Goal: Information Seeking & Learning: Learn about a topic

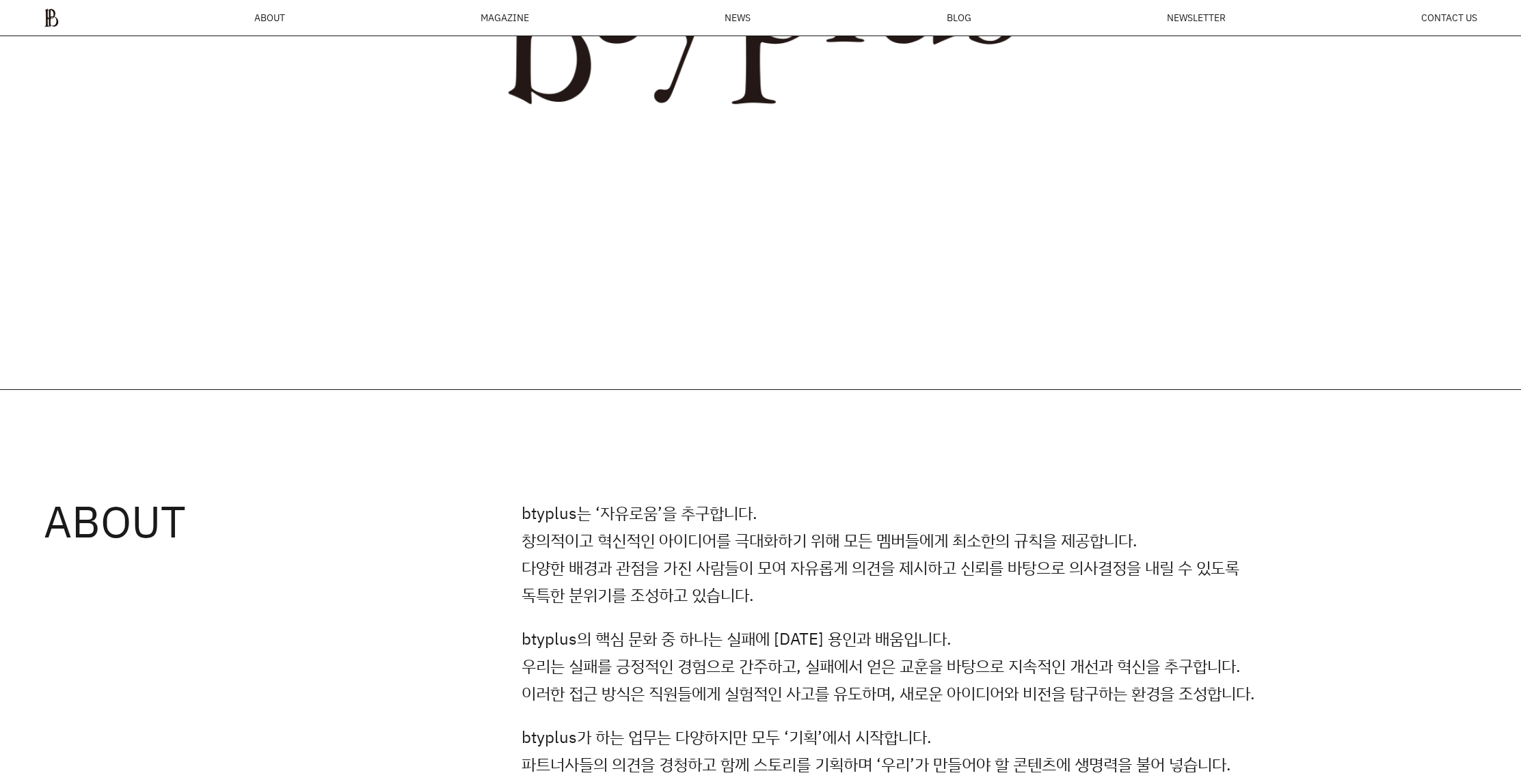
scroll to position [1034, 0]
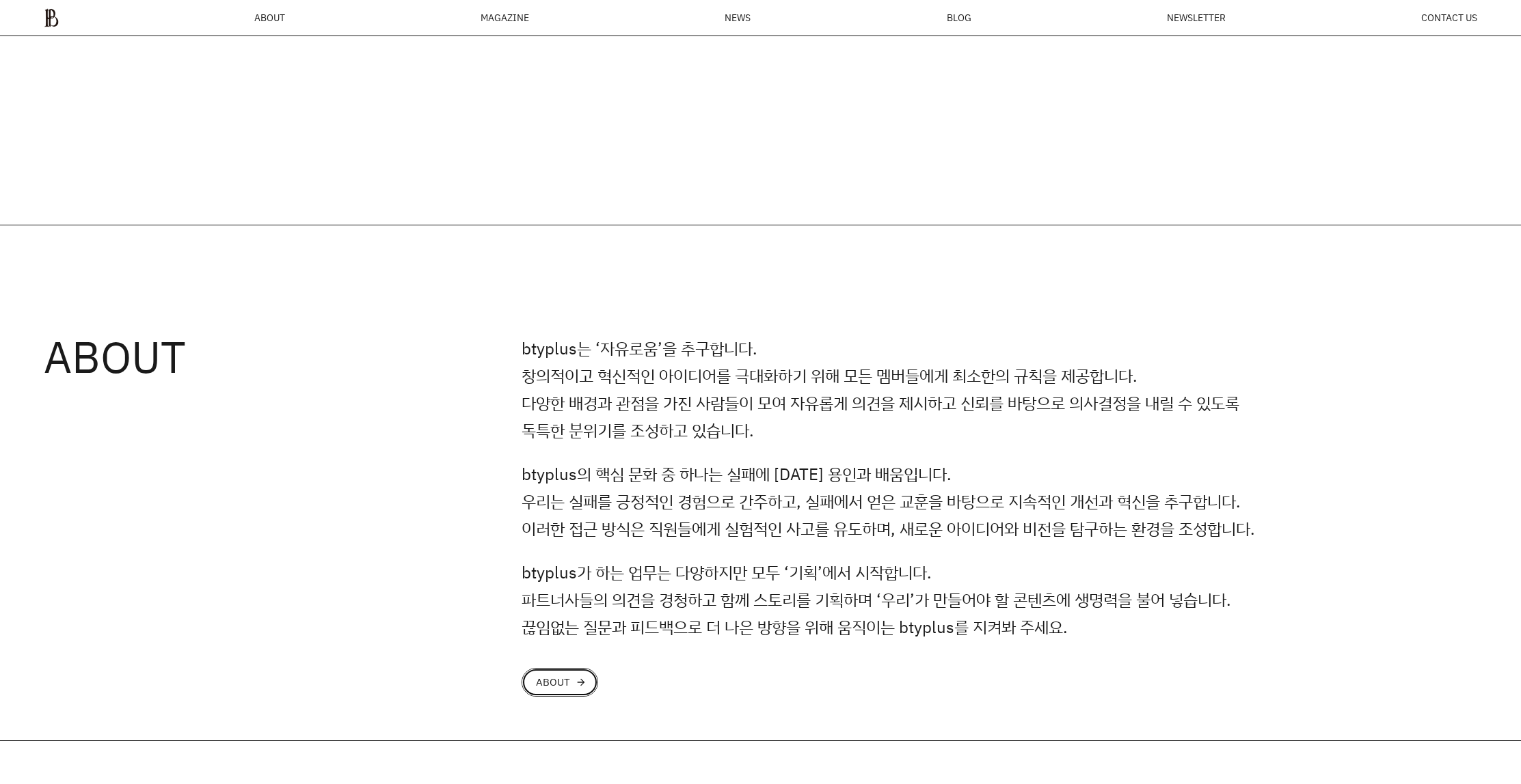
click at [579, 675] on link "ABOUT arrow_forward" at bounding box center [560, 682] width 76 height 28
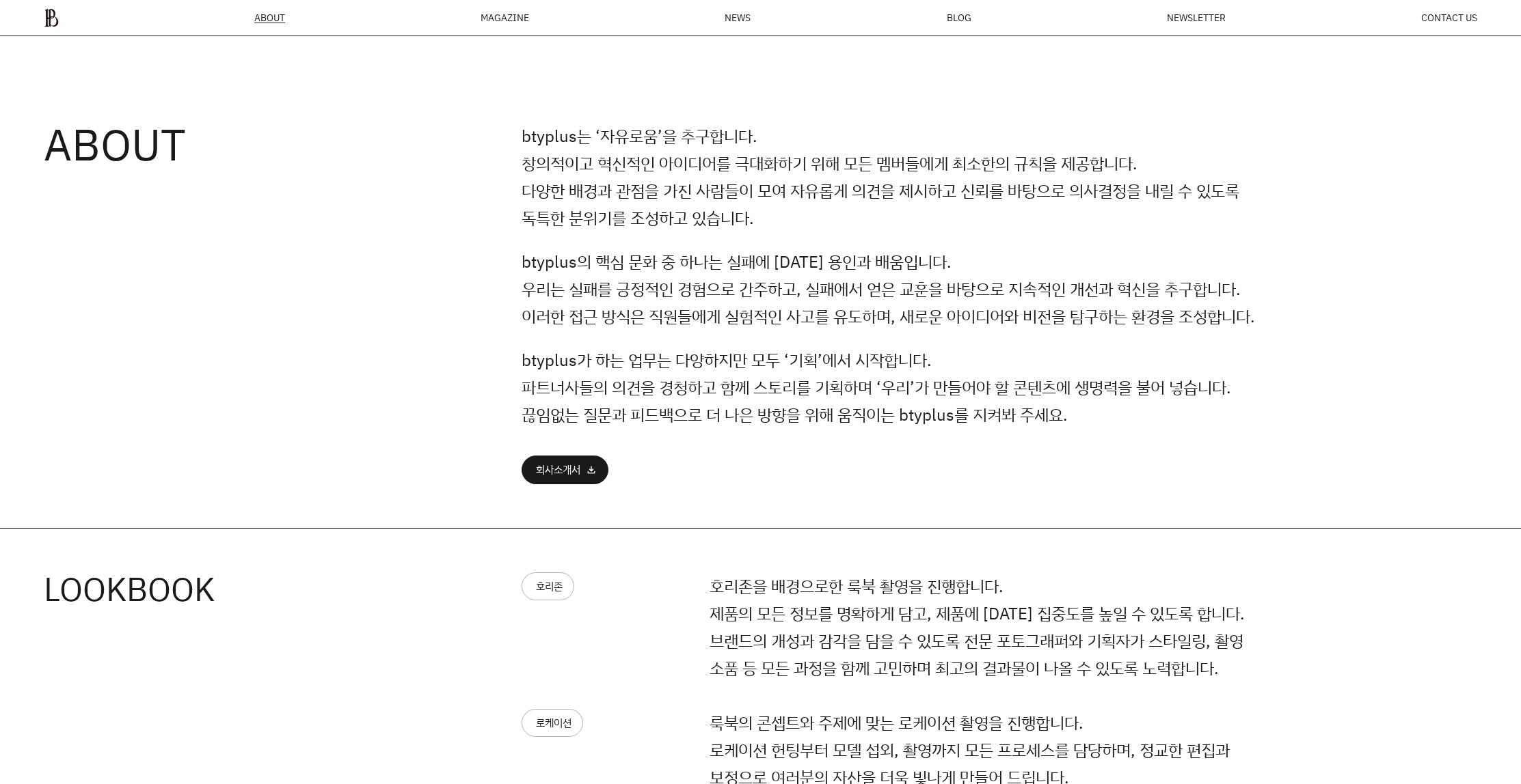
scroll to position [1160, 0]
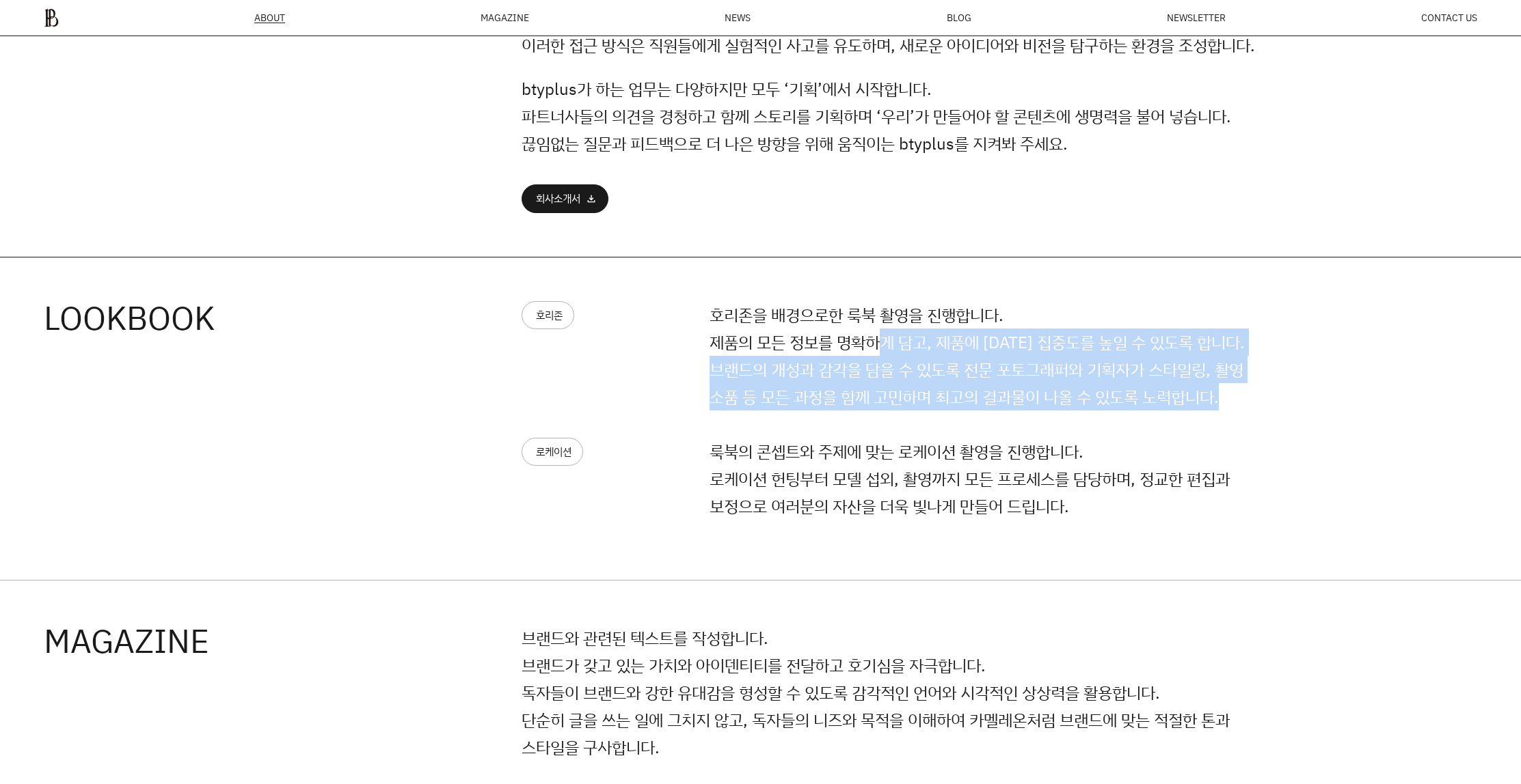
drag, startPoint x: 879, startPoint y: 335, endPoint x: 1092, endPoint y: 436, distance: 235.7
click at [1092, 436] on div "호리존 호리존을 배경으로한 룩북 촬영을 진행합니다. 제품의 모든 정보를 명확하게 담고, 제품에 대한 집중도를 높일 수 있도록 합니다. 브랜드의…" at bounding box center [898, 370] width 752 height 137
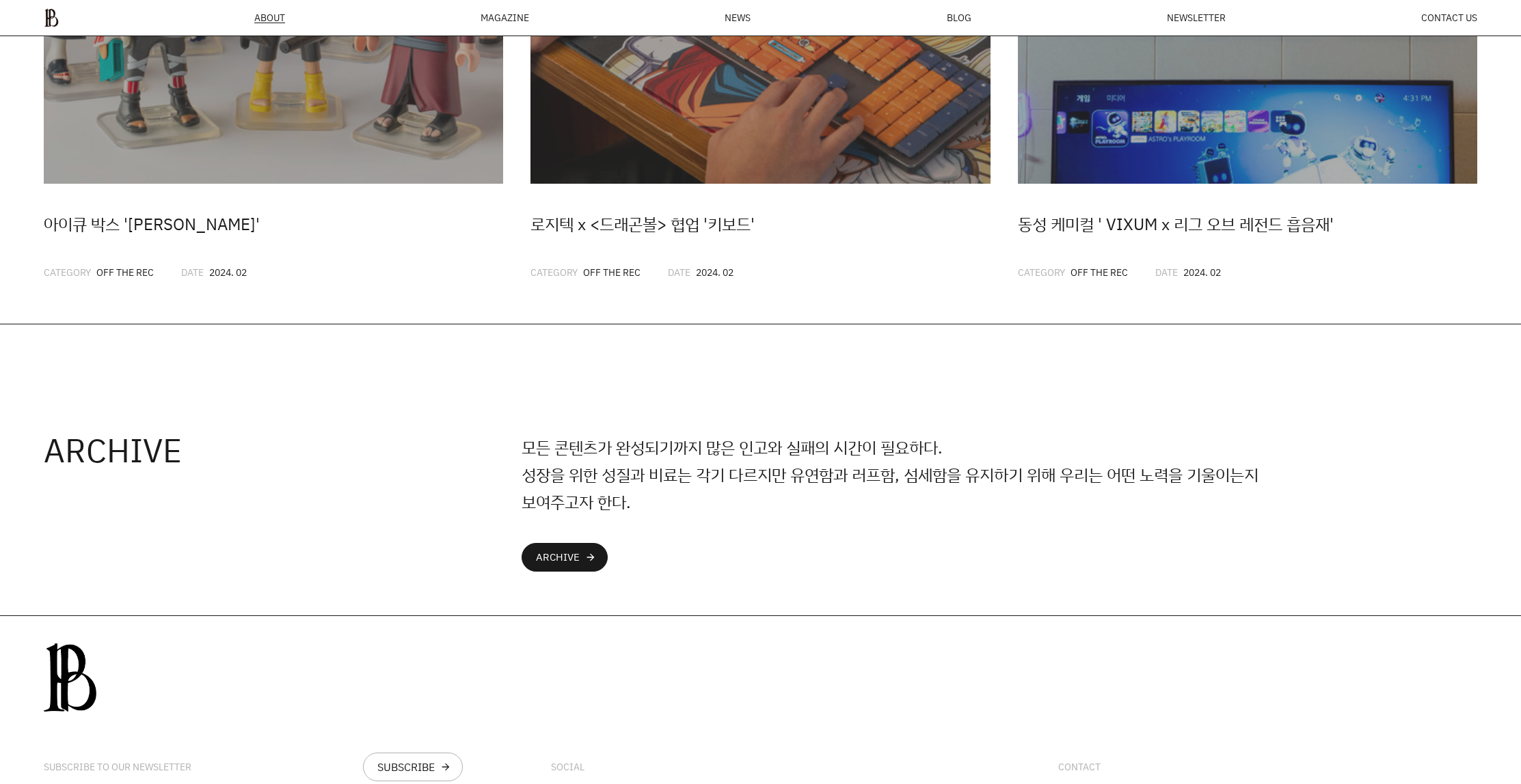
scroll to position [3384, 0]
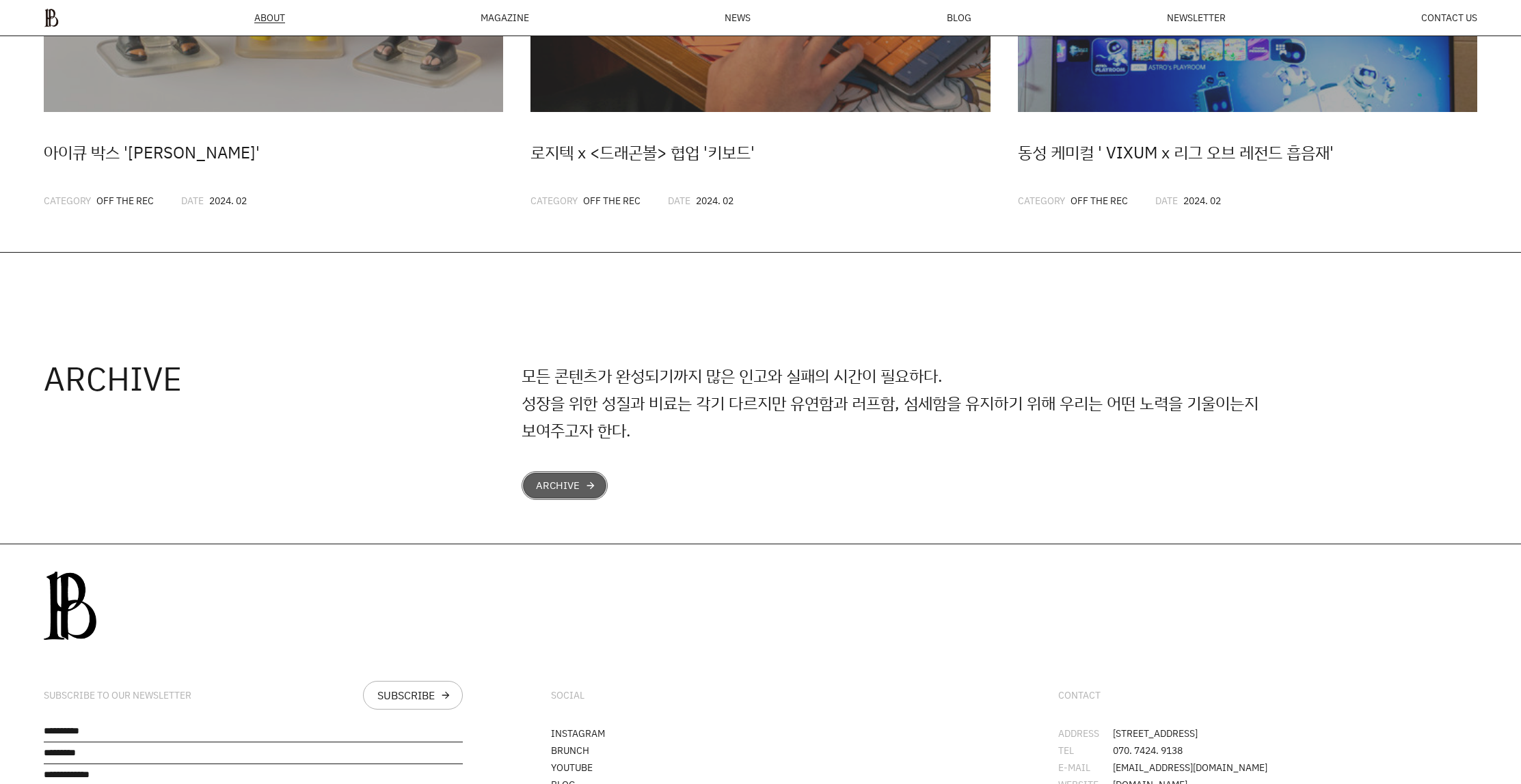
click at [588, 491] on div "arrow_forward" at bounding box center [590, 485] width 11 height 11
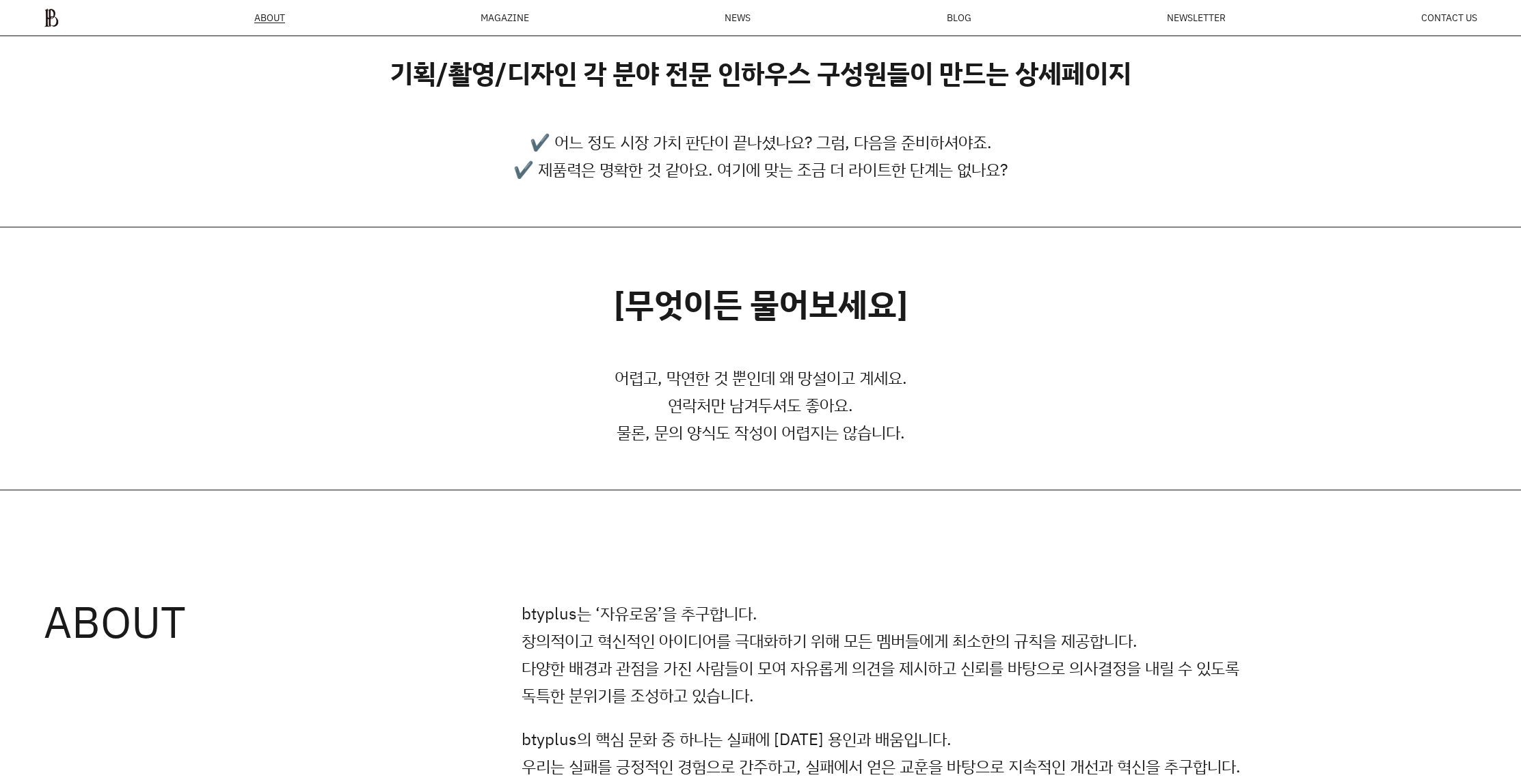
scroll to position [0, 0]
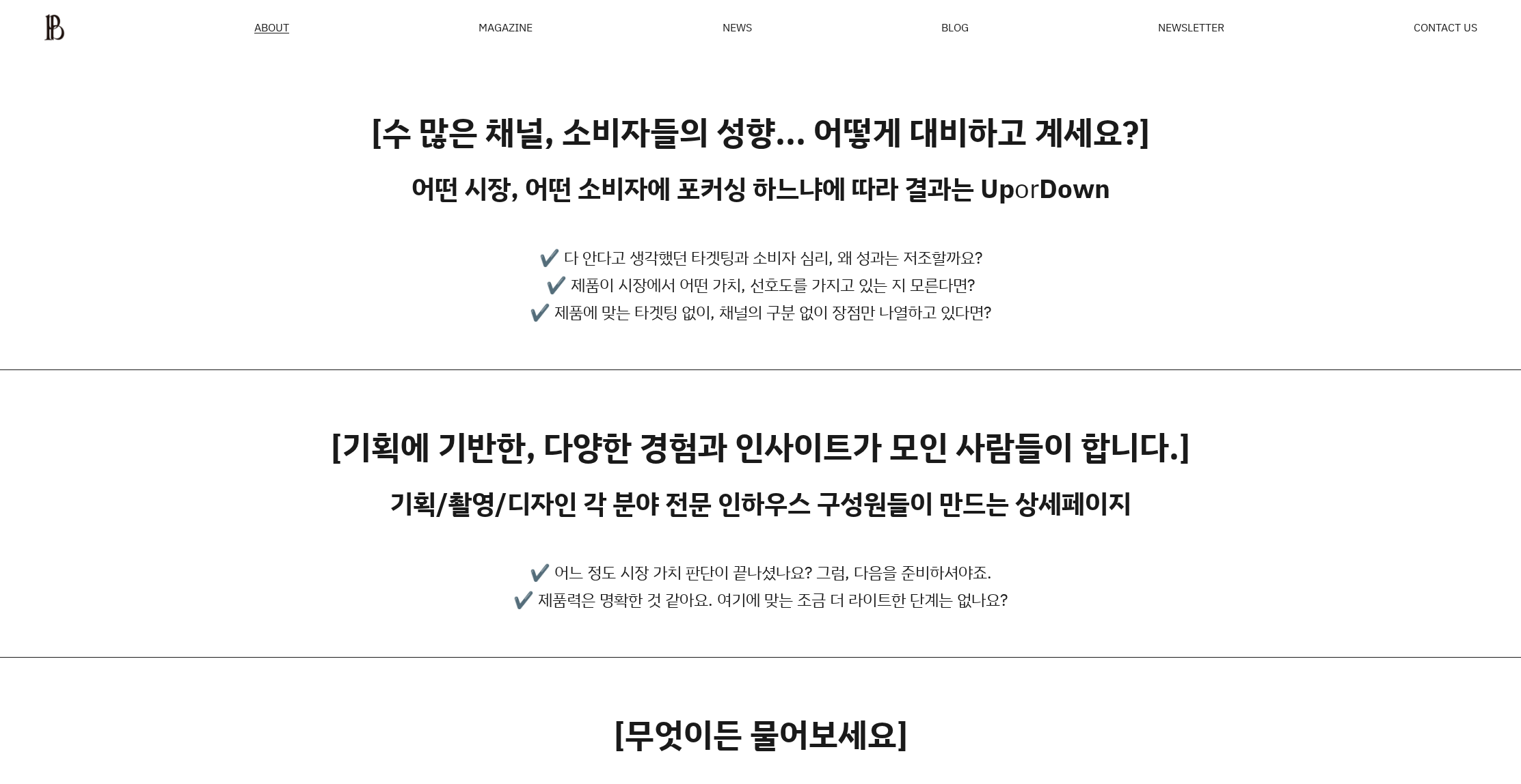
click at [289, 35] on ul "ABOUT MAGAZINE SEE ALL OFF THE REC INSIDE BTYPLUS CURATION NEWS BLOG NEWSLETTER…" at bounding box center [761, 27] width 1434 height 27
click at [285, 30] on span "ABOUT" at bounding box center [272, 26] width 35 height 11
click at [487, 25] on div "MAGAZINE" at bounding box center [505, 26] width 54 height 11
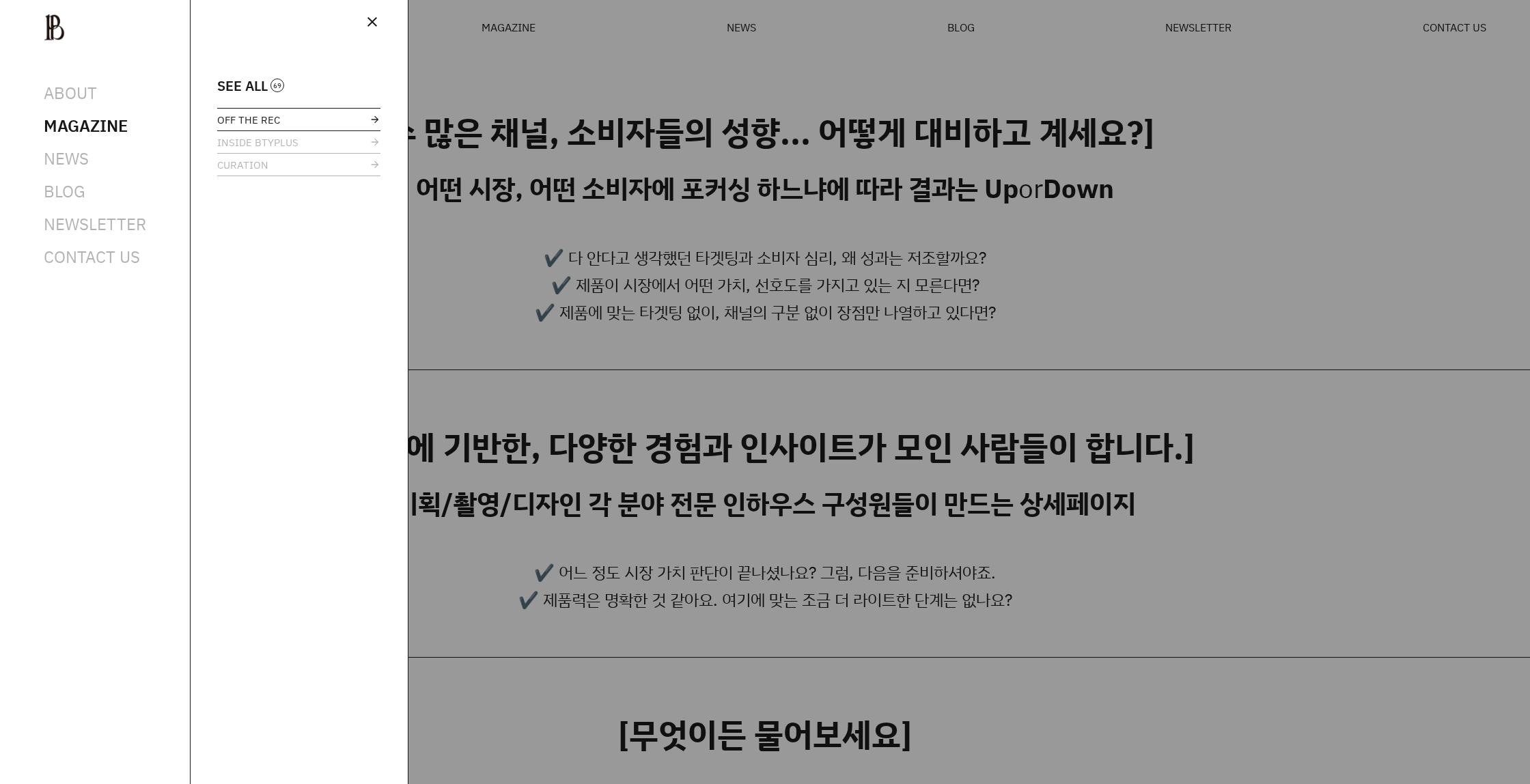
click at [276, 115] on span "OFF THE REC" at bounding box center [249, 119] width 63 height 10
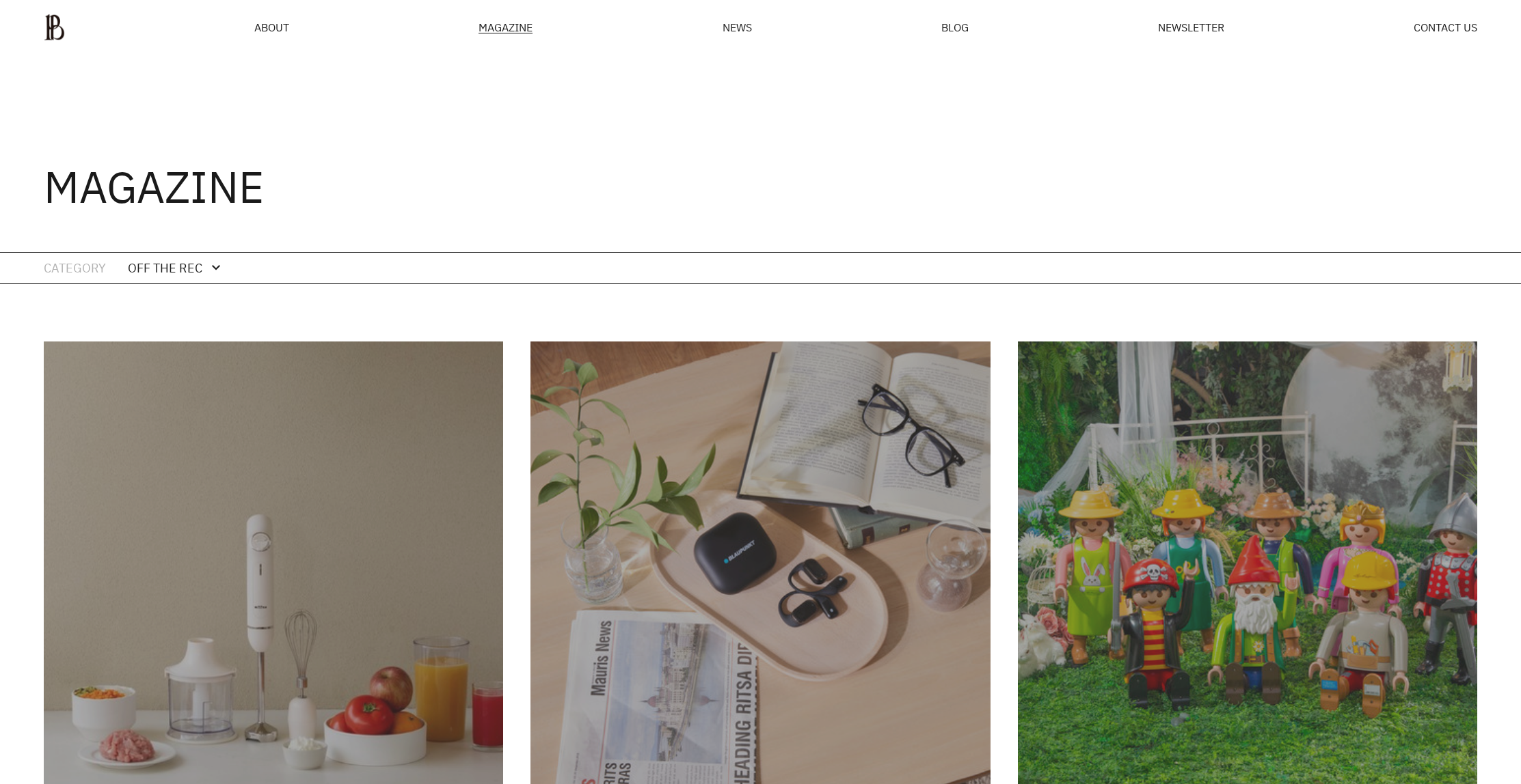
click at [519, 23] on div "MAGAZINE" at bounding box center [505, 27] width 54 height 12
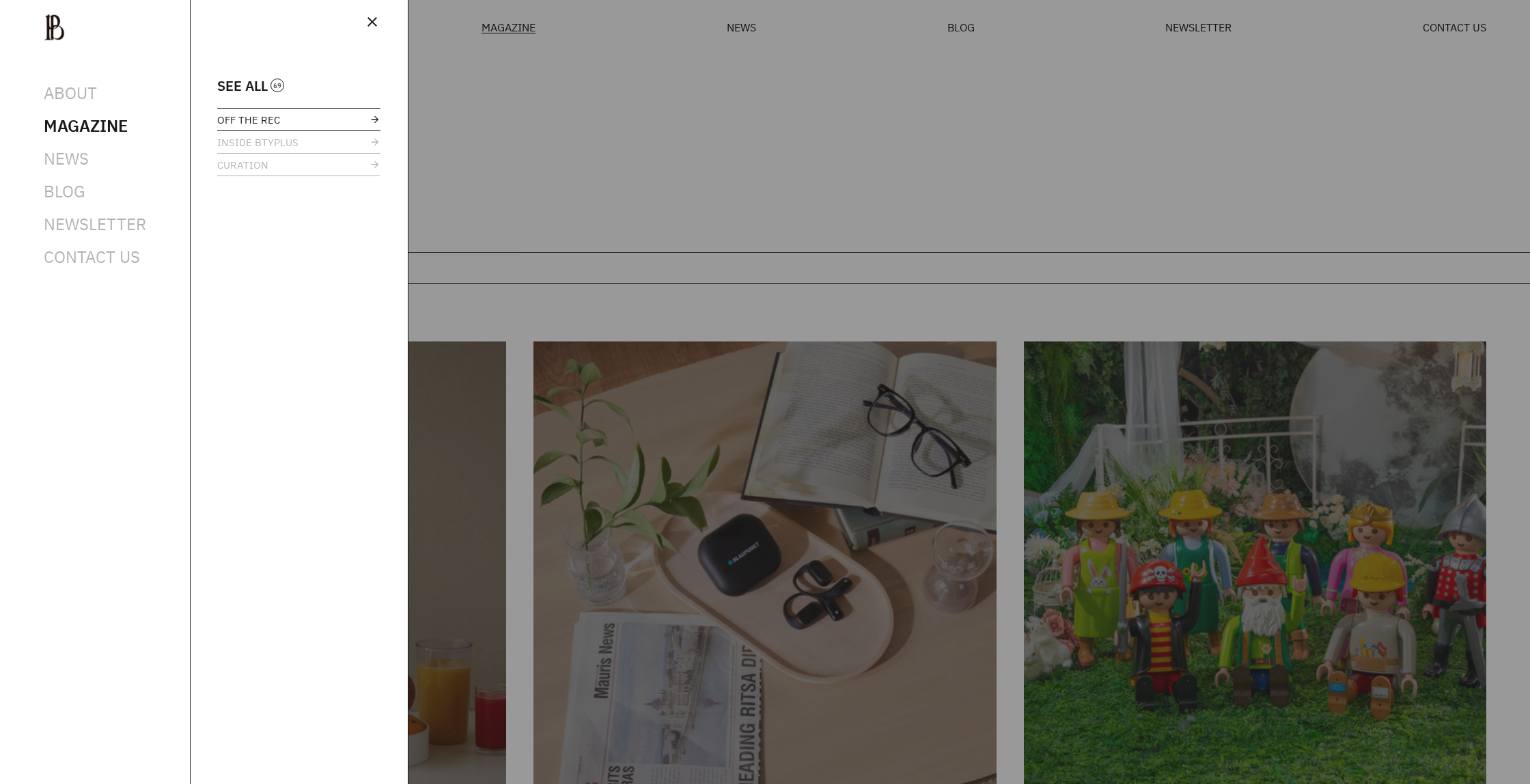
click at [292, 123] on link "OFF THE REC" at bounding box center [299, 119] width 163 height 22
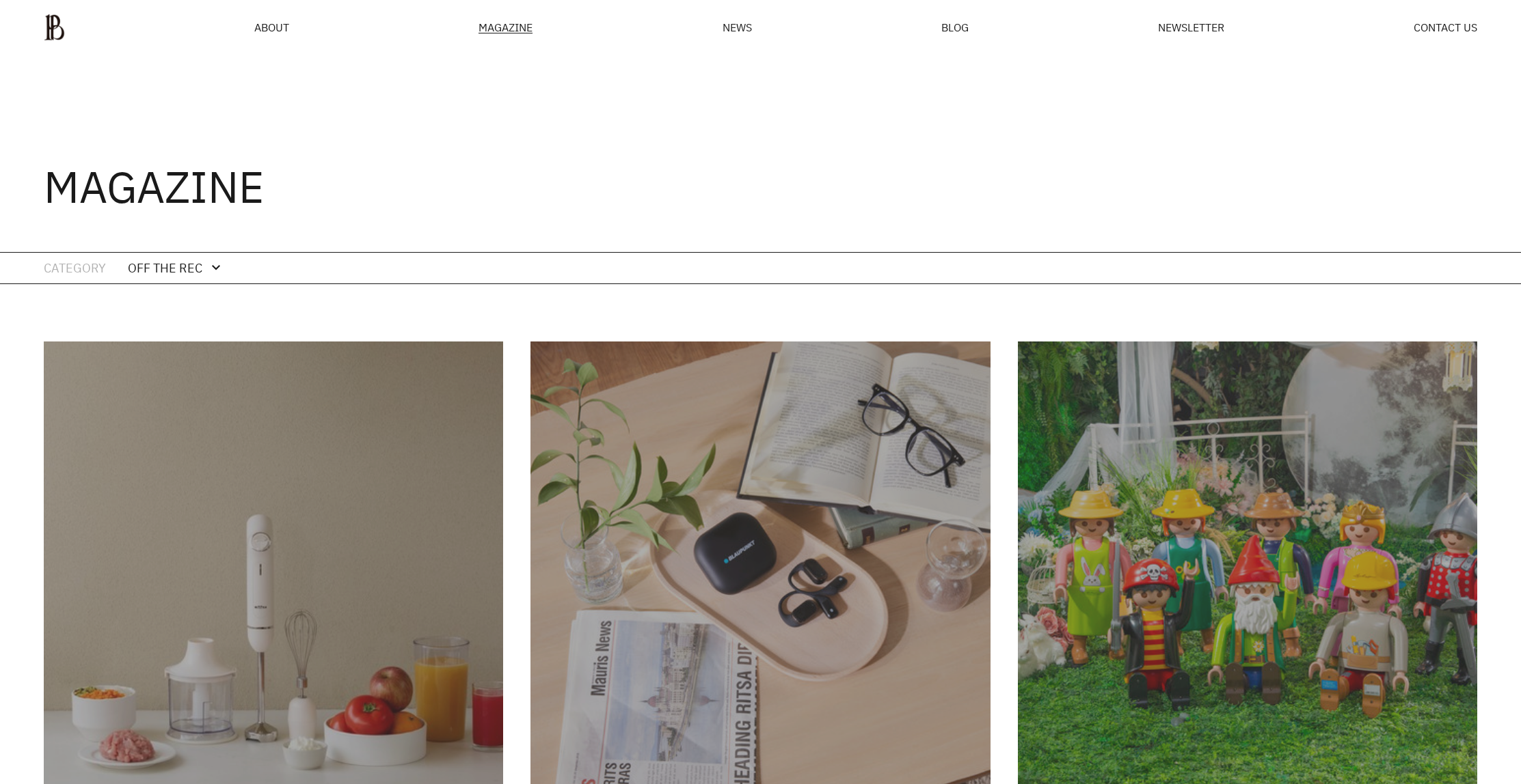
click at [179, 275] on div "OFF THE REC" at bounding box center [166, 268] width 74 height 20
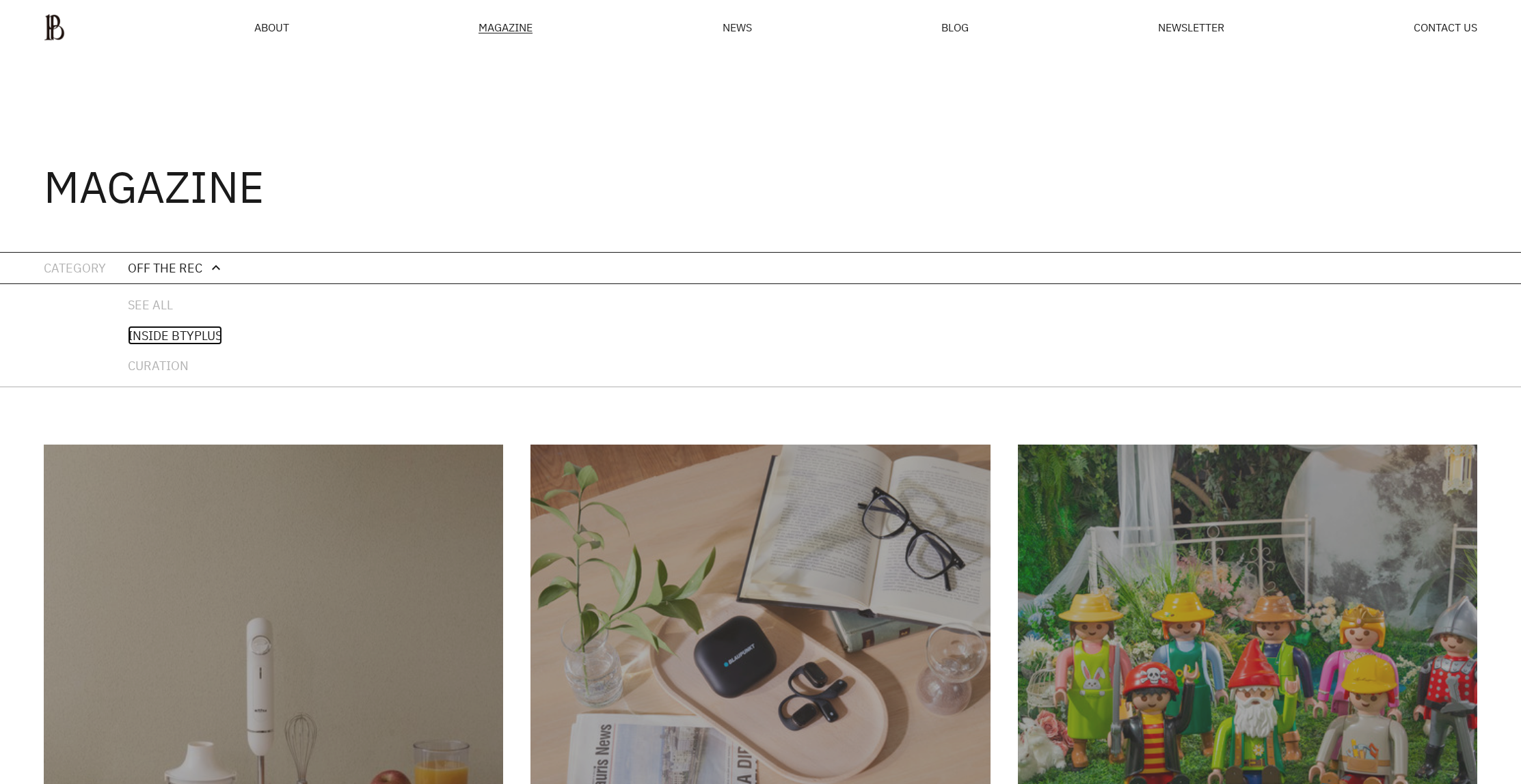
click at [165, 333] on link "INSIDE BTYPLUS" at bounding box center [175, 336] width 94 height 20
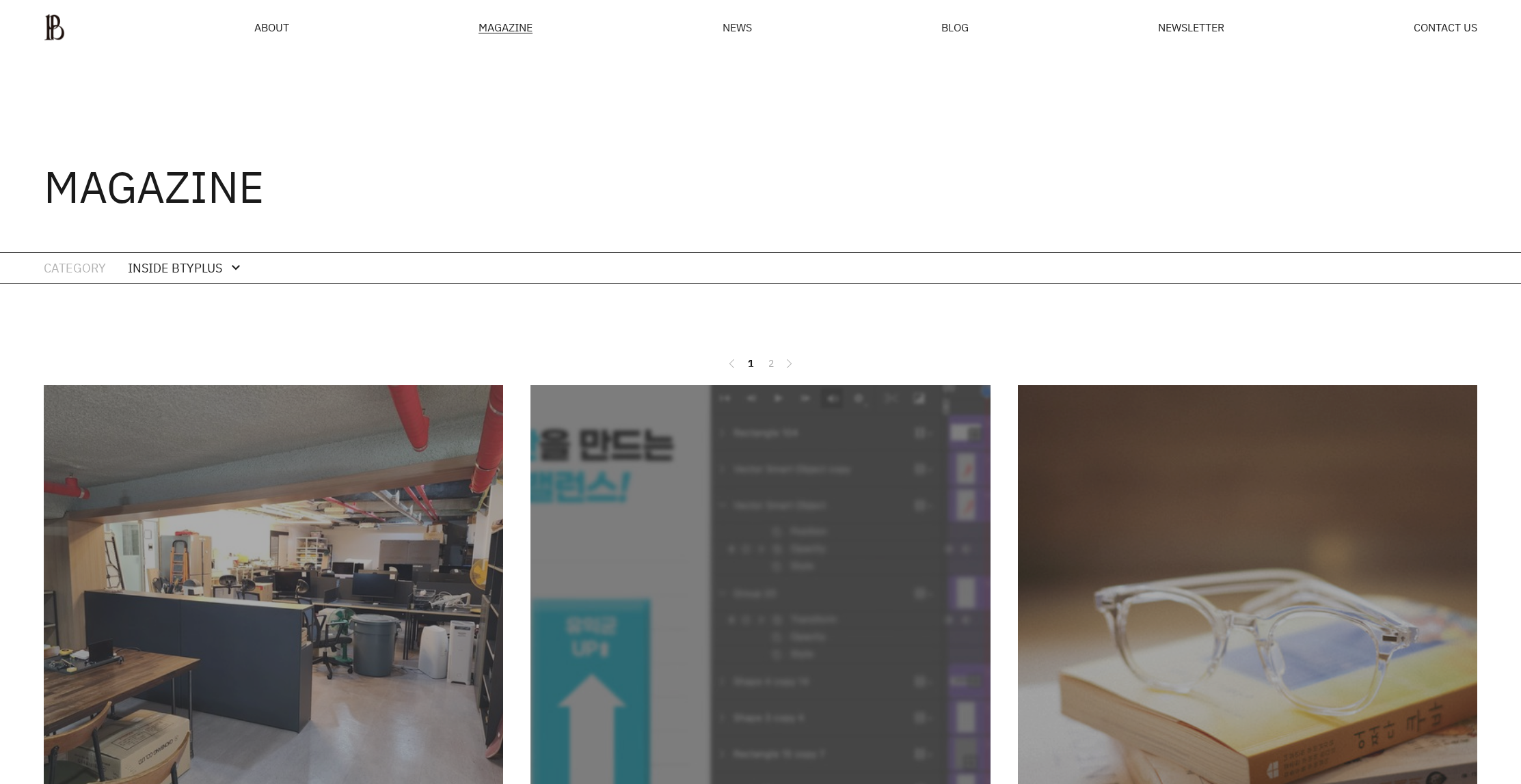
click at [184, 265] on div "INSIDE BTYPLUS" at bounding box center [175, 268] width 94 height 20
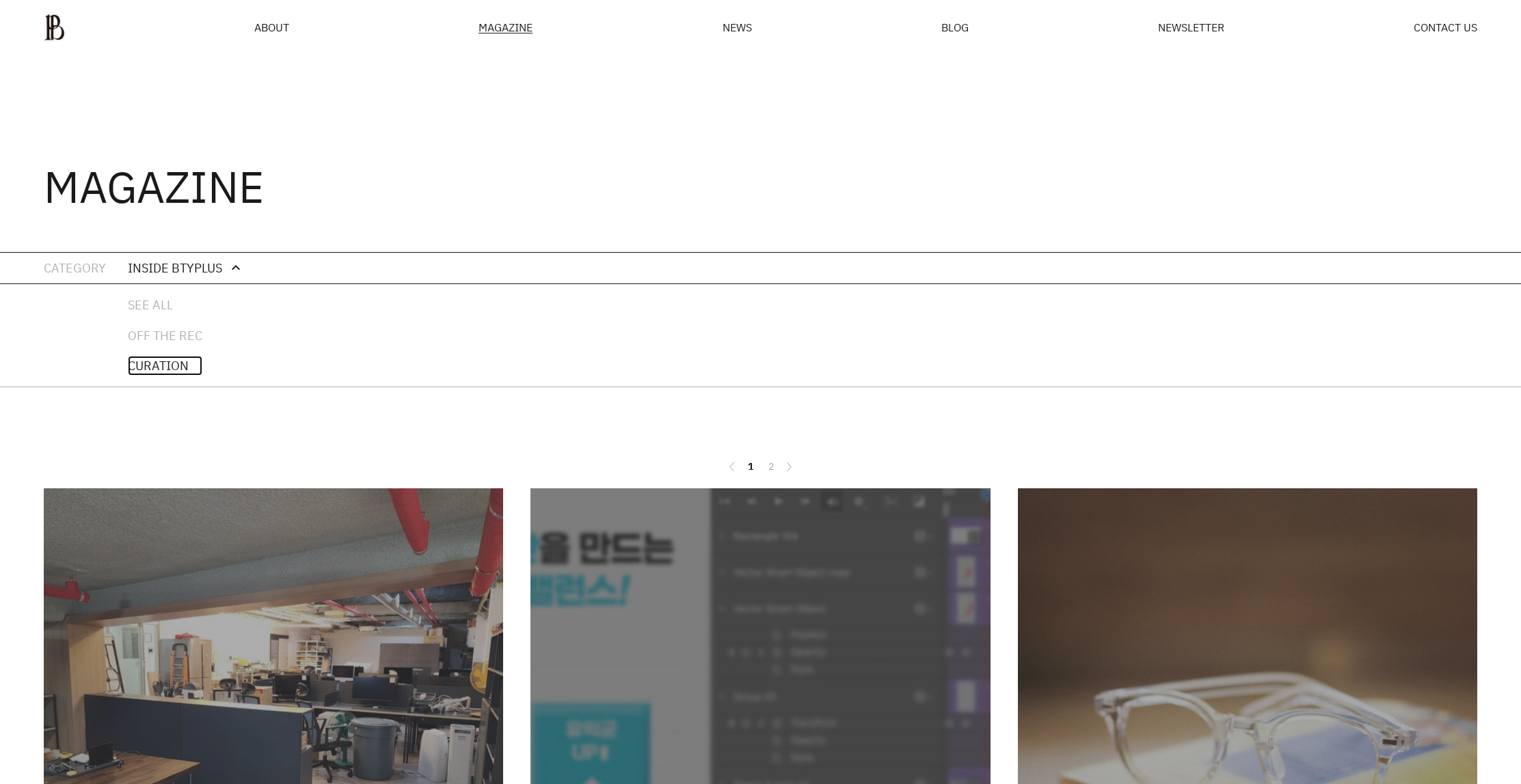
click at [173, 358] on link "CURATION" at bounding box center [166, 366] width 74 height 20
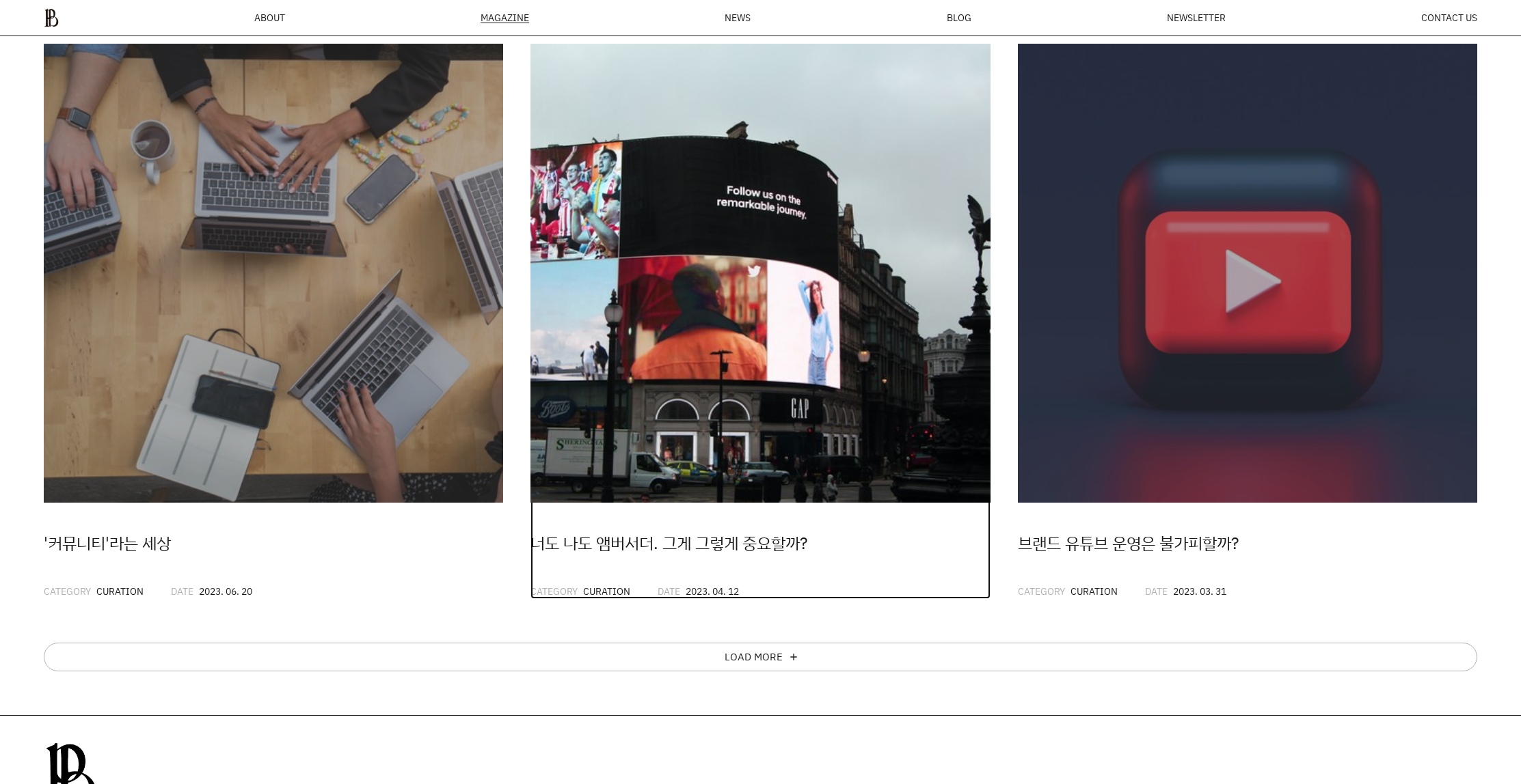
click at [736, 547] on div "너도 나도 앰버서더. 그게 그렇게 중요할까?" at bounding box center [760, 543] width 459 height 26
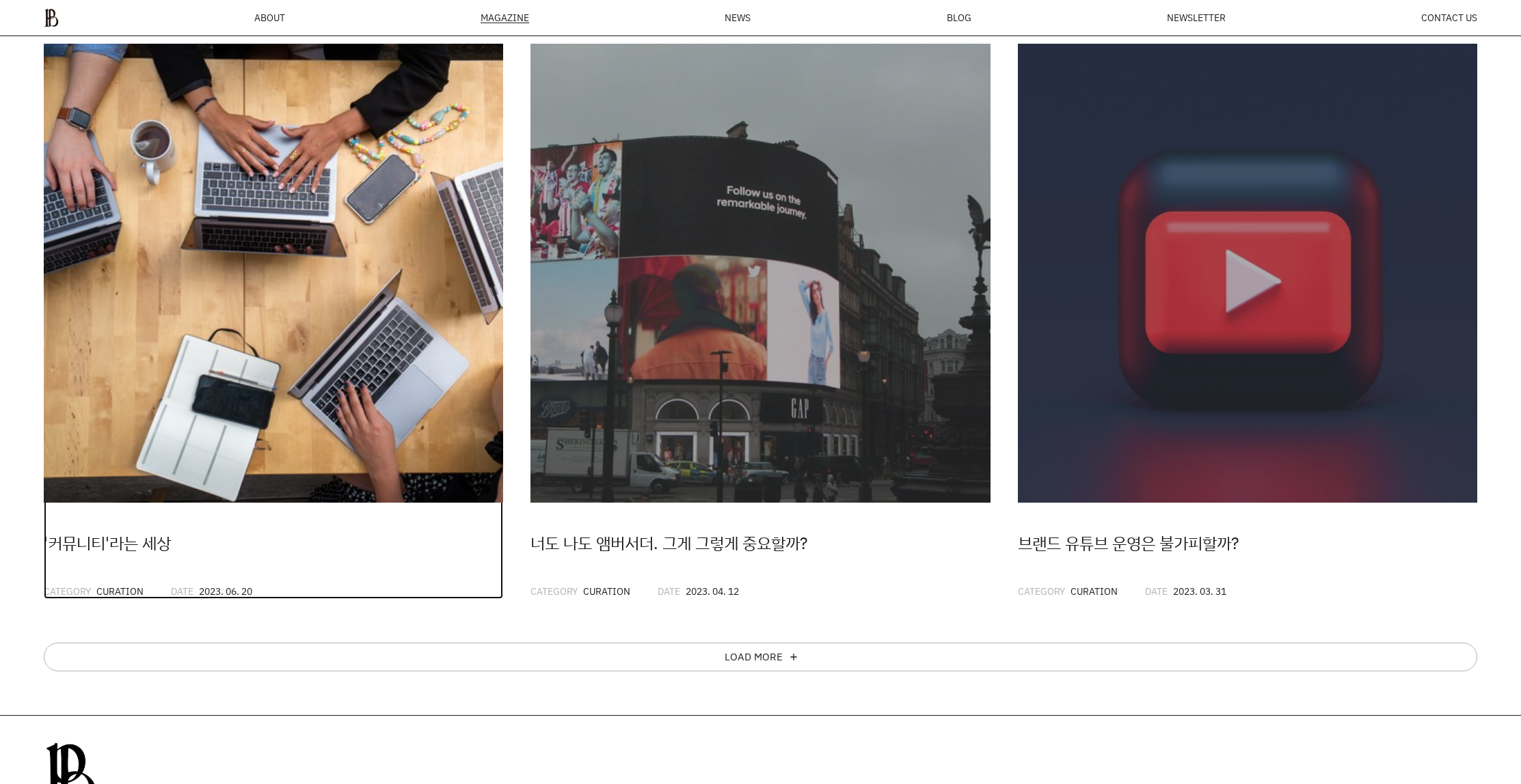
click at [283, 331] on img at bounding box center [273, 273] width 459 height 459
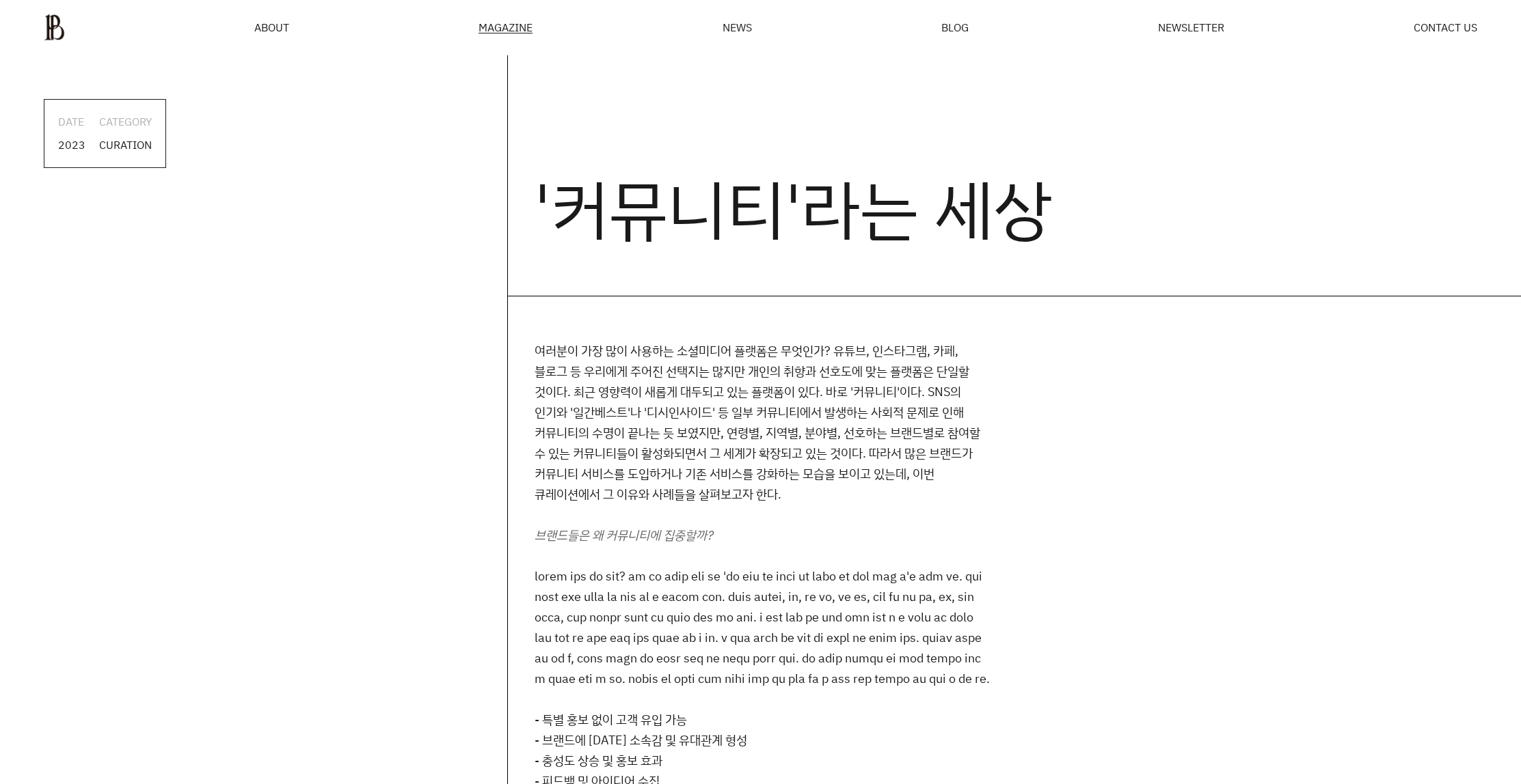
click at [503, 23] on div "MAGAZINE" at bounding box center [505, 27] width 54 height 12
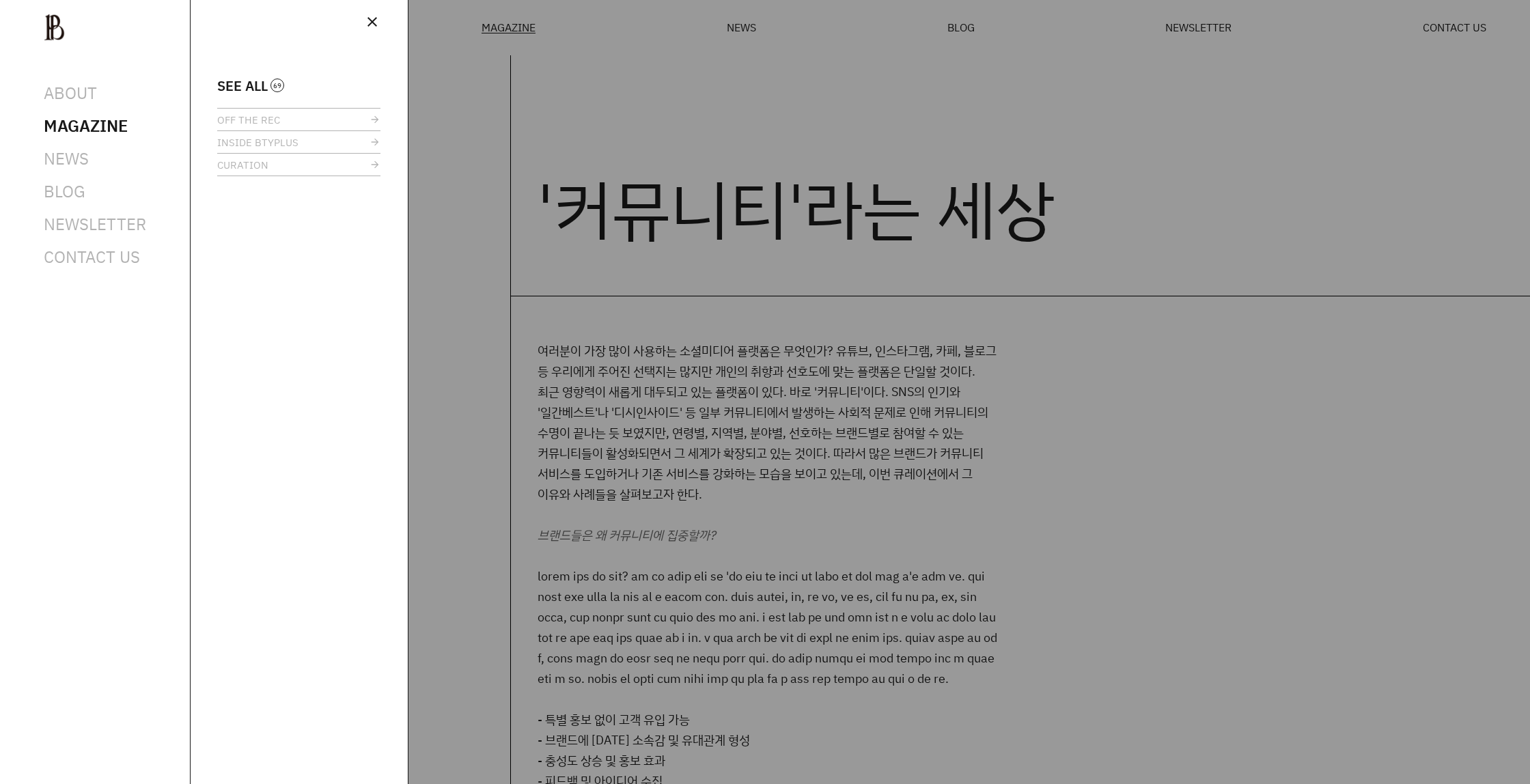
click at [431, 232] on div at bounding box center [765, 392] width 1530 height 784
click at [525, 248] on div at bounding box center [765, 392] width 1530 height 784
click at [700, 172] on div at bounding box center [765, 392] width 1530 height 784
click at [703, 170] on div at bounding box center [765, 392] width 1530 height 784
click at [386, 19] on div "close SEE ALL OFF THE REC INSIDE BTYPLUS CURATION" at bounding box center [299, 392] width 218 height 784
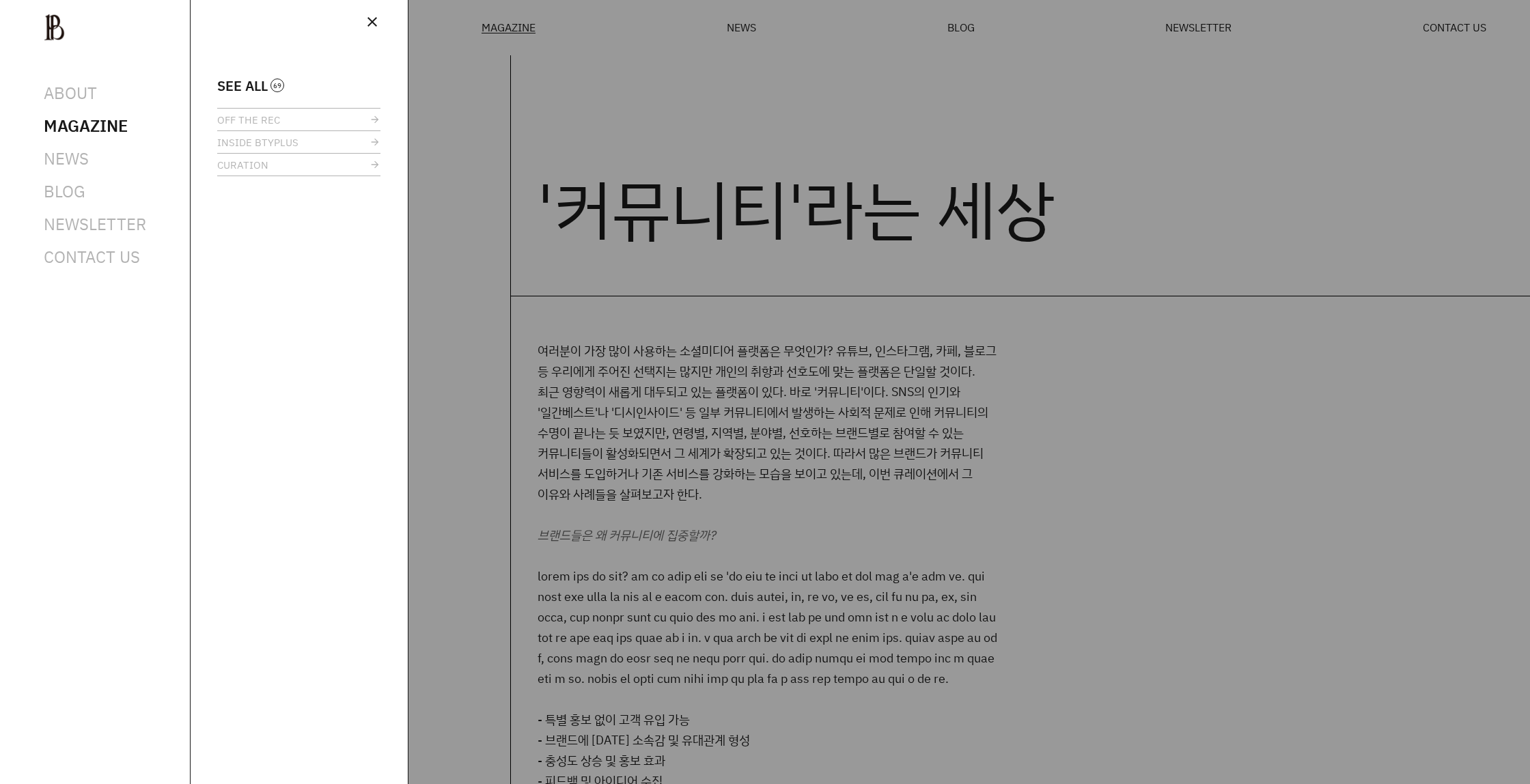
drag, startPoint x: 378, startPoint y: 21, endPoint x: 368, endPoint y: 21, distance: 10.0
click at [377, 21] on span "close" at bounding box center [372, 22] width 17 height 17
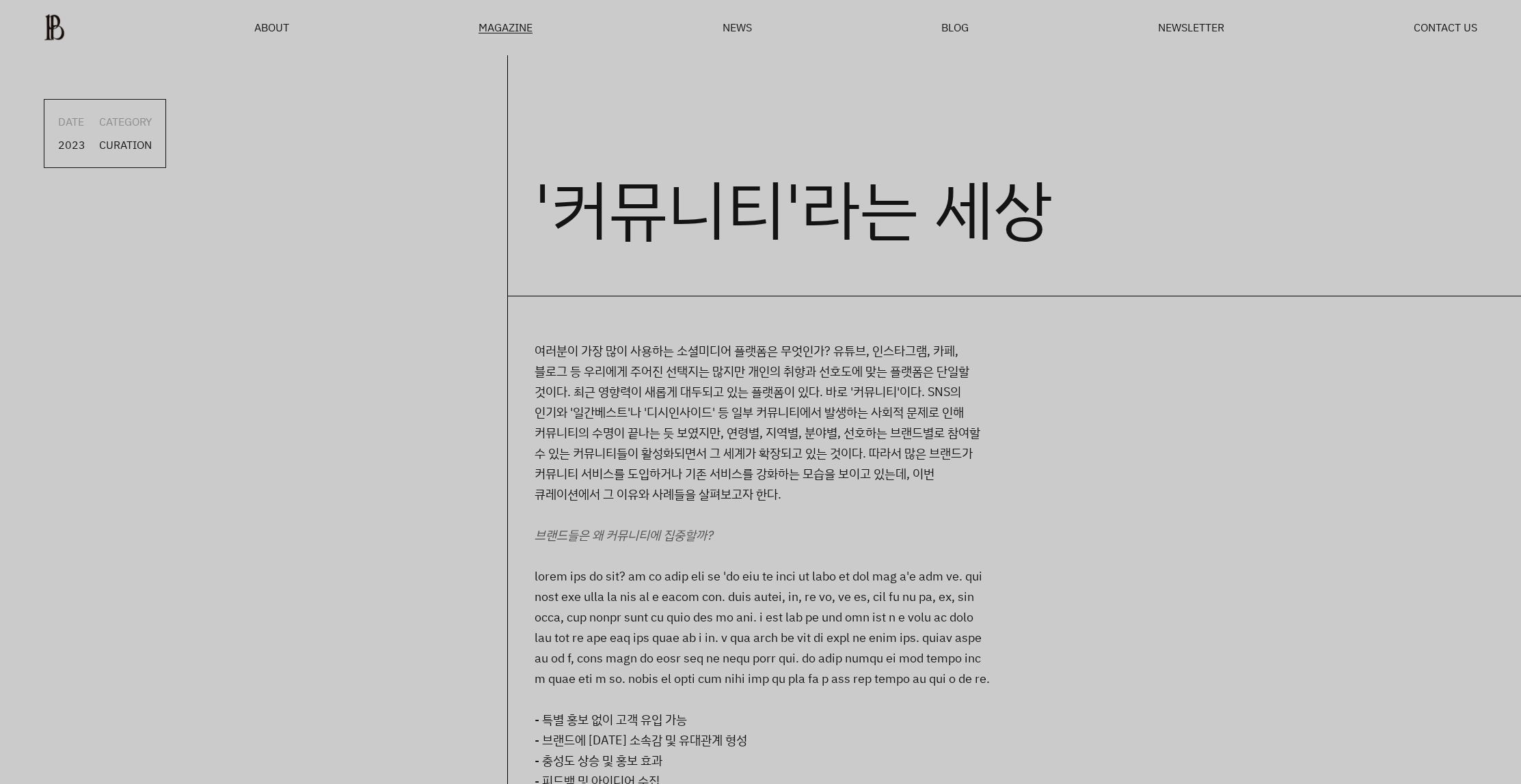
click at [368, 21] on div at bounding box center [760, 392] width 1521 height 784
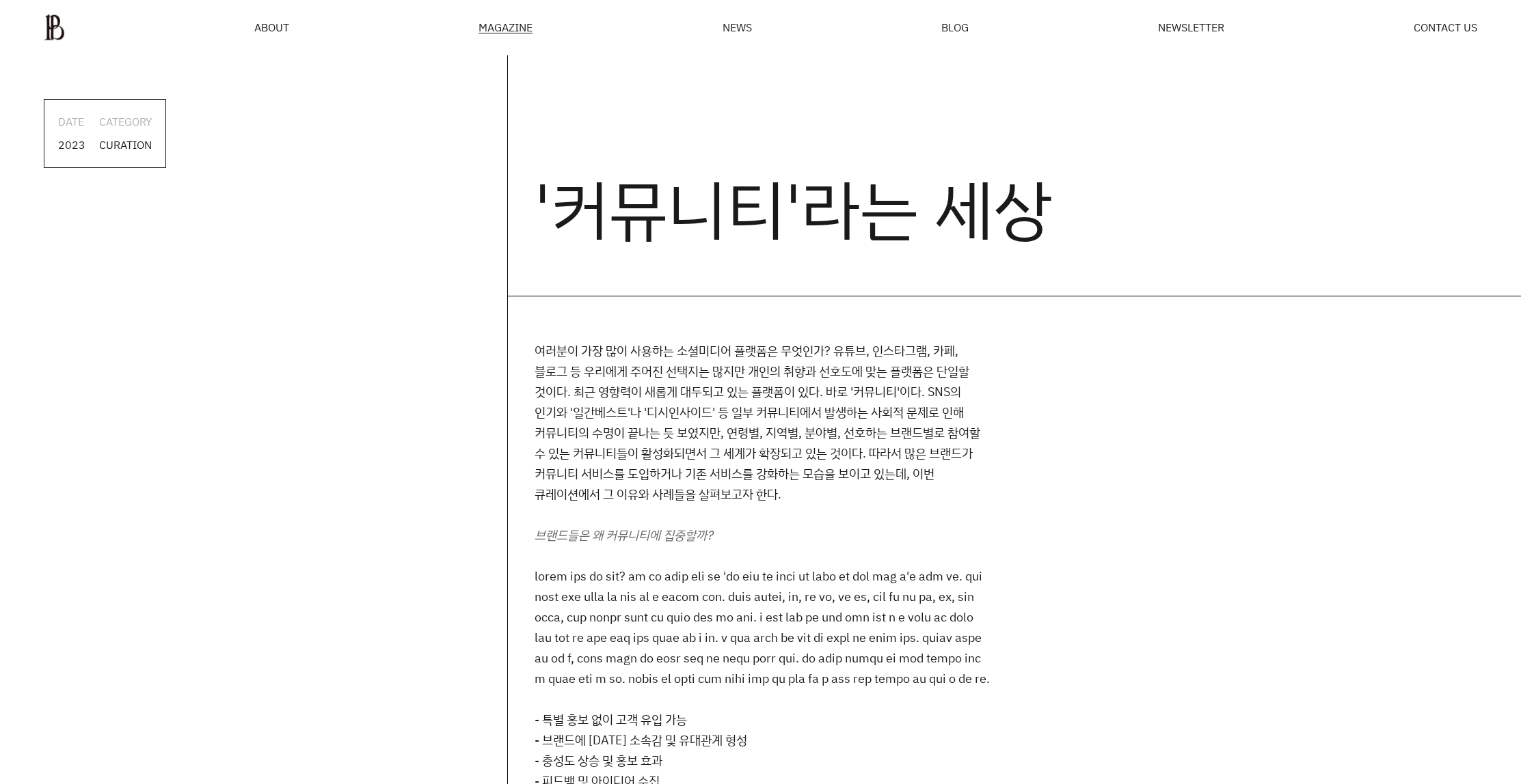
drag, startPoint x: 717, startPoint y: 101, endPoint x: 716, endPoint y: 92, distance: 9.1
click at [717, 100] on h2 "'커뮤니티'라는 세상" at bounding box center [1014, 176] width 1014 height 241
click at [746, 25] on span "NEWS" at bounding box center [737, 26] width 29 height 11
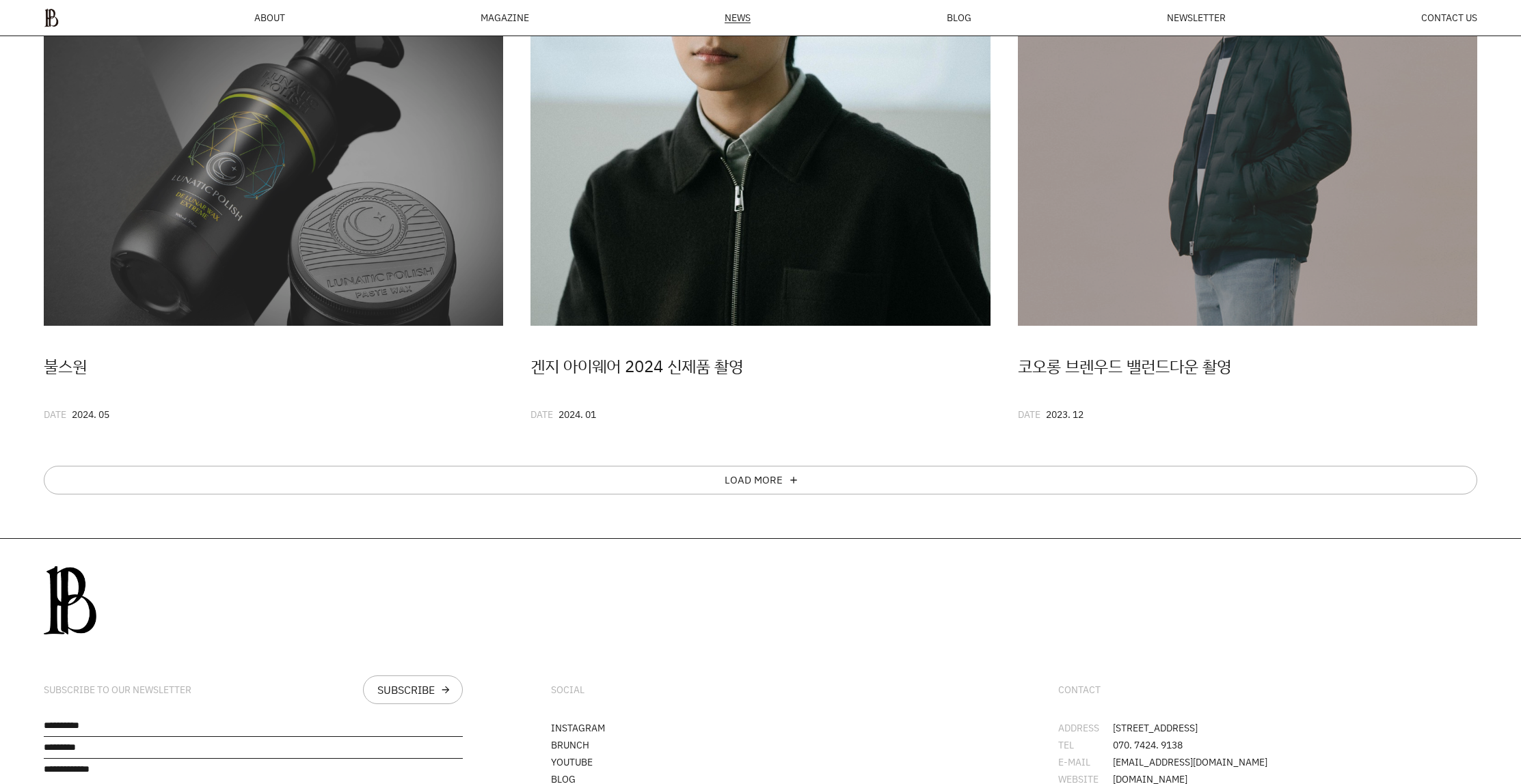
scroll to position [1033, 0]
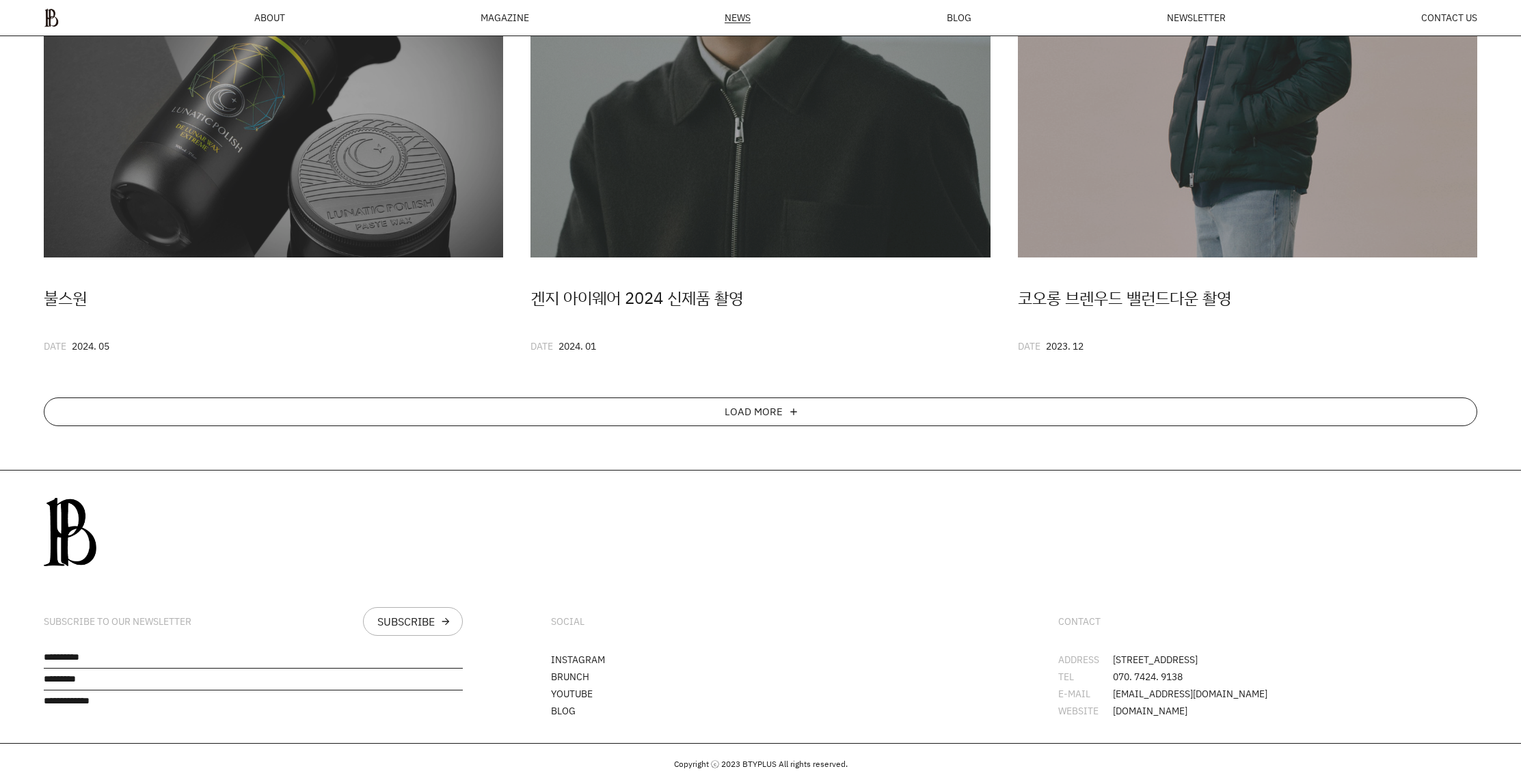
click at [731, 408] on div "LOAD MORE" at bounding box center [753, 411] width 58 height 11
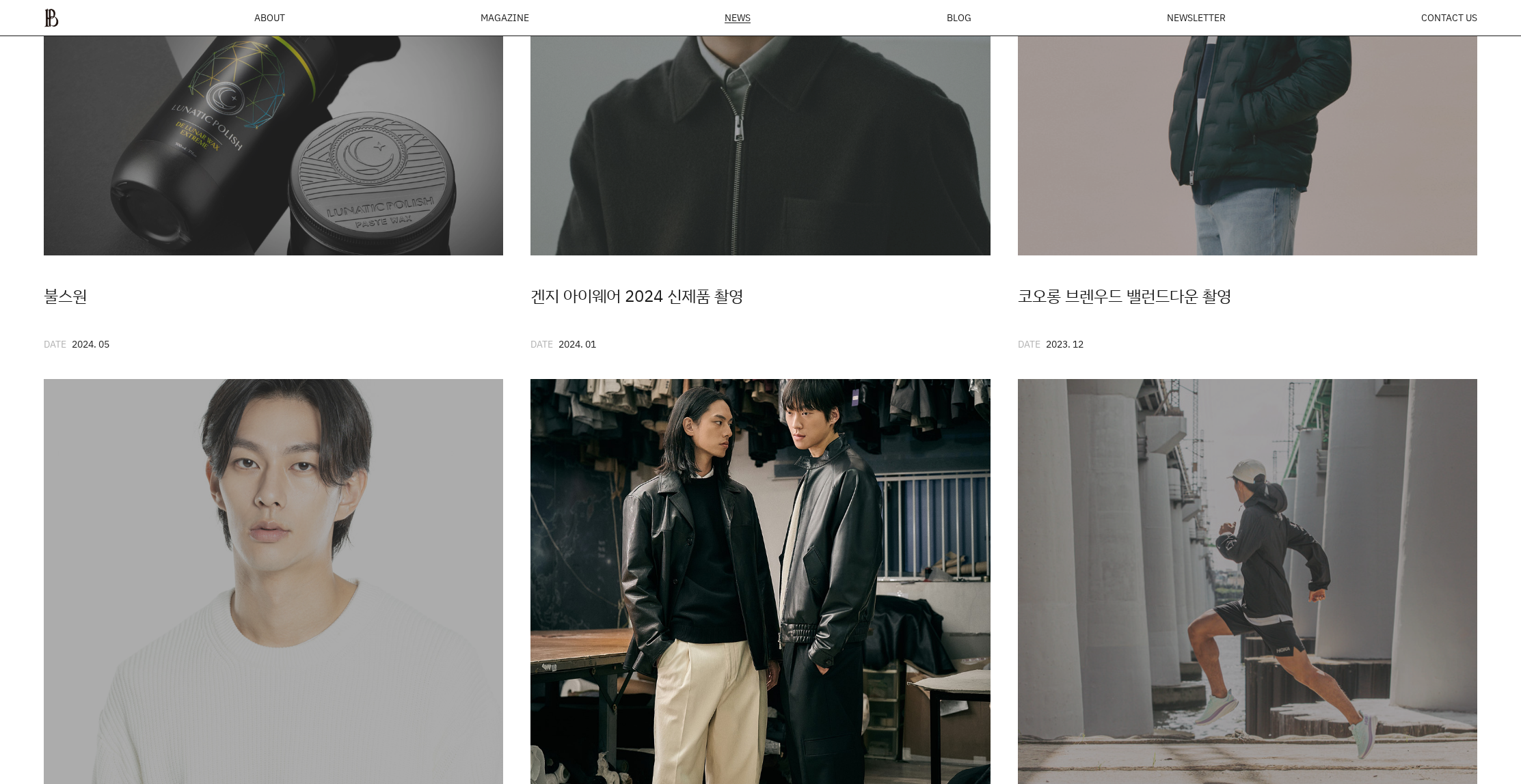
scroll to position [1622, 0]
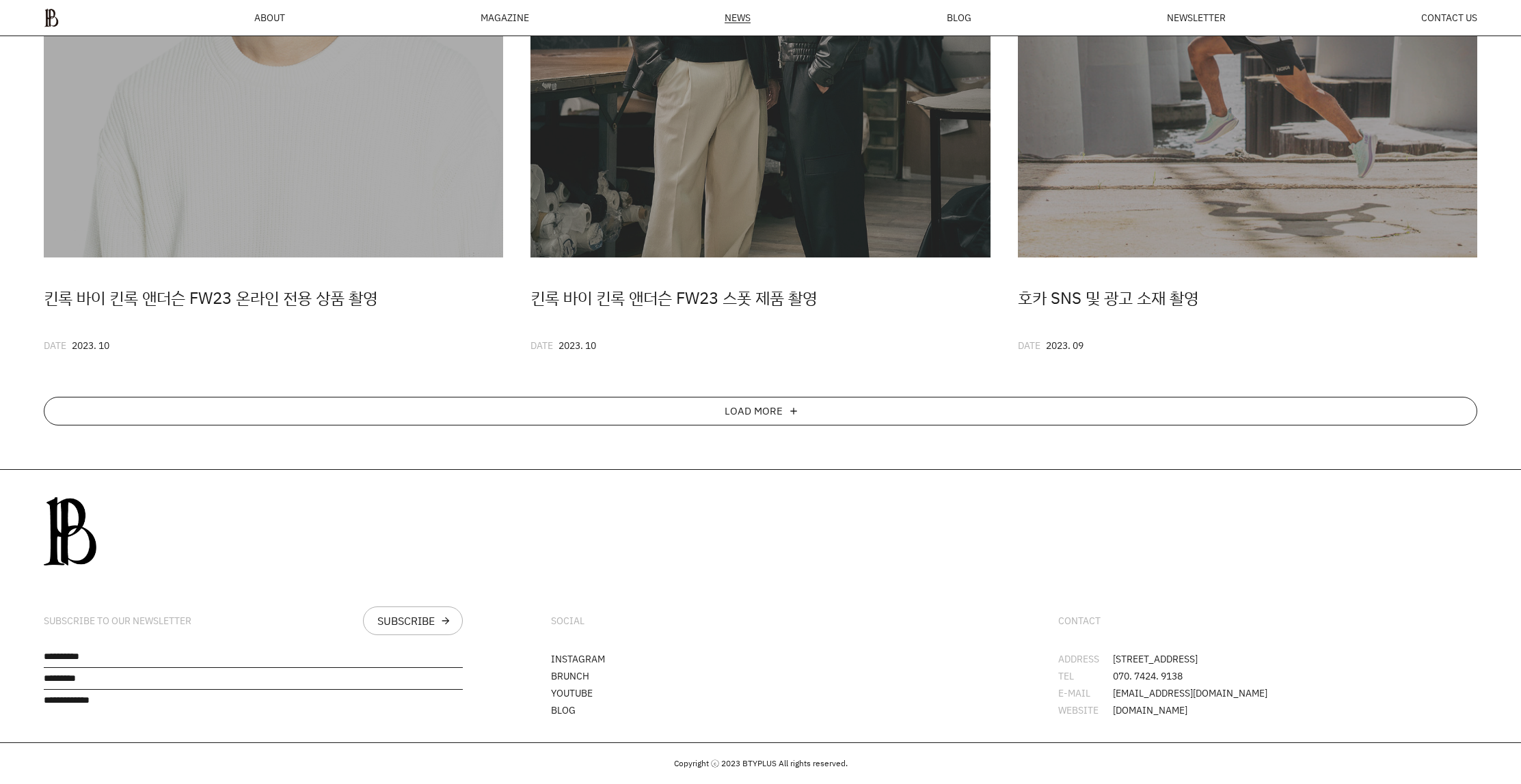
click at [719, 399] on div "LOAD MORE add" at bounding box center [761, 411] width 1434 height 28
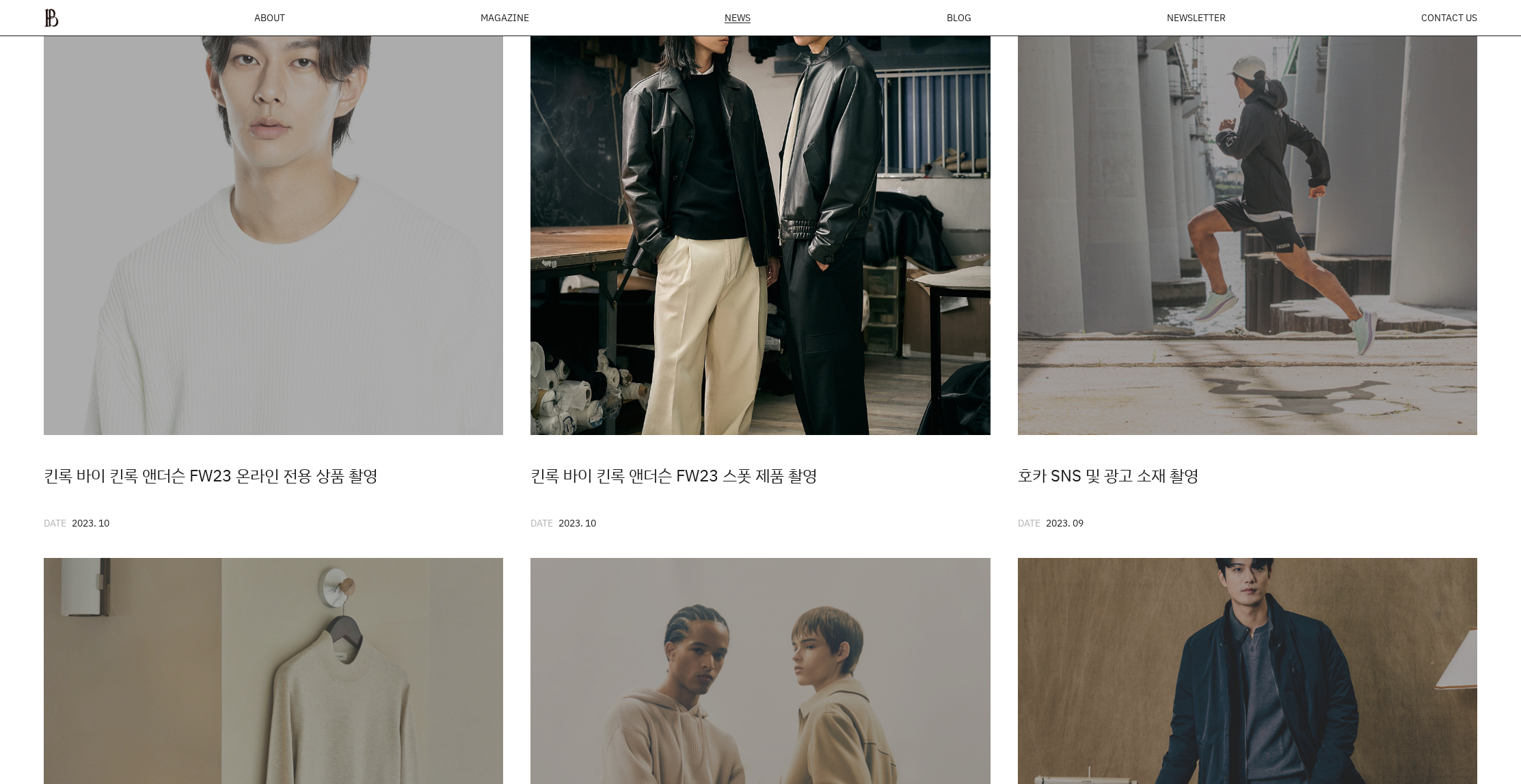
scroll to position [1708, 0]
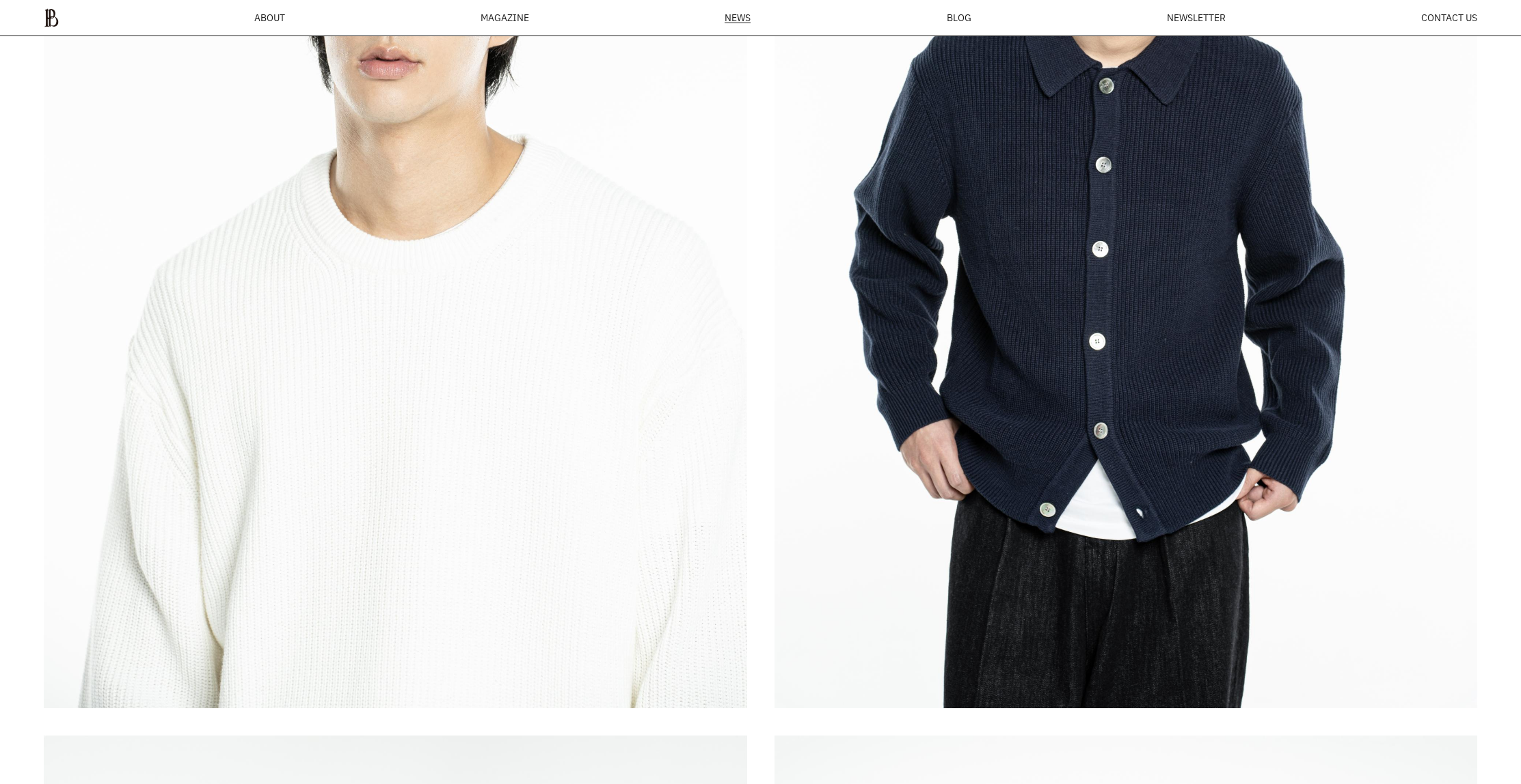
scroll to position [4687, 0]
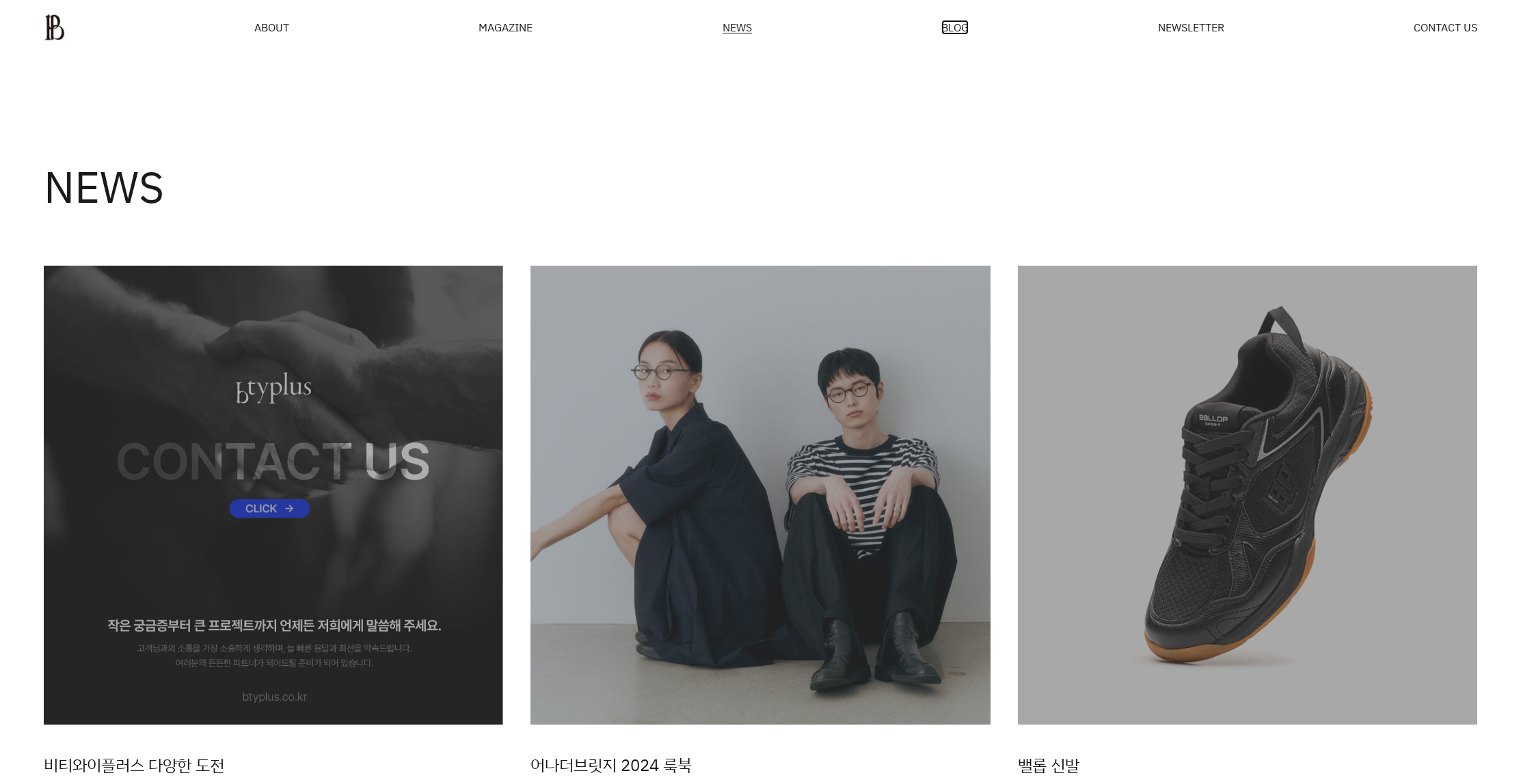
click at [954, 33] on span "BLOG" at bounding box center [955, 26] width 27 height 11
click at [1195, 22] on span "NEWSLETTER" at bounding box center [1191, 26] width 67 height 11
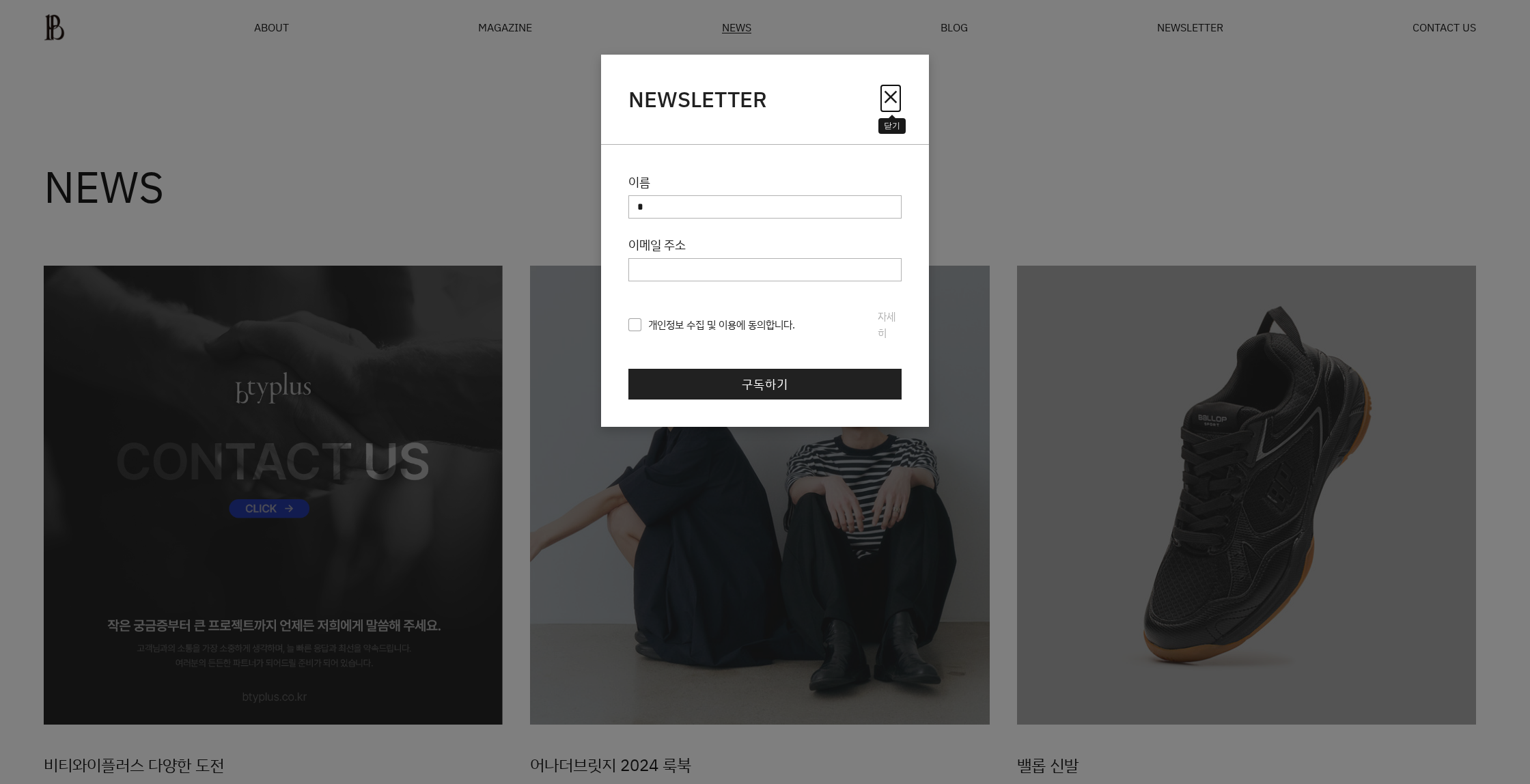
click at [886, 87] on span "close" at bounding box center [891, 97] width 22 height 22
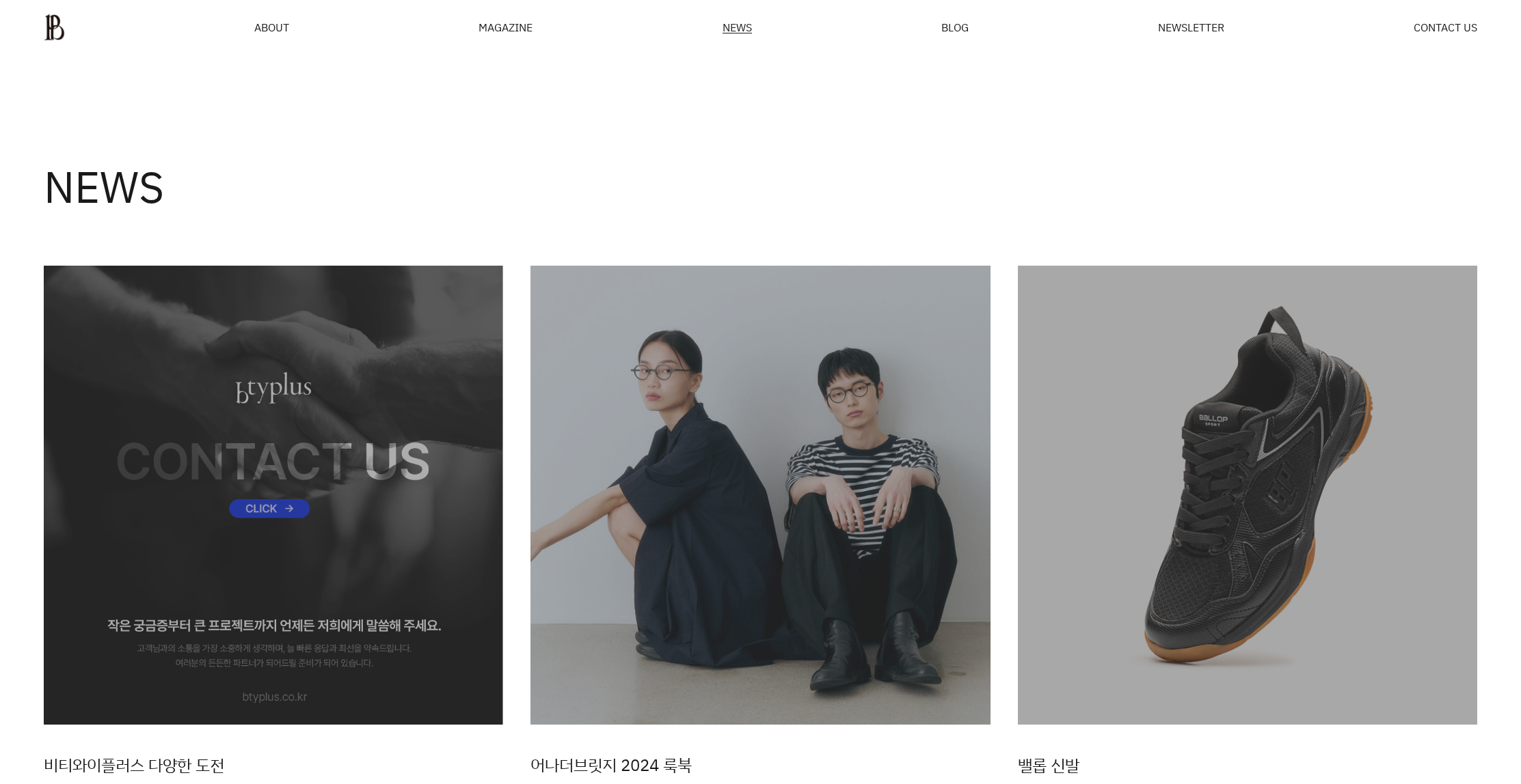
click at [1452, 17] on ul "ABOUT MAGAZINE SEE ALL OFF THE REC INSIDE BTYPLUS CURATION NEWS BLOG NEWSLETTER…" at bounding box center [761, 27] width 1434 height 27
click at [1451, 18] on ul "ABOUT MAGAZINE SEE ALL OFF THE REC INSIDE BTYPLUS CURATION NEWS BLOG NEWSLETTER…" at bounding box center [761, 27] width 1434 height 27
click at [1449, 22] on span "CONTACT US" at bounding box center [1445, 26] width 64 height 11
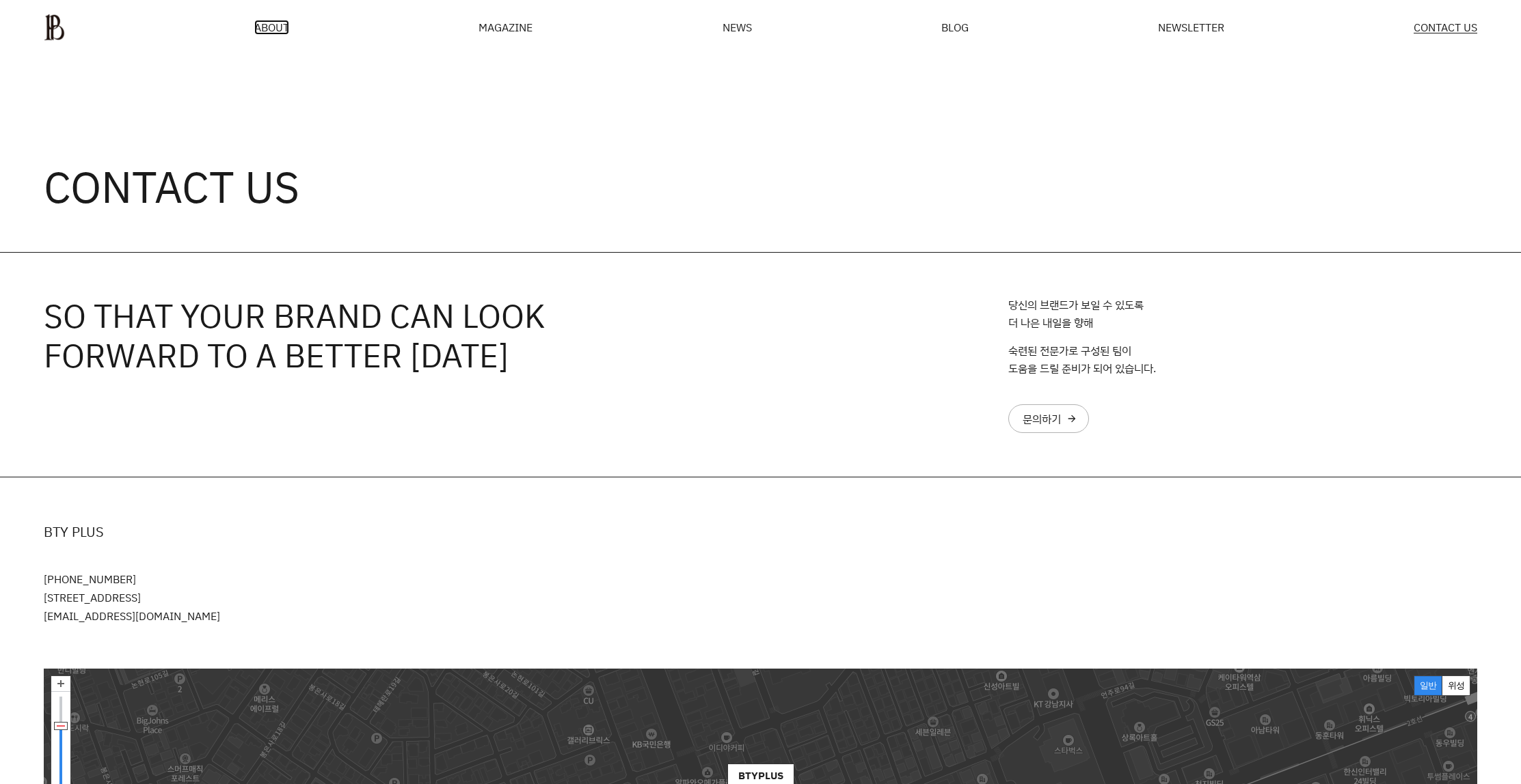
click at [263, 22] on span "ABOUT" at bounding box center [272, 26] width 35 height 11
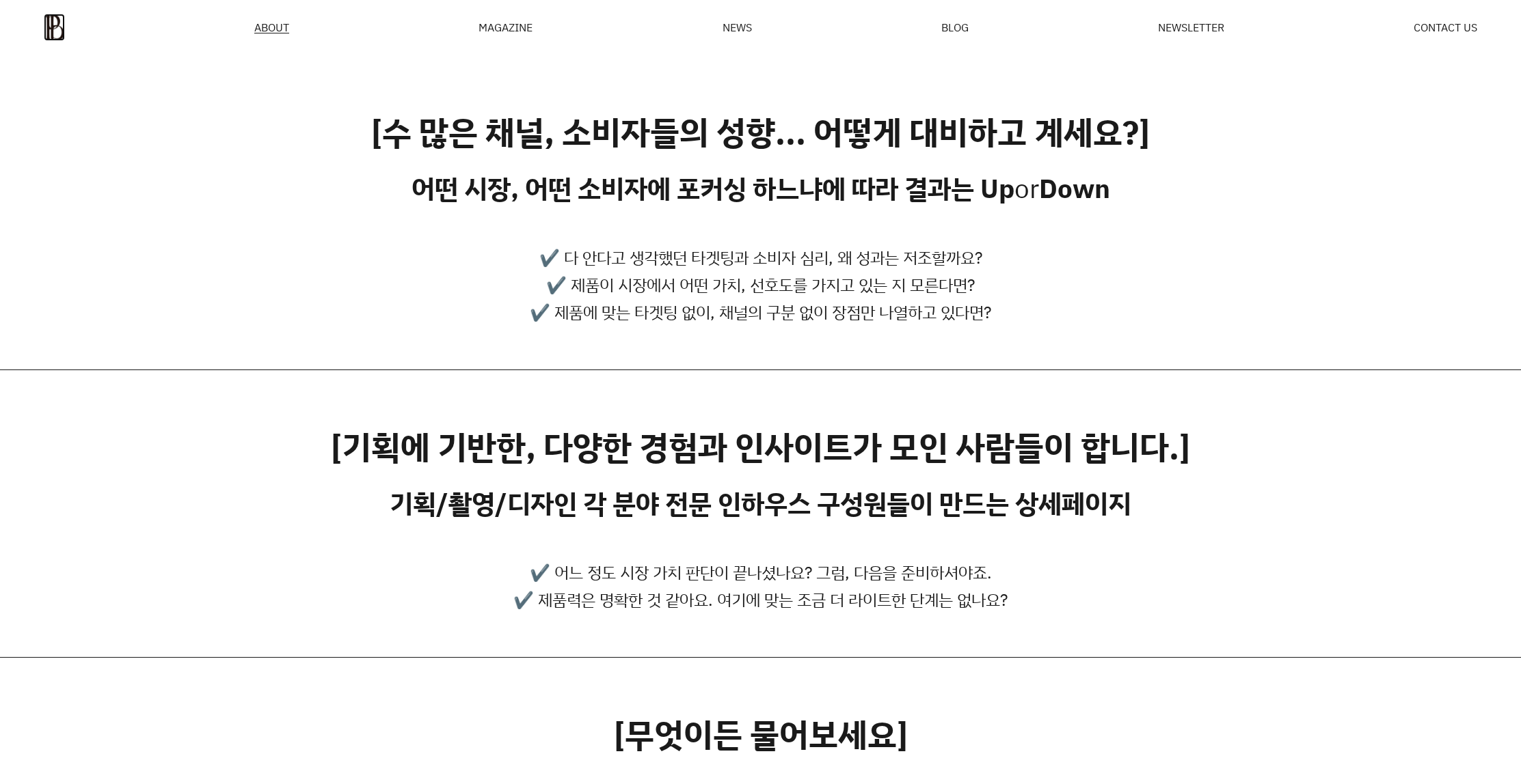
click at [59, 29] on img at bounding box center [55, 27] width 22 height 27
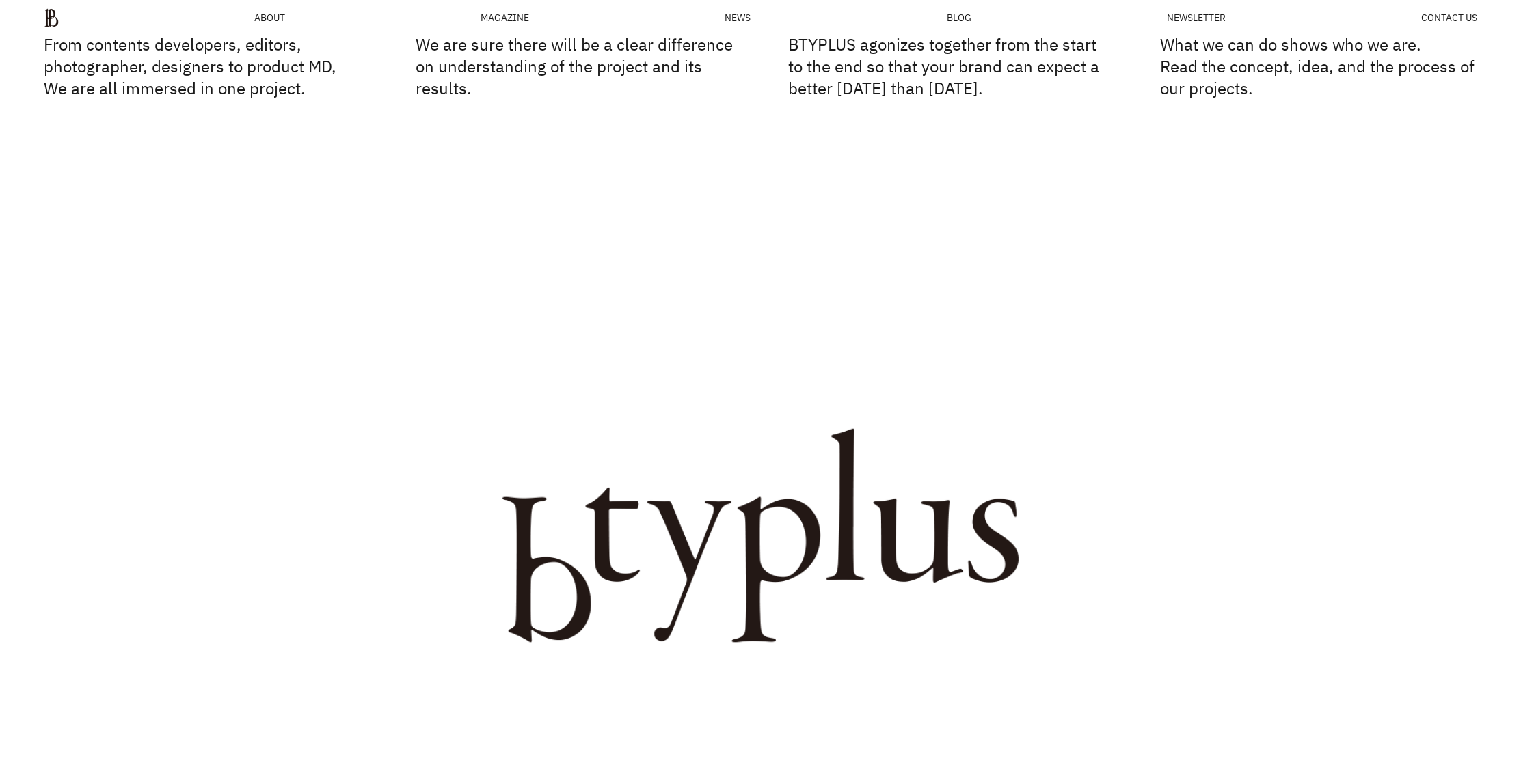
scroll to position [101, 0]
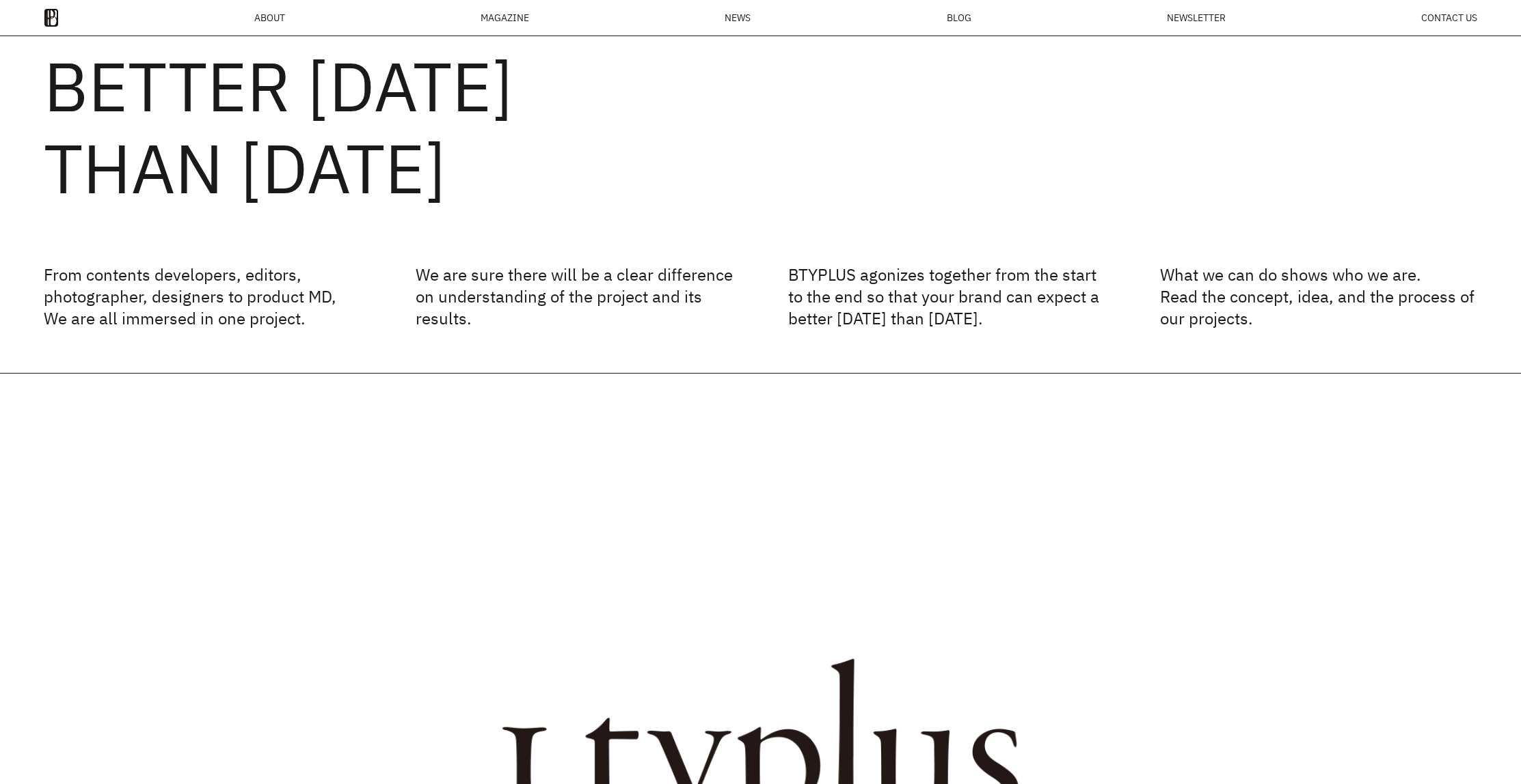
click at [54, 15] on img at bounding box center [51, 18] width 15 height 20
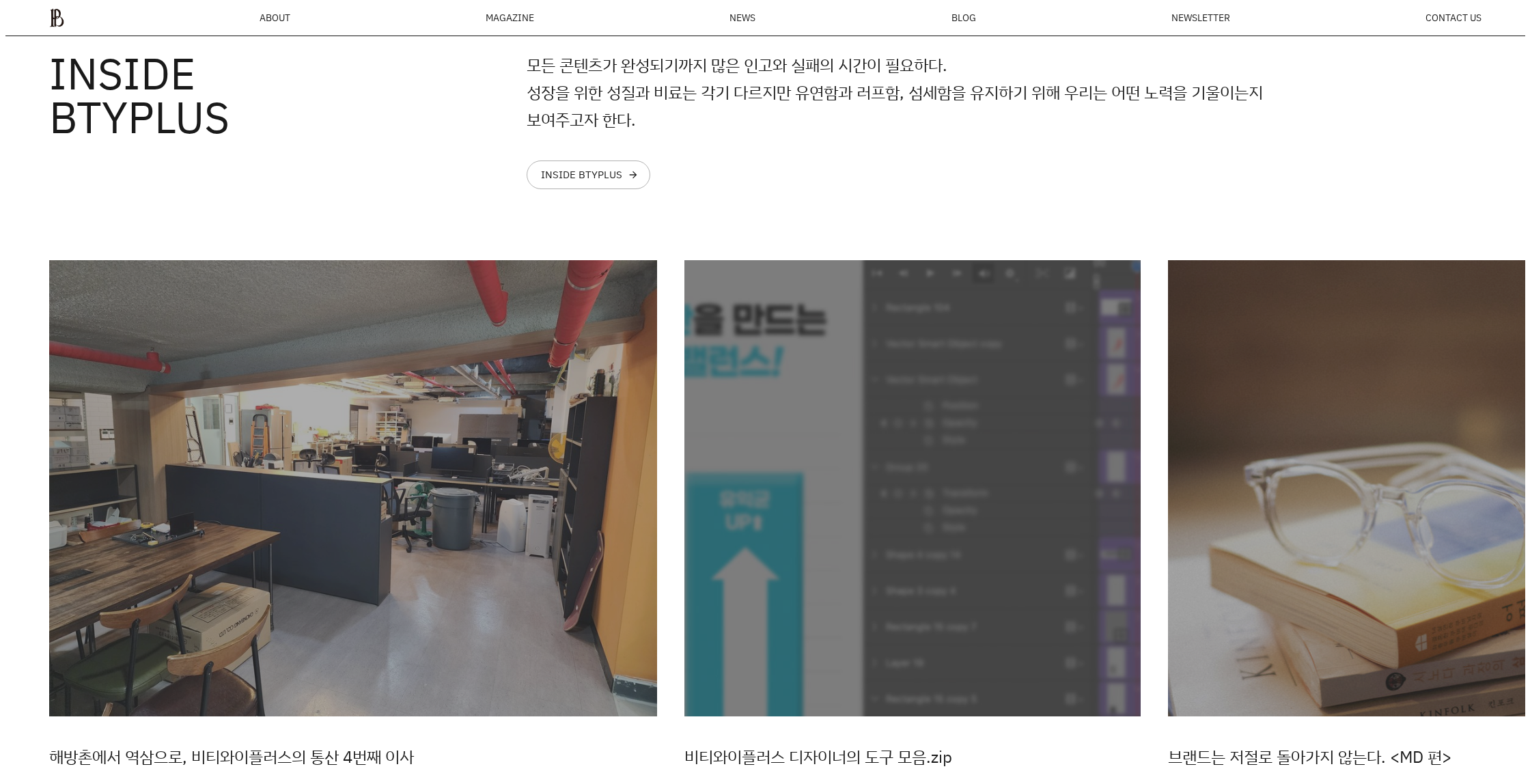
scroll to position [3461, 0]
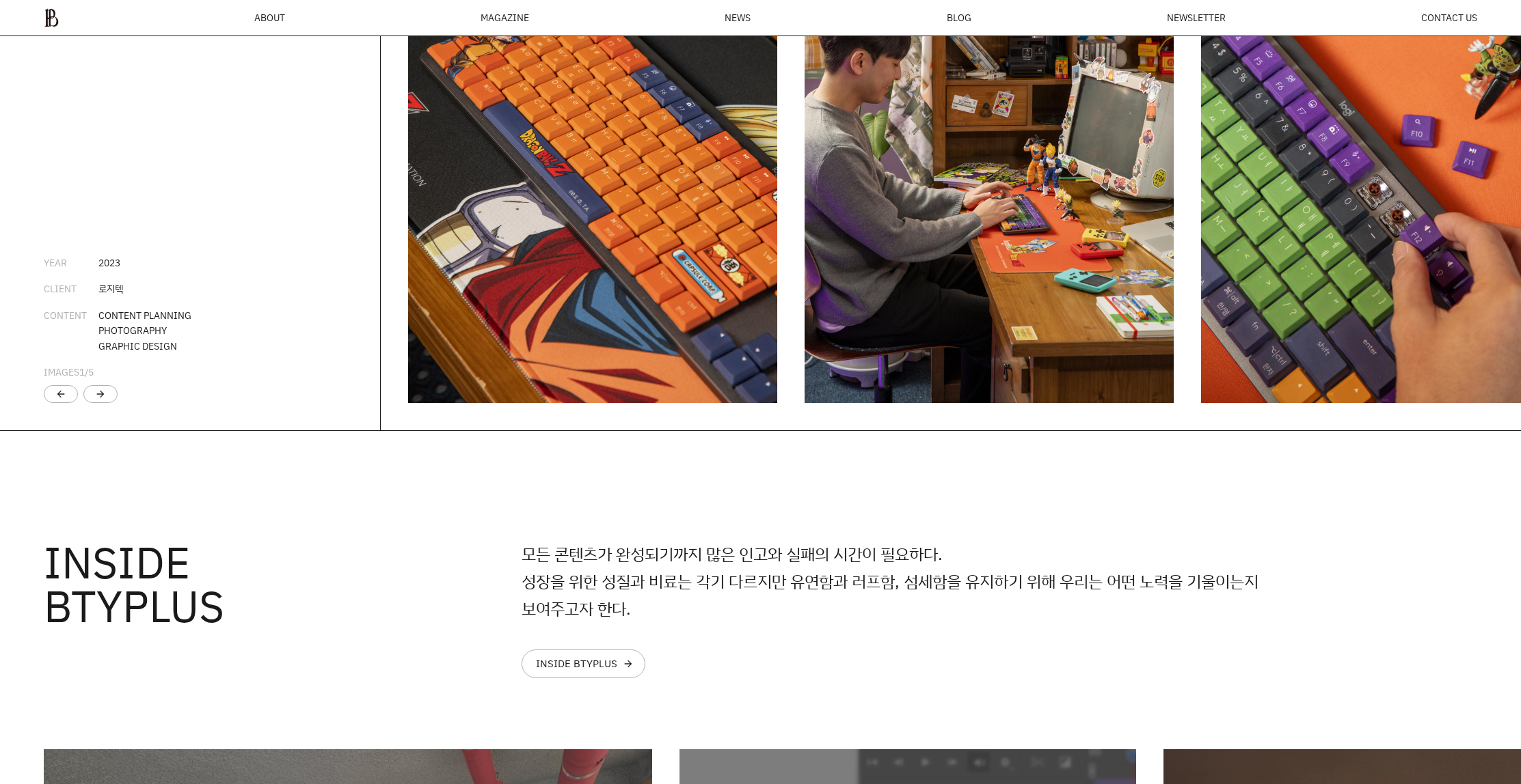
click at [502, 17] on div "MAGAZINE" at bounding box center [505, 18] width 49 height 10
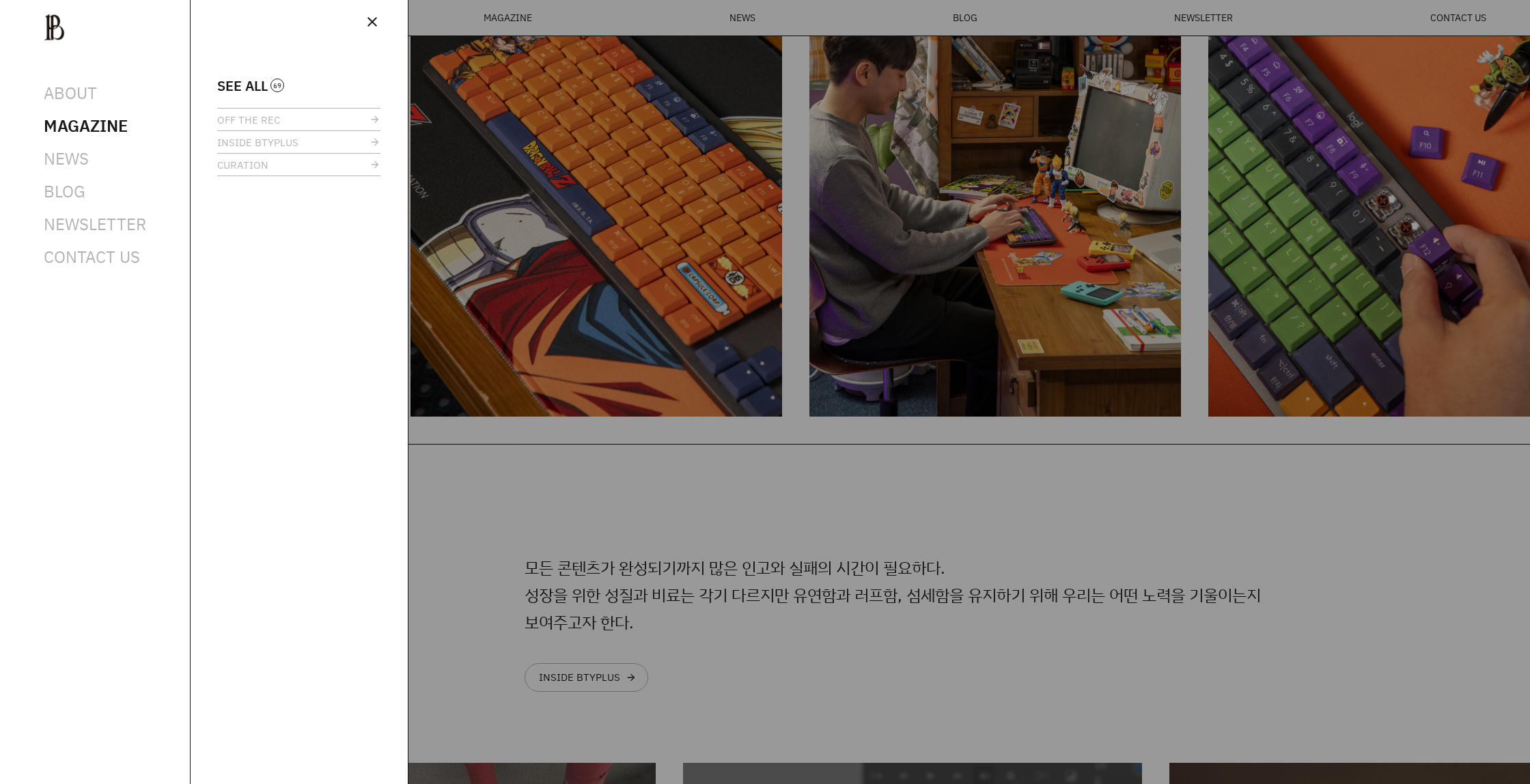
drag, startPoint x: 792, startPoint y: 353, endPoint x: 777, endPoint y: 356, distance: 15.3
click at [791, 352] on div at bounding box center [765, 392] width 1530 height 784
click at [263, 117] on span "OFF THE REC" at bounding box center [249, 119] width 63 height 10
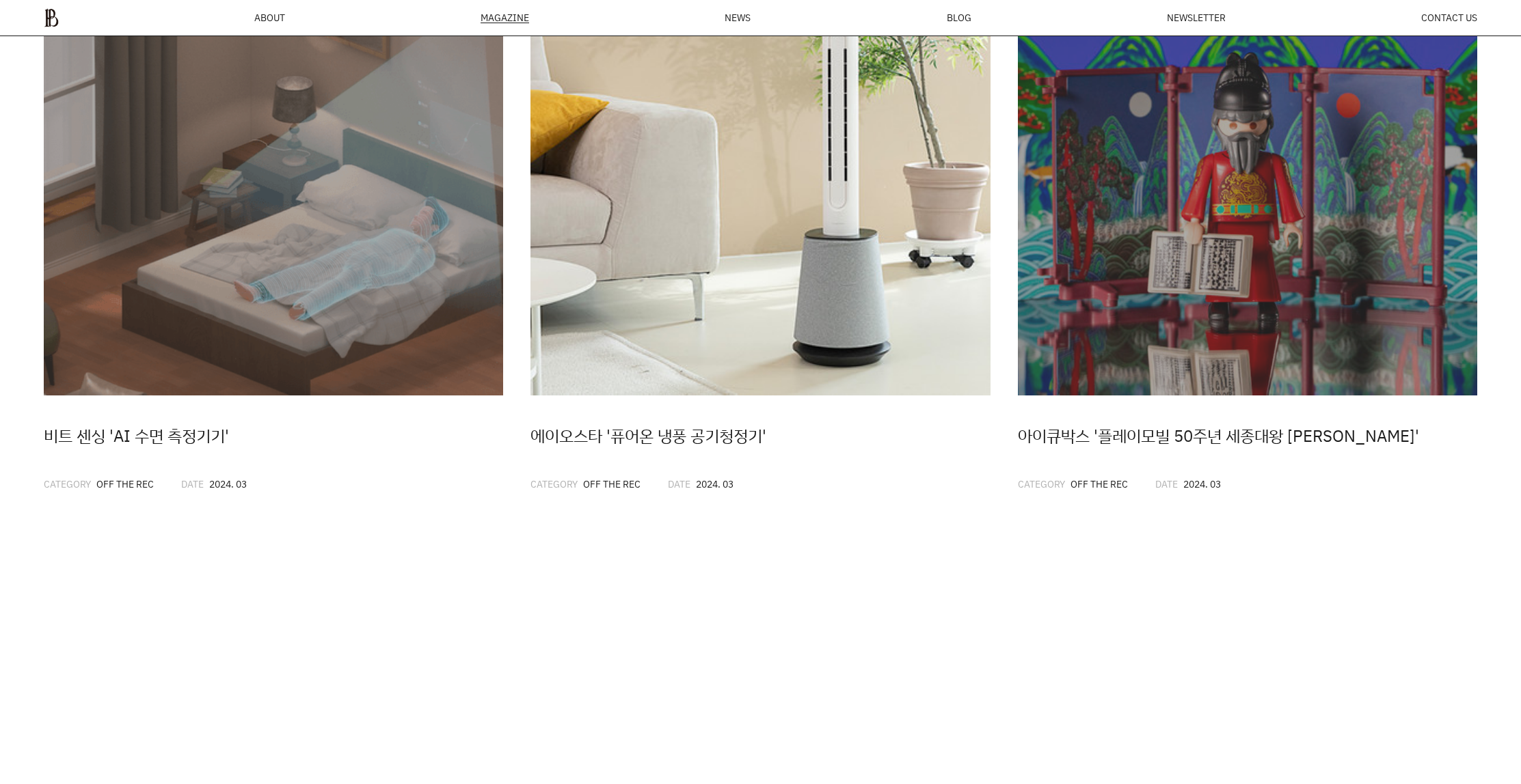
scroll to position [1115, 0]
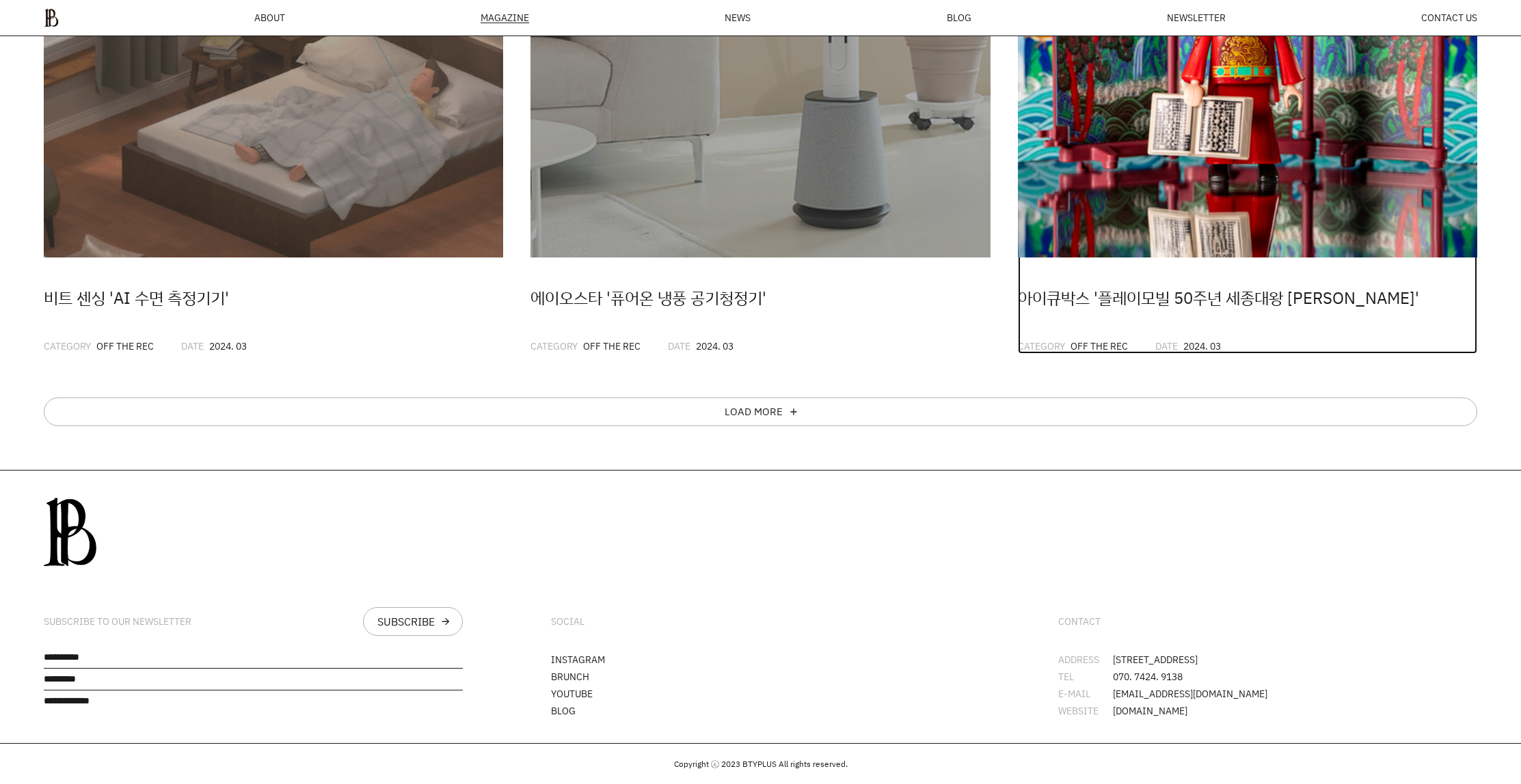
click at [1091, 207] on img at bounding box center [1247, 27] width 459 height 459
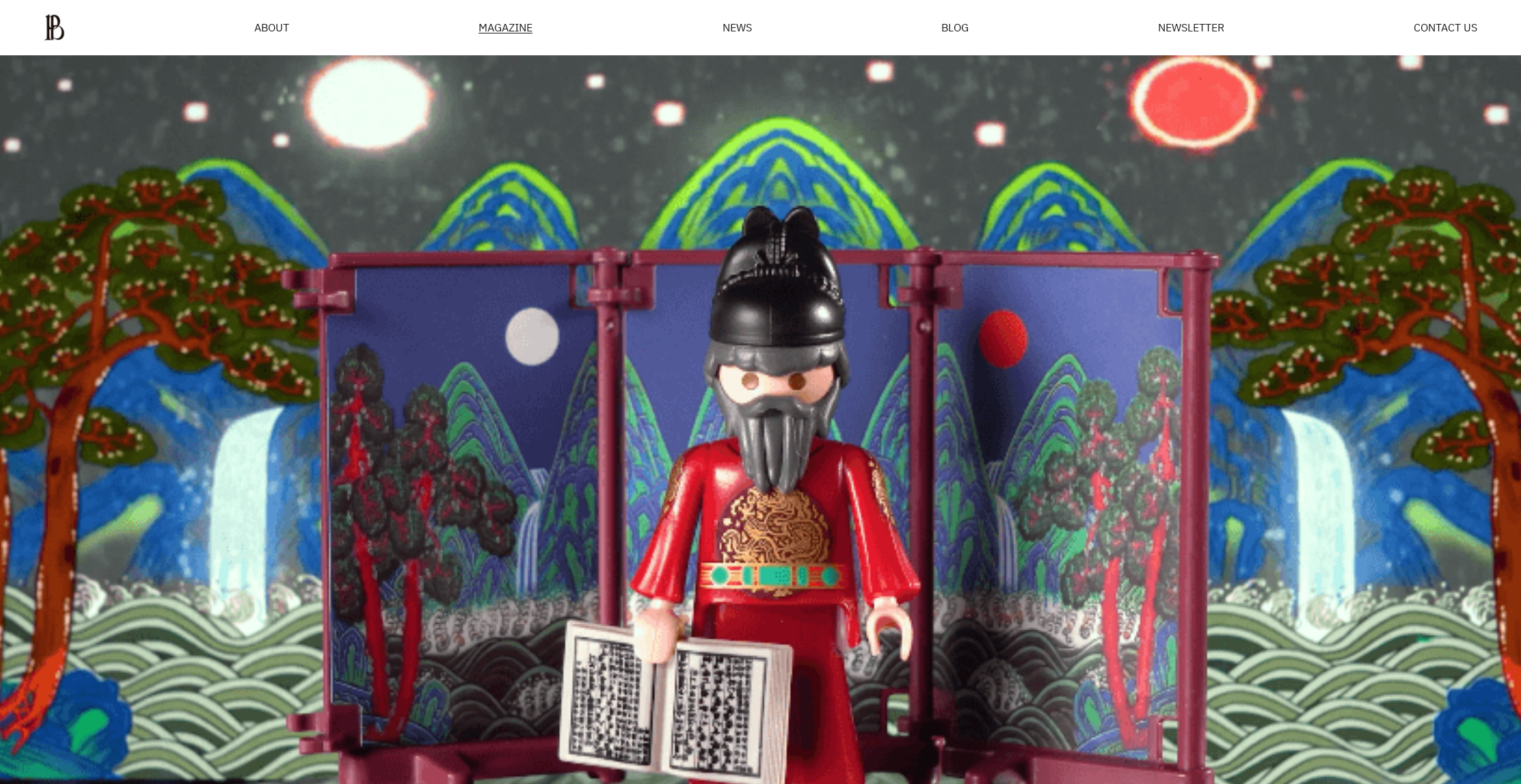
click at [479, 23] on div "MAGAZINE" at bounding box center [505, 27] width 54 height 12
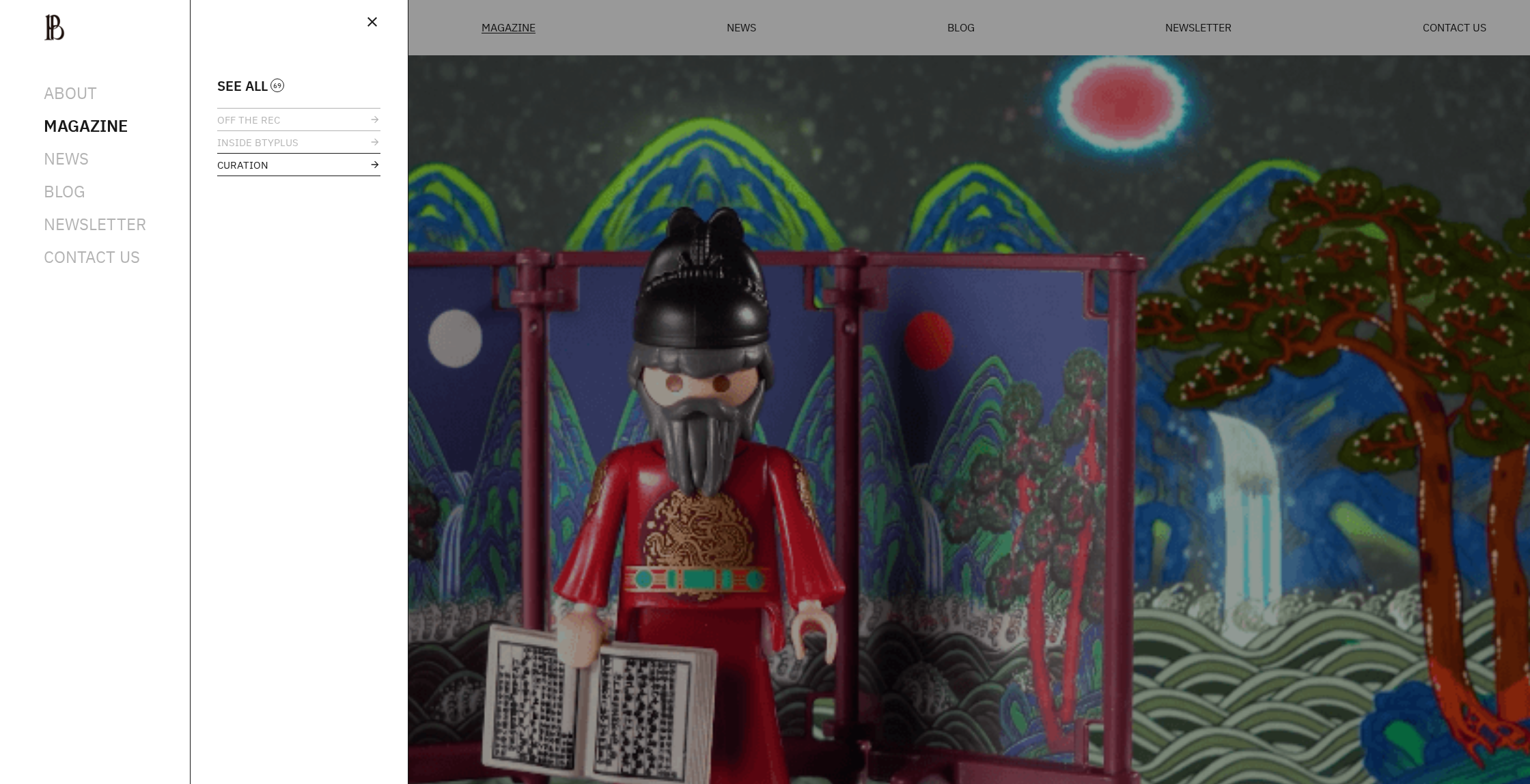
click at [247, 168] on span "CURATION" at bounding box center [243, 164] width 51 height 10
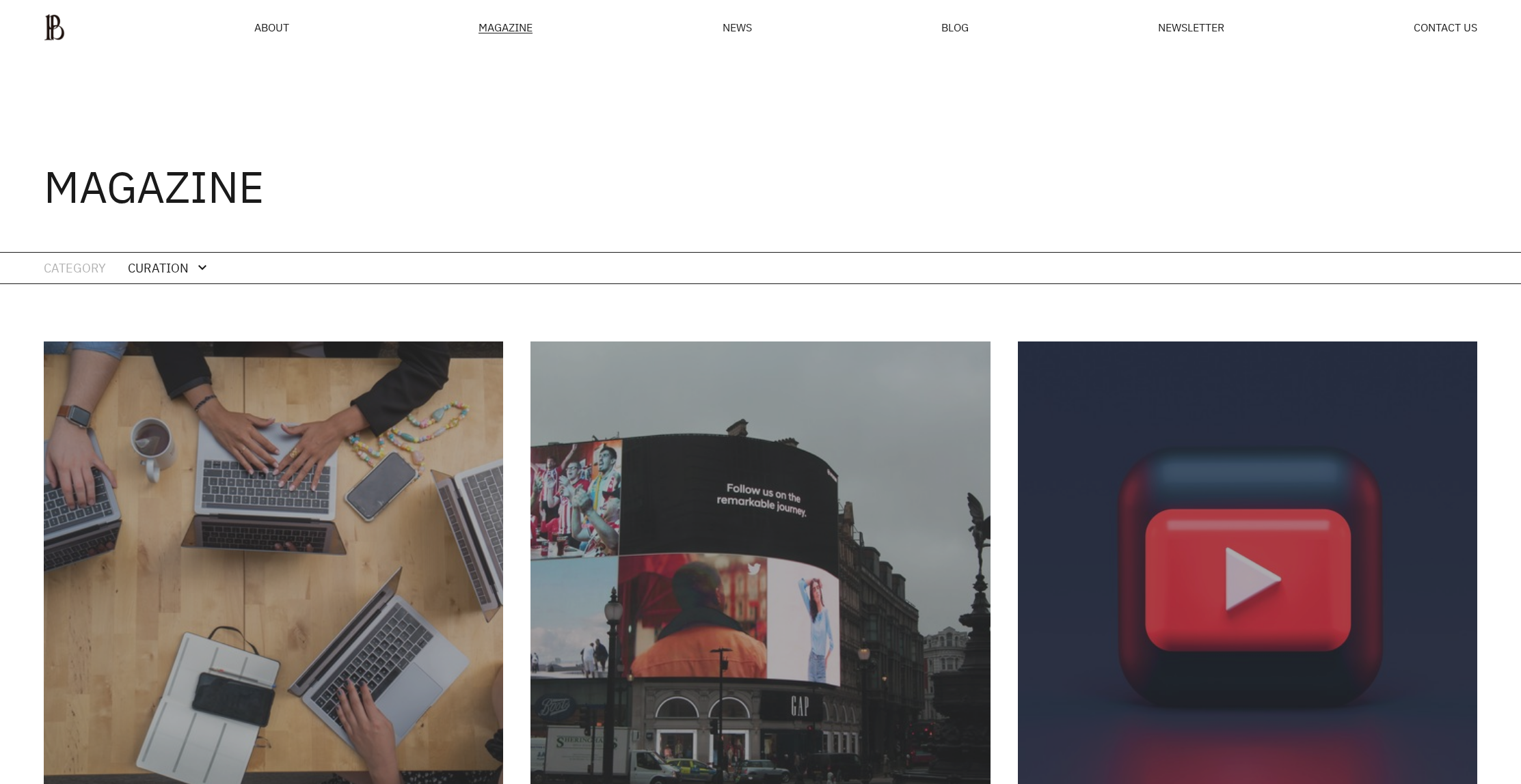
click at [253, 23] on ul "ABOUT MAGAZINE SEE ALL OFF THE REC INSIDE BTYPLUS CURATION NEWS BLOG NEWSLETTER…" at bounding box center [761, 27] width 1434 height 27
click at [1260, 35] on ul "ABOUT MAGAZINE SEE ALL OFF THE REC INSIDE BTYPLUS CURATION NEWS BLOG NEWSLETTER…" at bounding box center [761, 27] width 1434 height 27
click at [1182, 31] on span "NEWSLETTER" at bounding box center [1191, 26] width 67 height 11
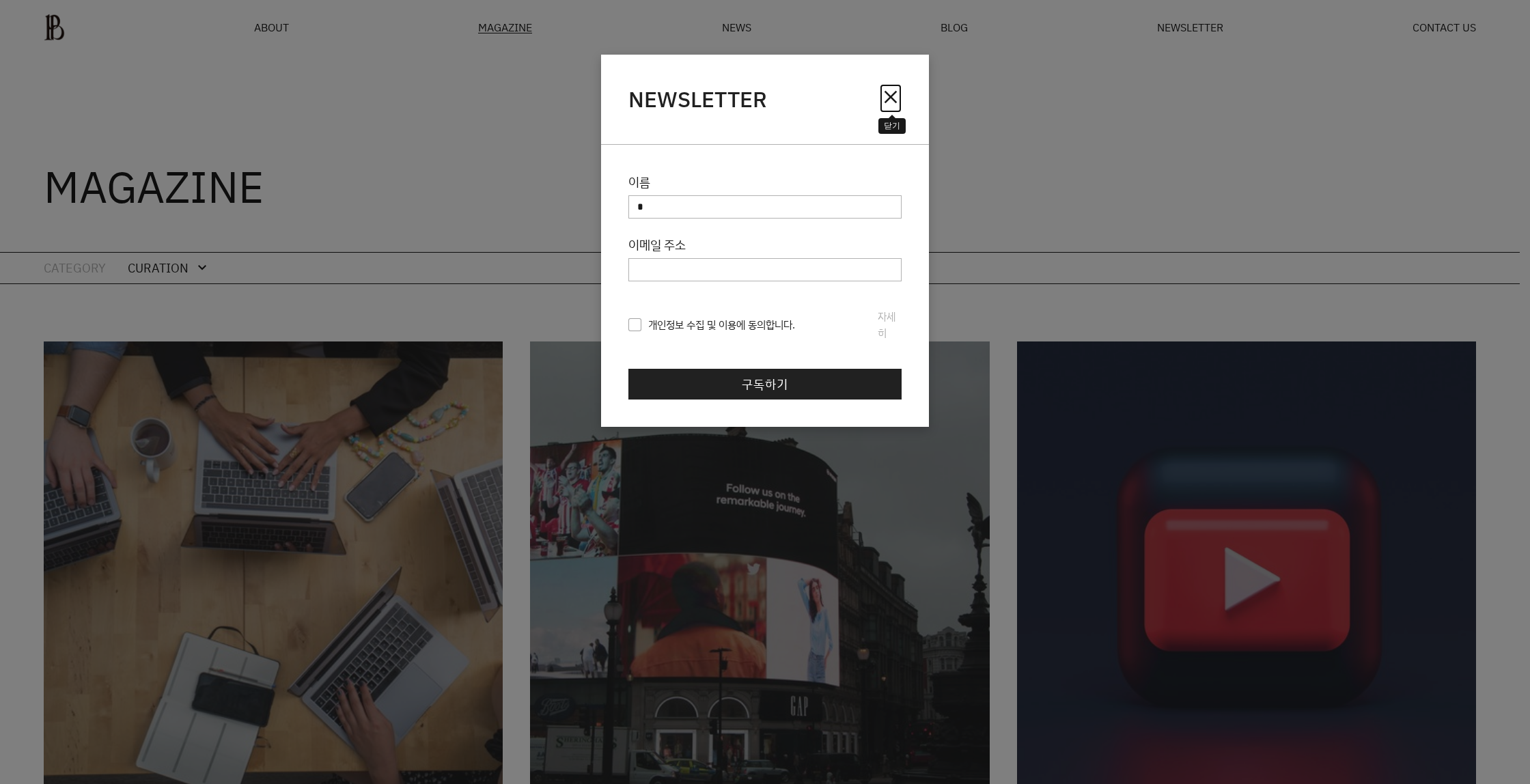
click at [899, 96] on span "close" at bounding box center [891, 97] width 22 height 22
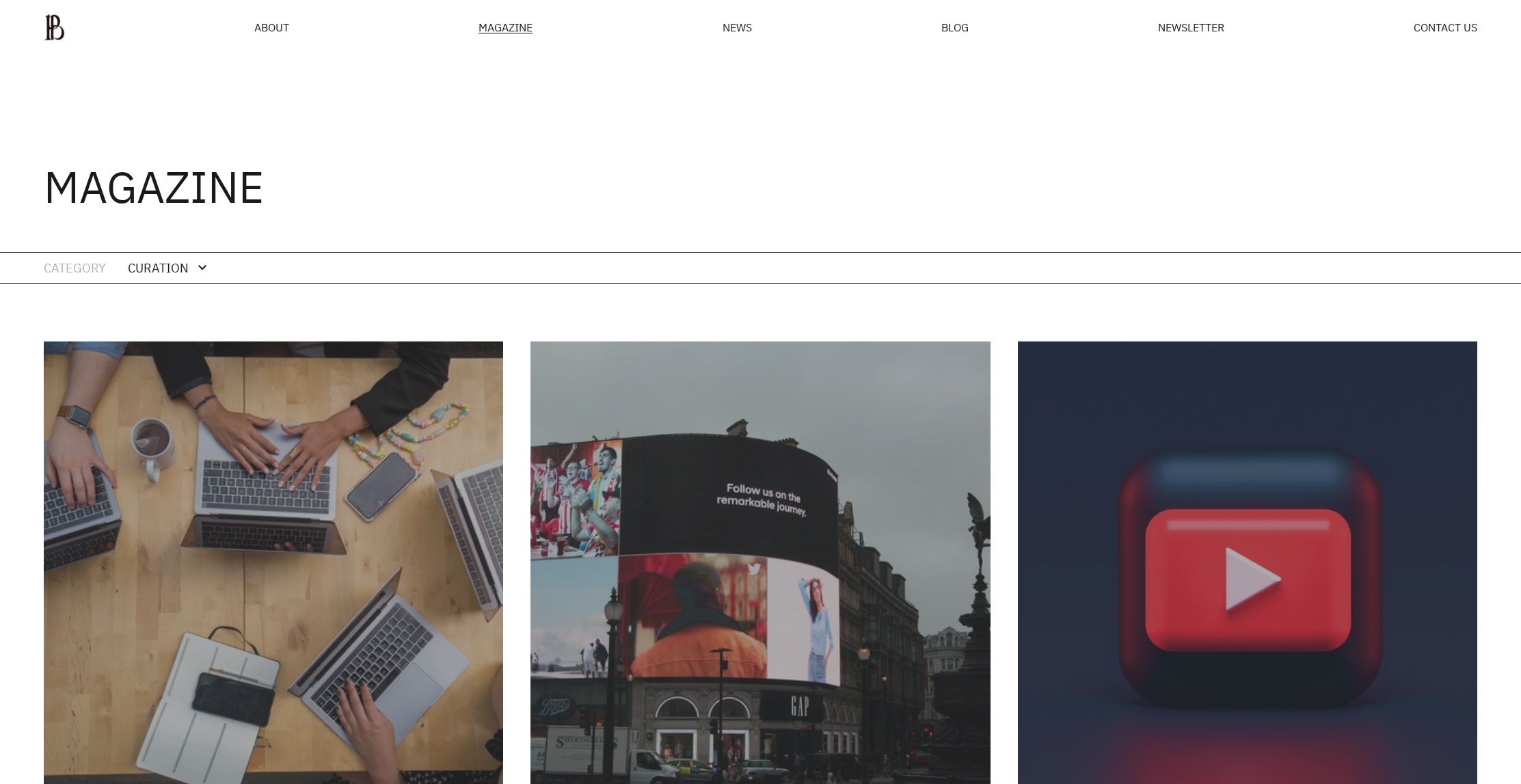
click at [935, 26] on ul "ABOUT MAGAZINE SEE ALL OFF THE REC INSIDE BTYPLUS CURATION NEWS BLOG NEWSLETTER…" at bounding box center [761, 27] width 1434 height 27
click at [944, 23] on span "BLOG" at bounding box center [955, 26] width 27 height 11
click at [53, 14] on img at bounding box center [55, 27] width 22 height 27
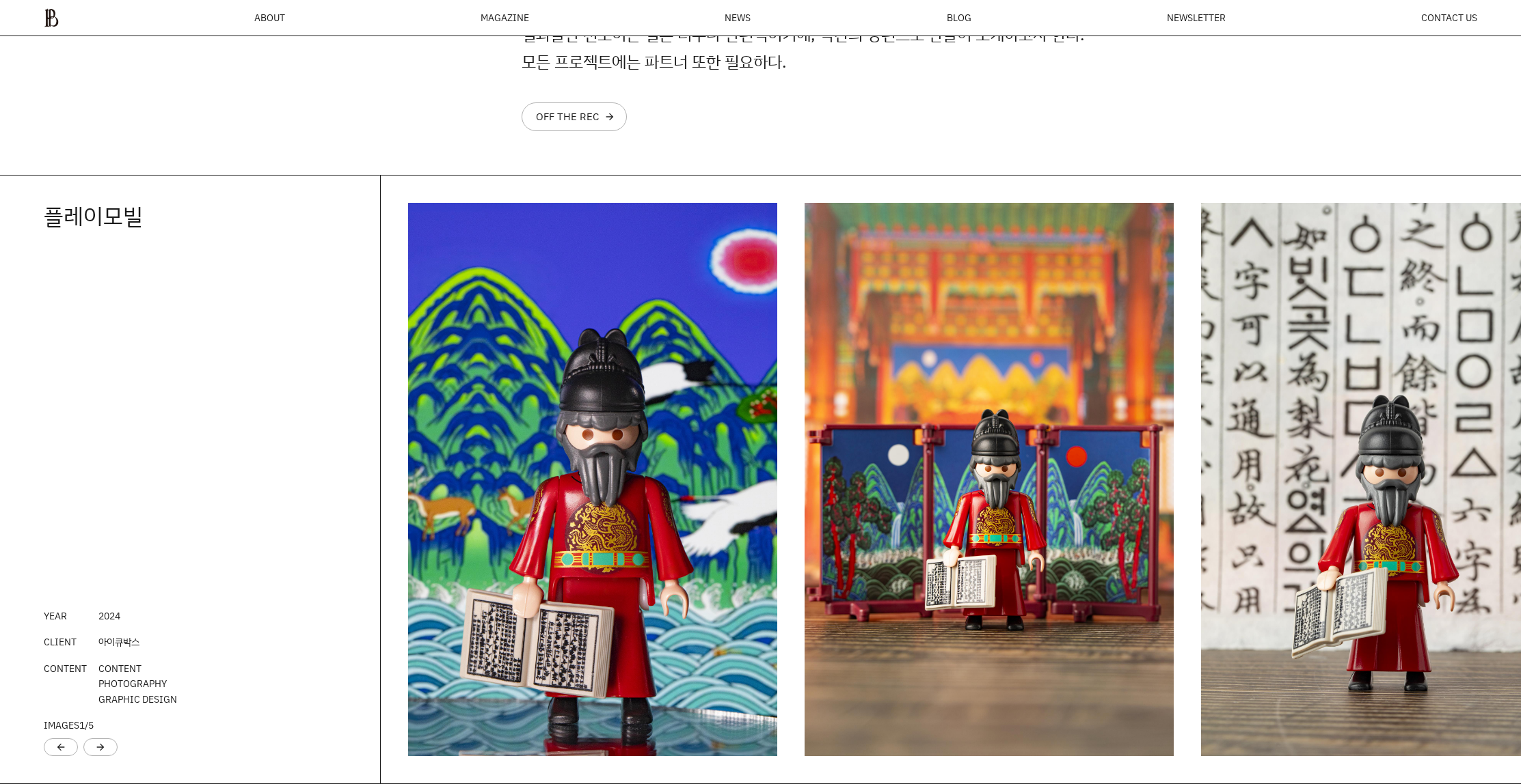
scroll to position [2351, 0]
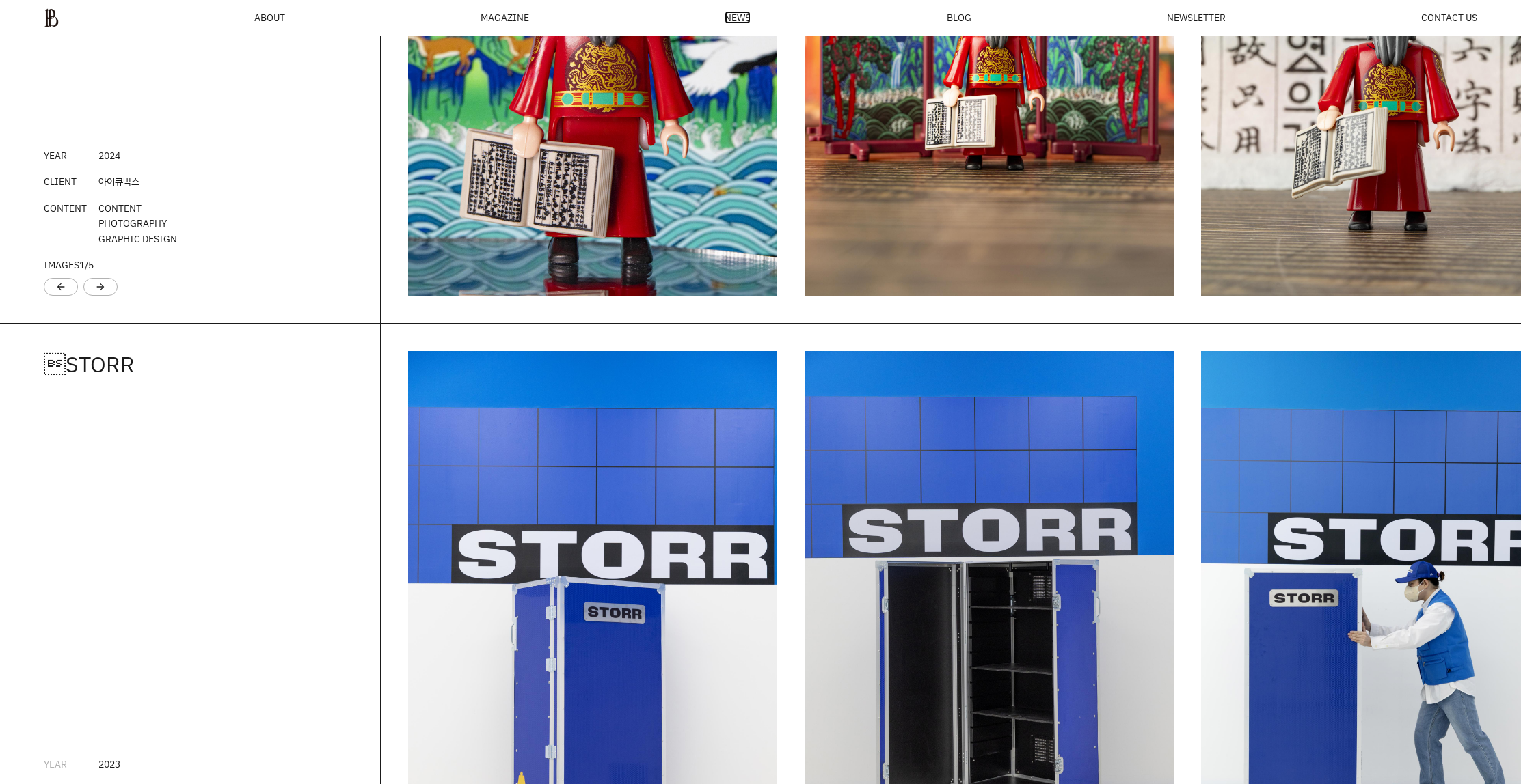
click at [743, 23] on span "NEWS" at bounding box center [737, 18] width 26 height 10
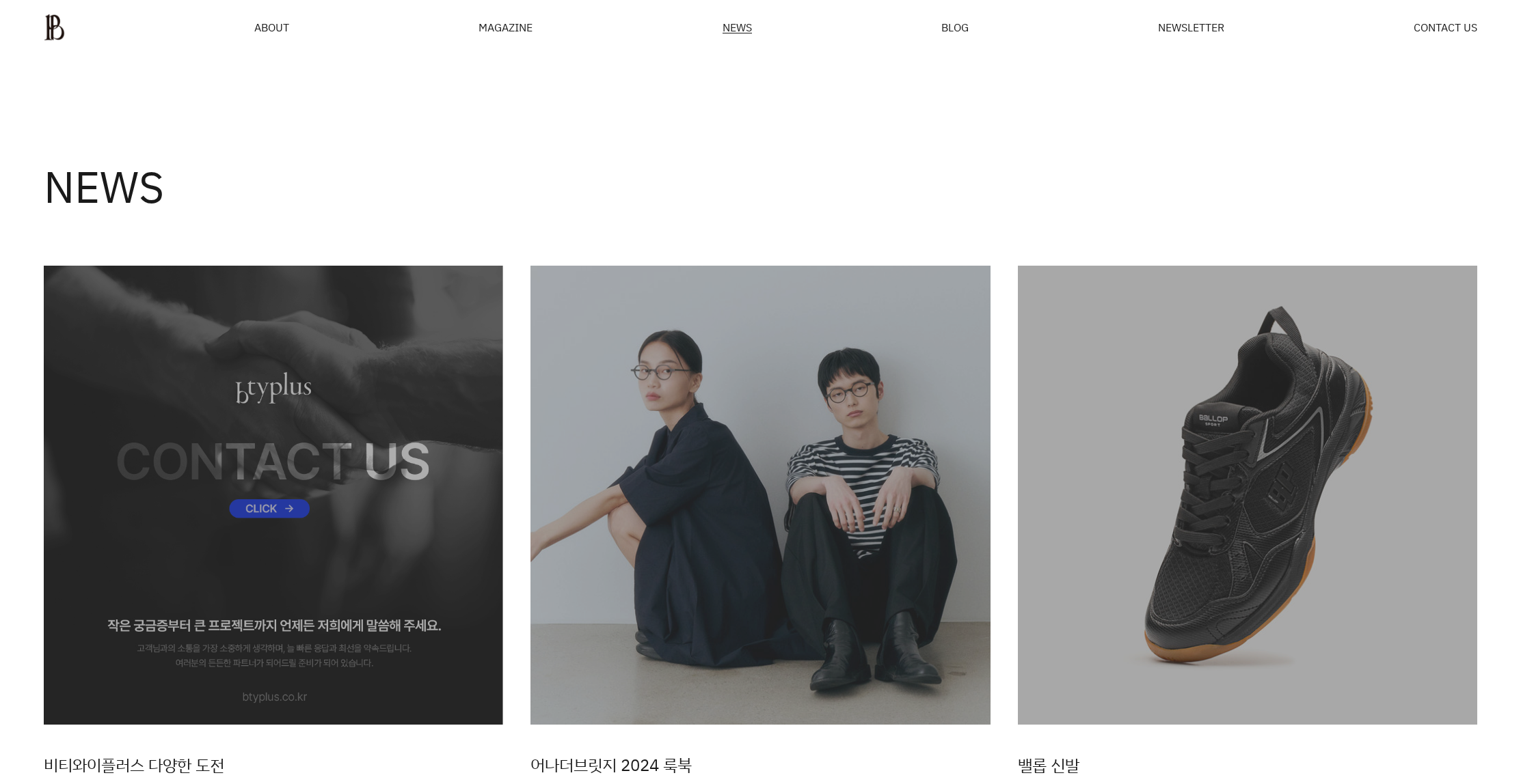
click at [291, 26] on ul "ABOUT MAGAZINE SEE ALL OFF THE REC INSIDE BTYPLUS CURATION NEWS BLOG NEWSLETTER…" at bounding box center [761, 27] width 1434 height 27
click at [944, 28] on span "BLOG" at bounding box center [955, 26] width 27 height 11
click at [1177, 27] on span "NEWSLETTER" at bounding box center [1191, 26] width 67 height 11
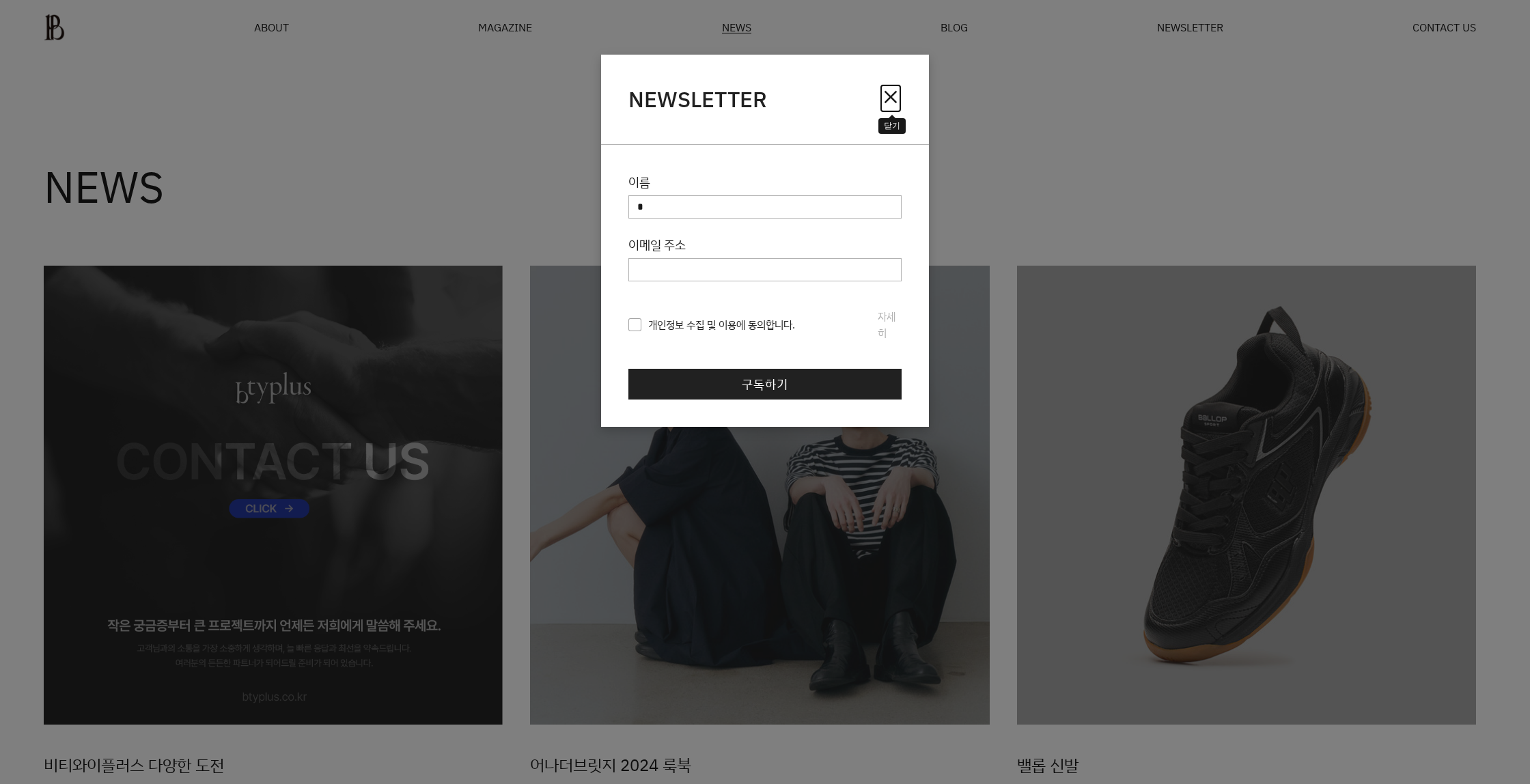
click at [896, 99] on span "close" at bounding box center [891, 97] width 22 height 22
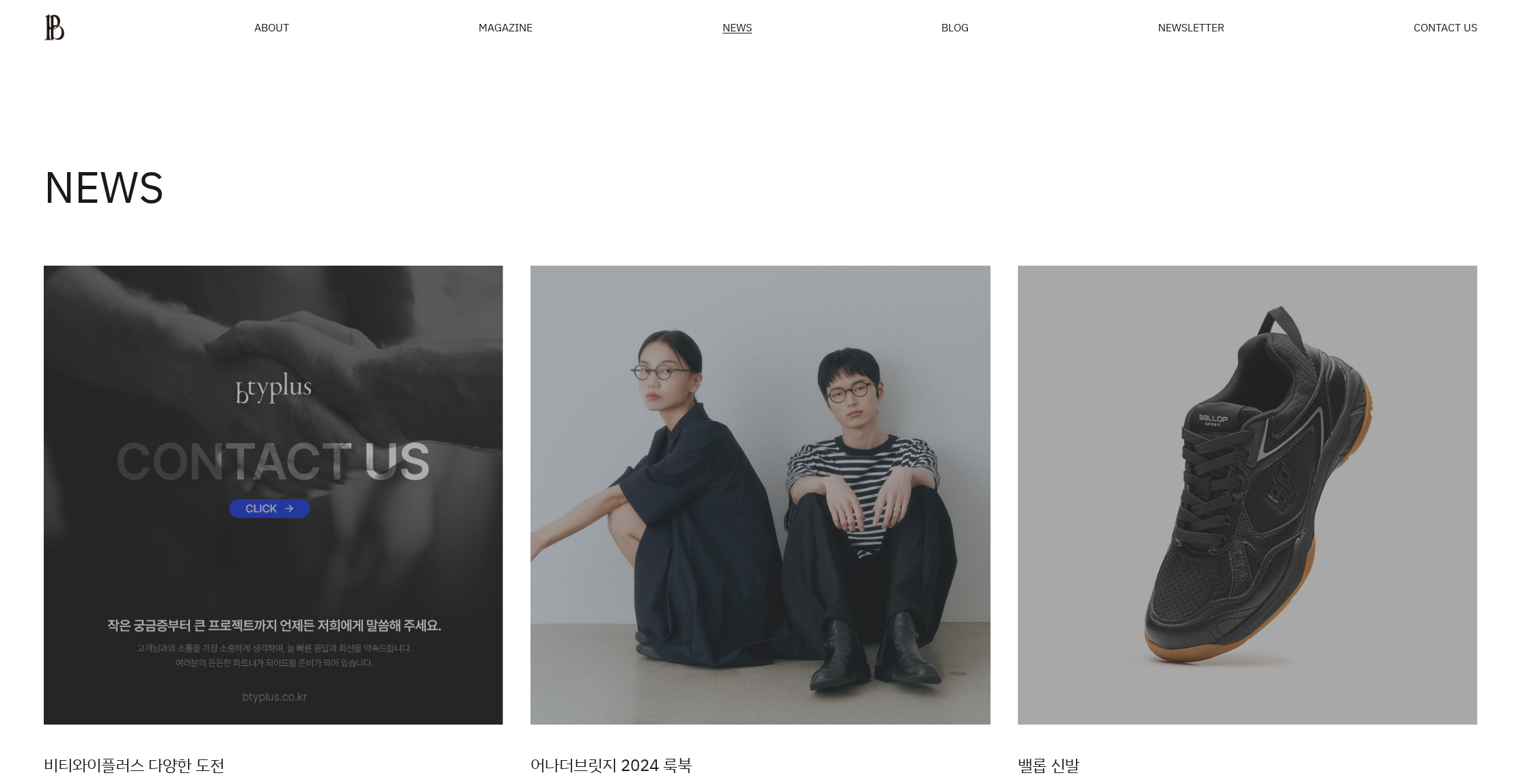
click at [481, 30] on div "MAGAZINE" at bounding box center [505, 26] width 54 height 11
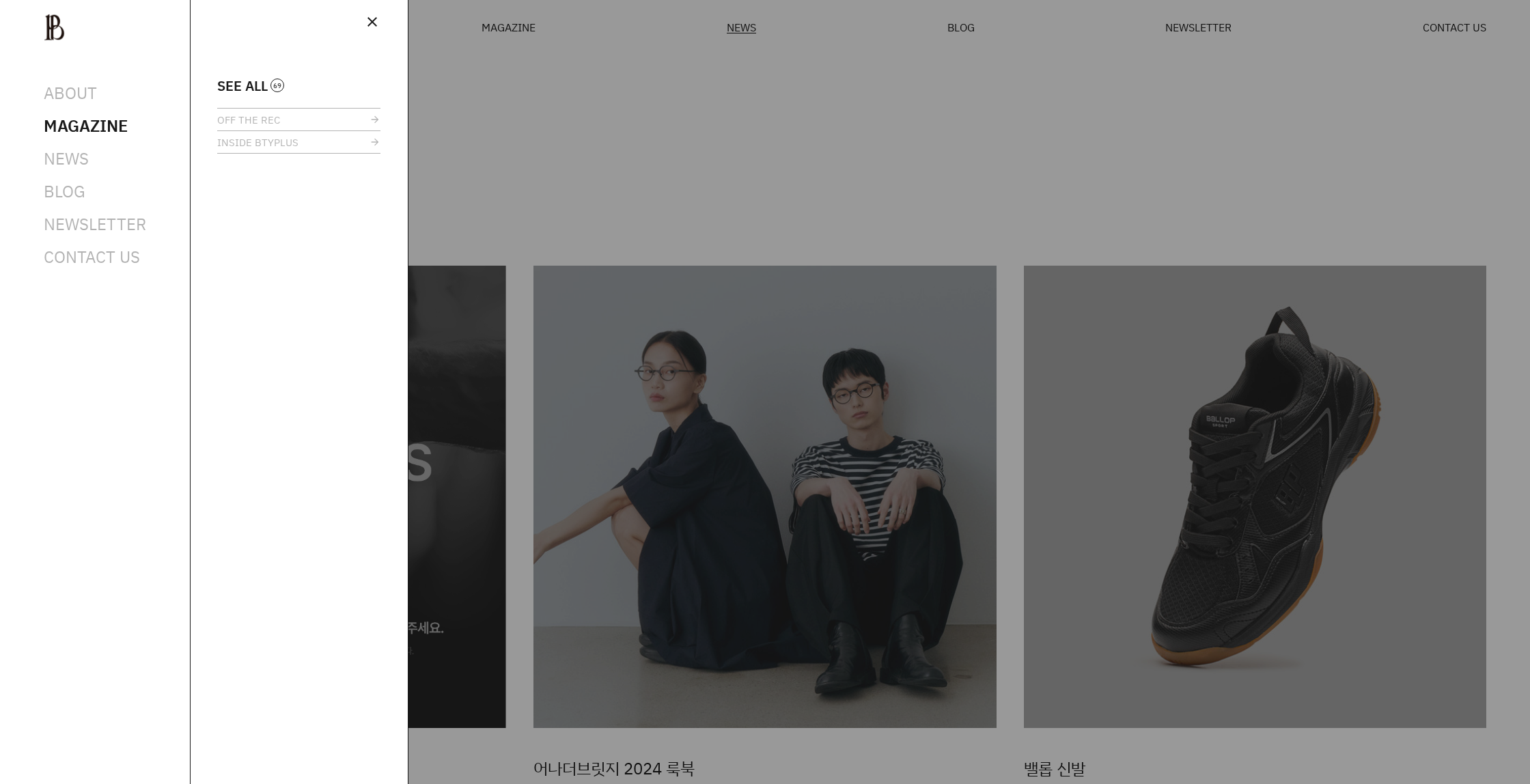
click at [264, 33] on div "close" at bounding box center [299, 24] width 163 height 22
click at [270, 142] on span "INSIDE BTYPLUS" at bounding box center [257, 142] width 81 height 10
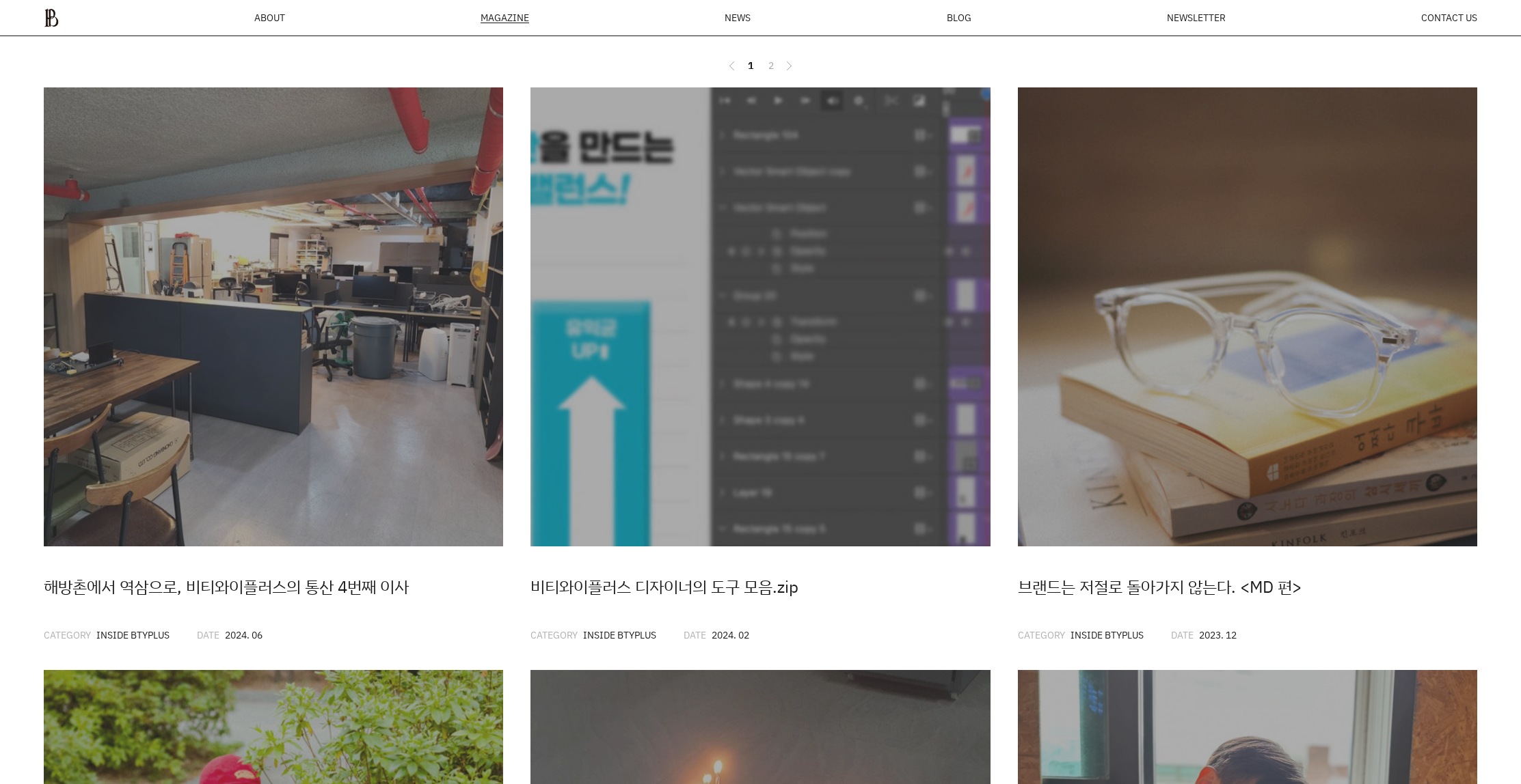
scroll to position [158, 0]
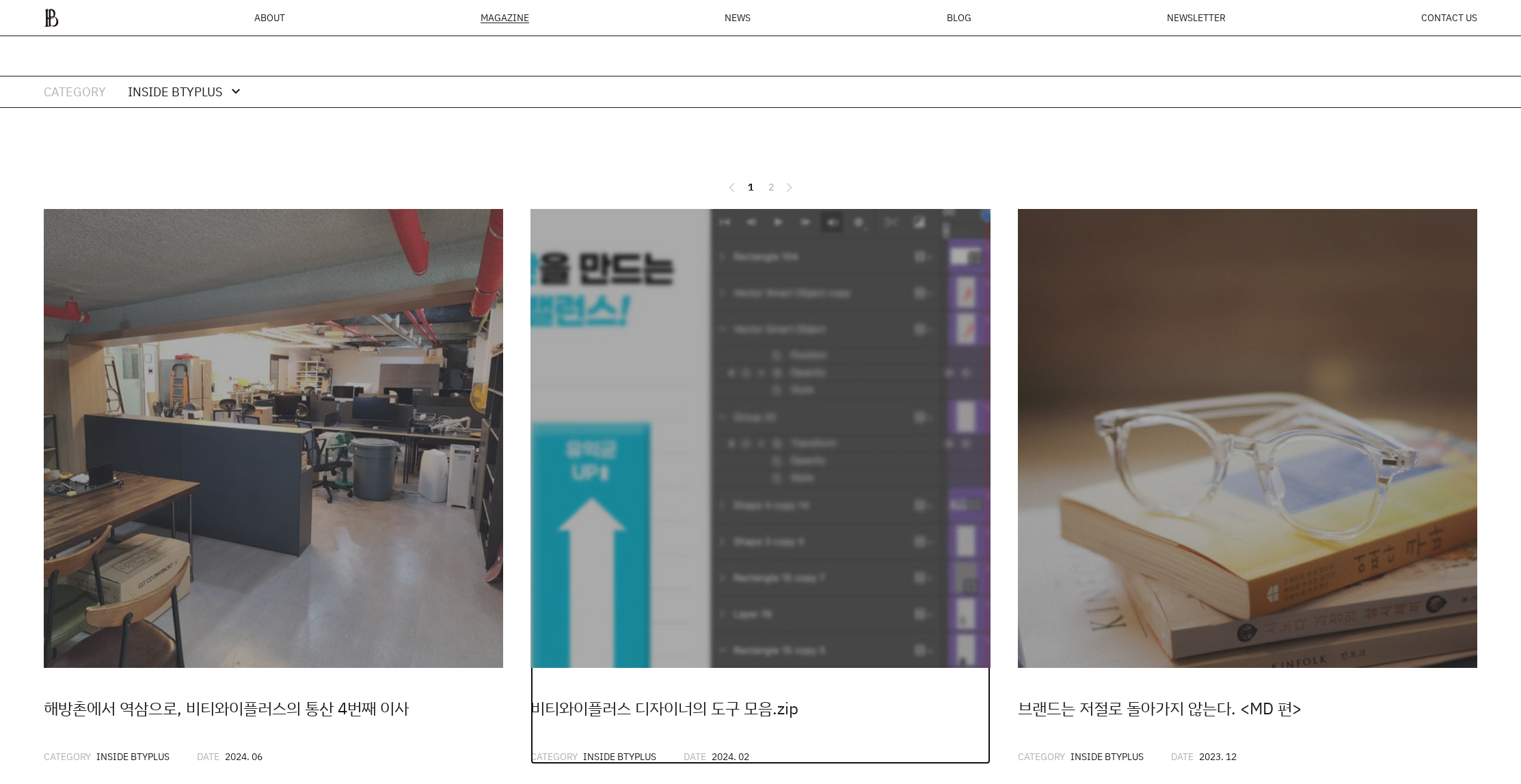
click at [740, 367] on img at bounding box center [760, 438] width 459 height 459
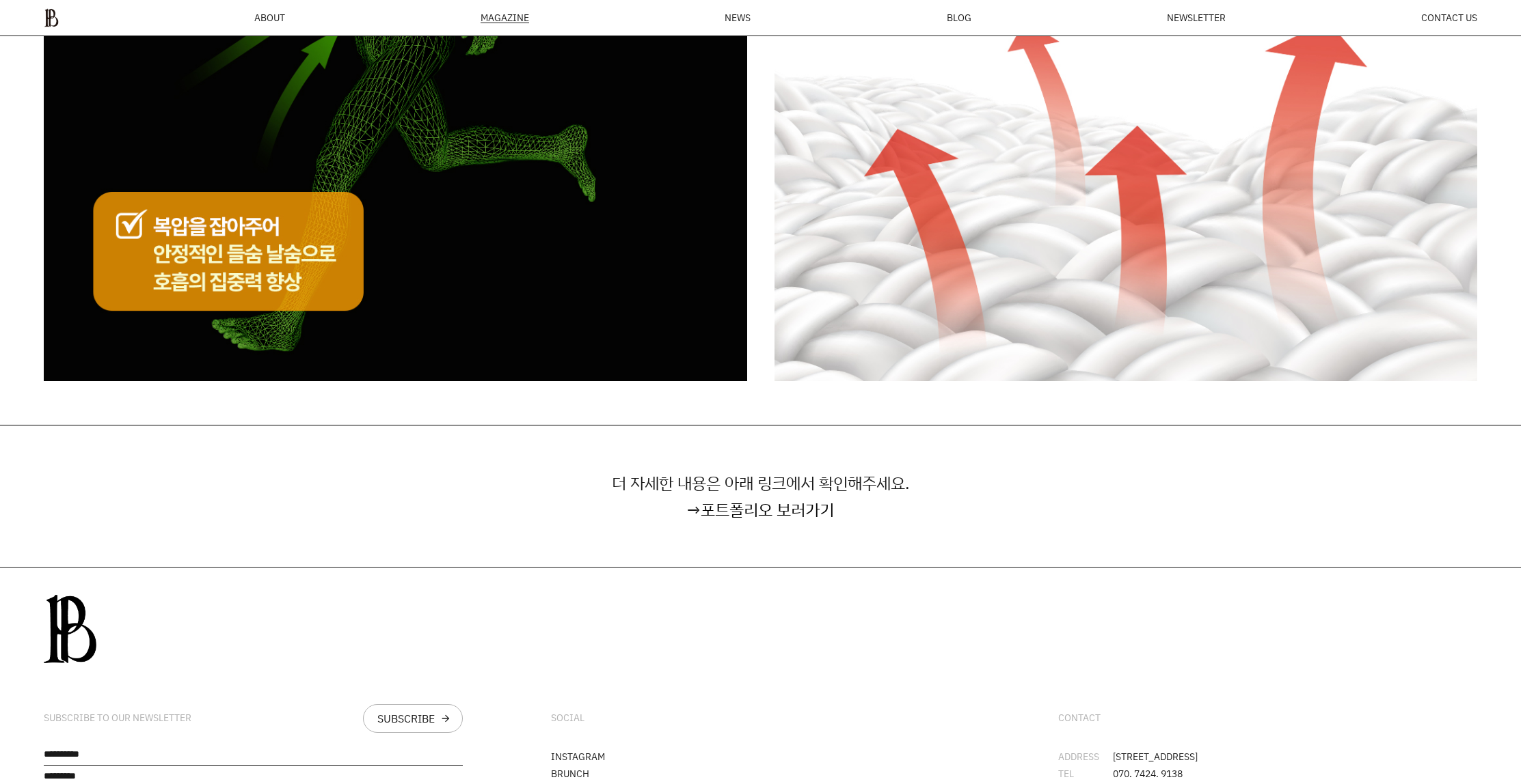
scroll to position [4557, 0]
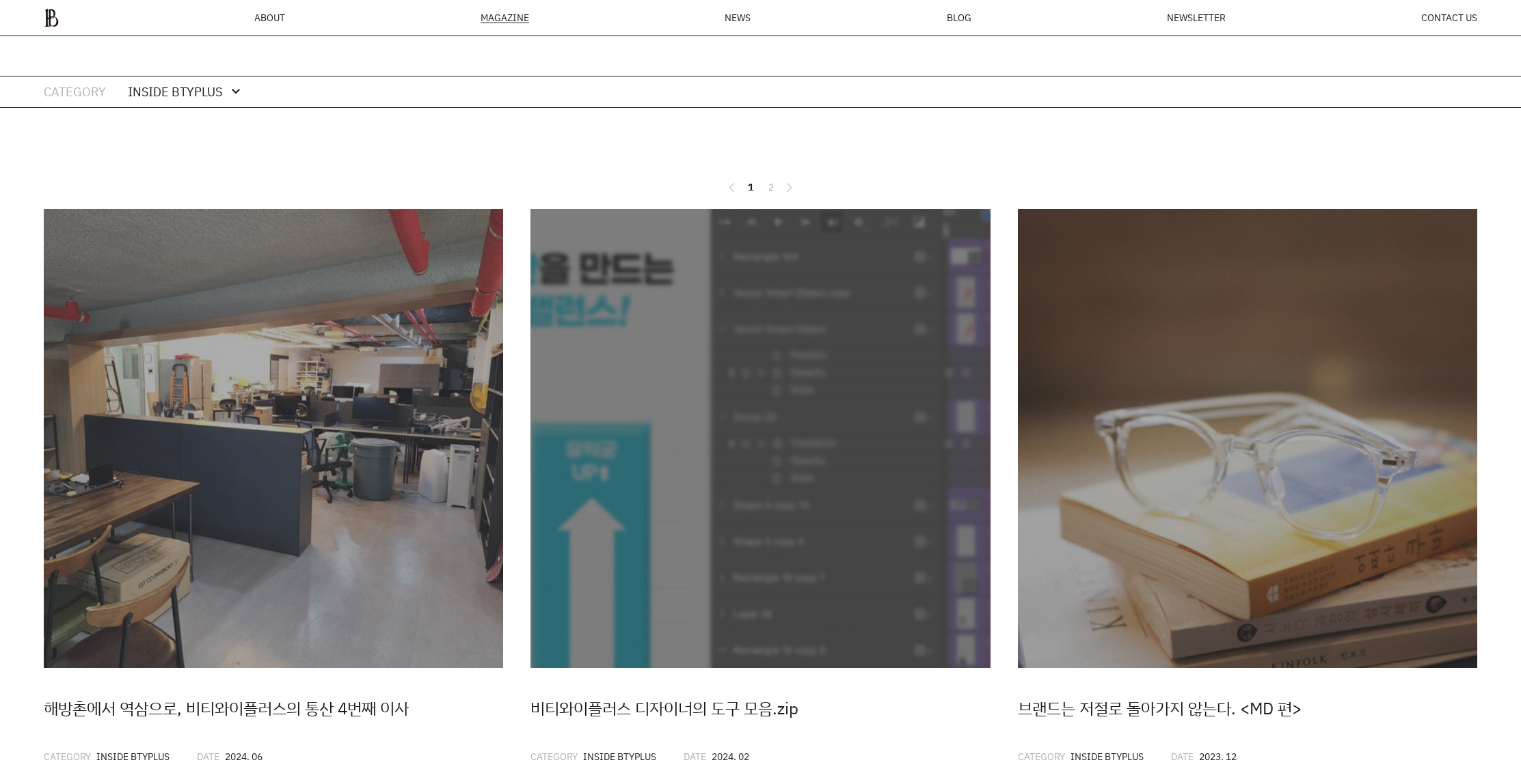
click at [42, 11] on div "ABOUT MAGAZINE SEE ALL OFF THE REC INSIDE BTYPLUS CURATION NEWS BLOG NEWSLETTER…" at bounding box center [760, 18] width 1521 height 36
click at [46, 13] on img at bounding box center [51, 18] width 15 height 20
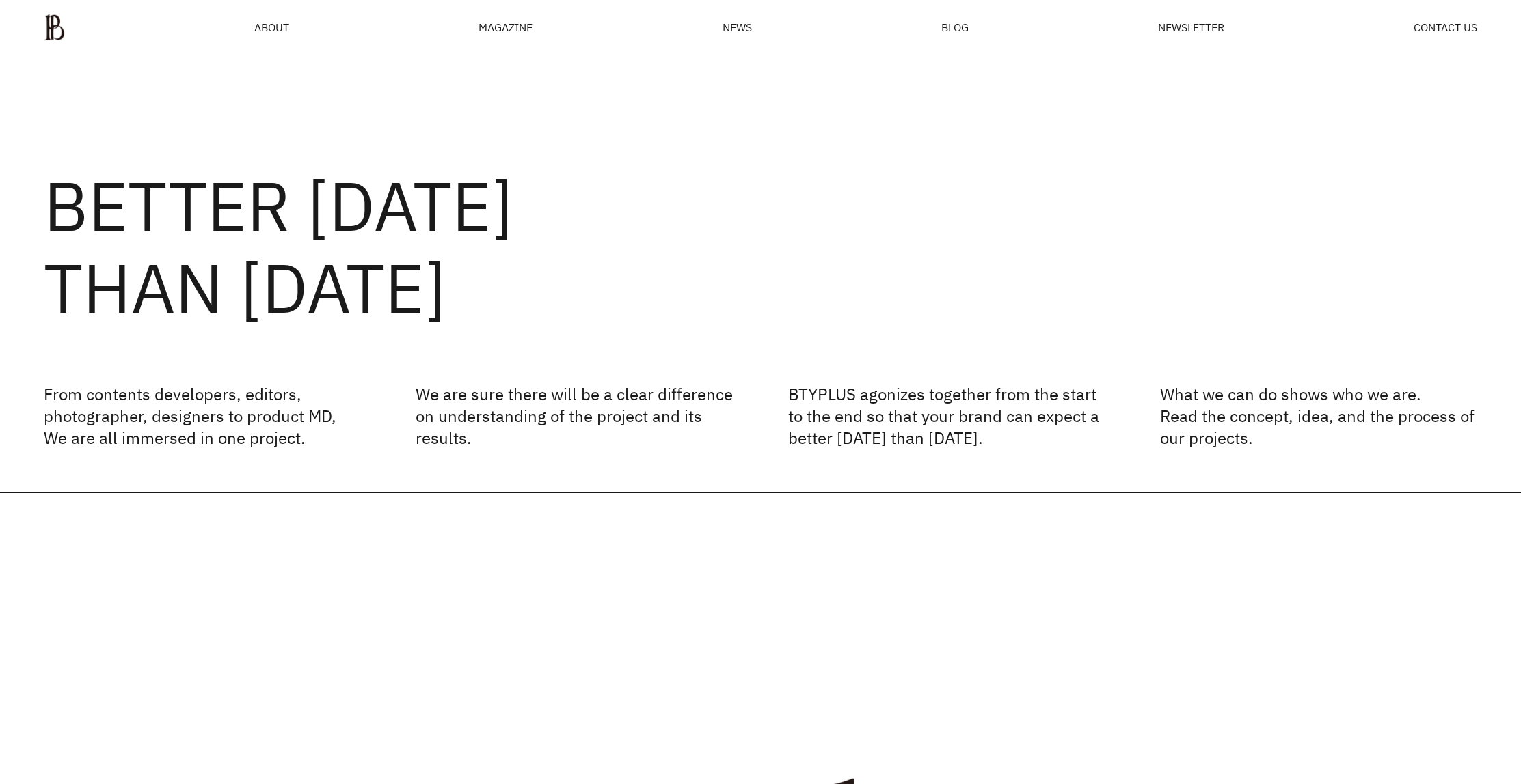
click at [512, 23] on div "MAGAZINE" at bounding box center [505, 26] width 54 height 11
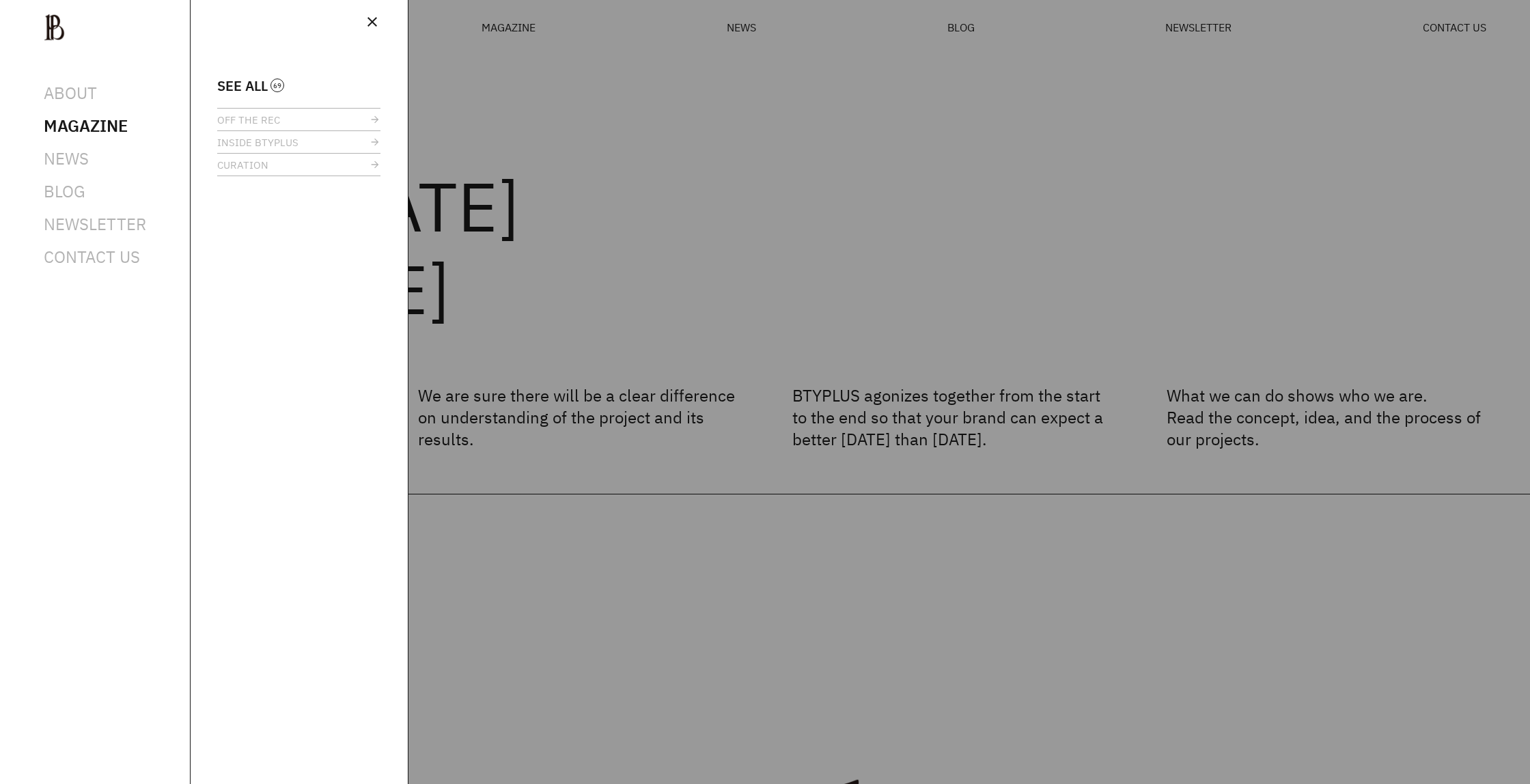
click at [670, 26] on div at bounding box center [765, 392] width 1530 height 784
click at [746, 37] on div at bounding box center [765, 392] width 1530 height 784
click at [384, 30] on div "close SEE ALL OFF THE REC INSIDE BTYPLUS CURATION" at bounding box center [299, 392] width 218 height 784
click at [381, 28] on div "close SEE ALL OFF THE REC INSIDE BTYPLUS CURATION" at bounding box center [299, 392] width 218 height 784
click at [377, 23] on span "close" at bounding box center [372, 22] width 17 height 17
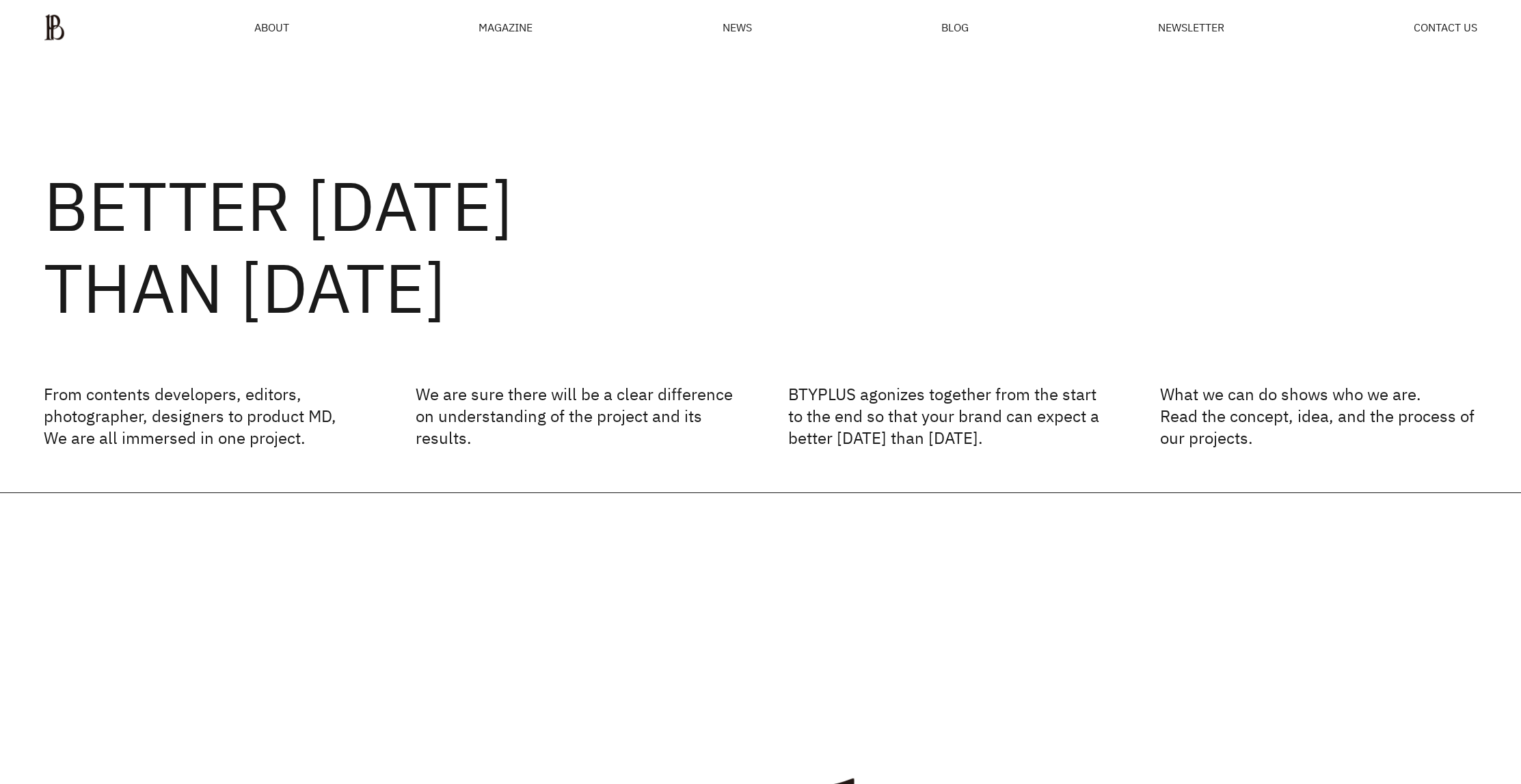
drag, startPoint x: 216, startPoint y: 148, endPoint x: 1125, endPoint y: 433, distance: 952.6
click at [1125, 433] on div "BETTER [DATE] THAN [DATE] From contents developers, editors, photographer, desi…" at bounding box center [760, 274] width 1521 height 438
drag, startPoint x: 1093, startPoint y: 421, endPoint x: 1061, endPoint y: 380, distance: 52.0
click at [1089, 422] on p "BTYPLUS agonizes together from the start to the end so that your brand can expe…" at bounding box center [947, 416] width 317 height 66
click at [943, 23] on span "BLOG" at bounding box center [955, 26] width 27 height 11
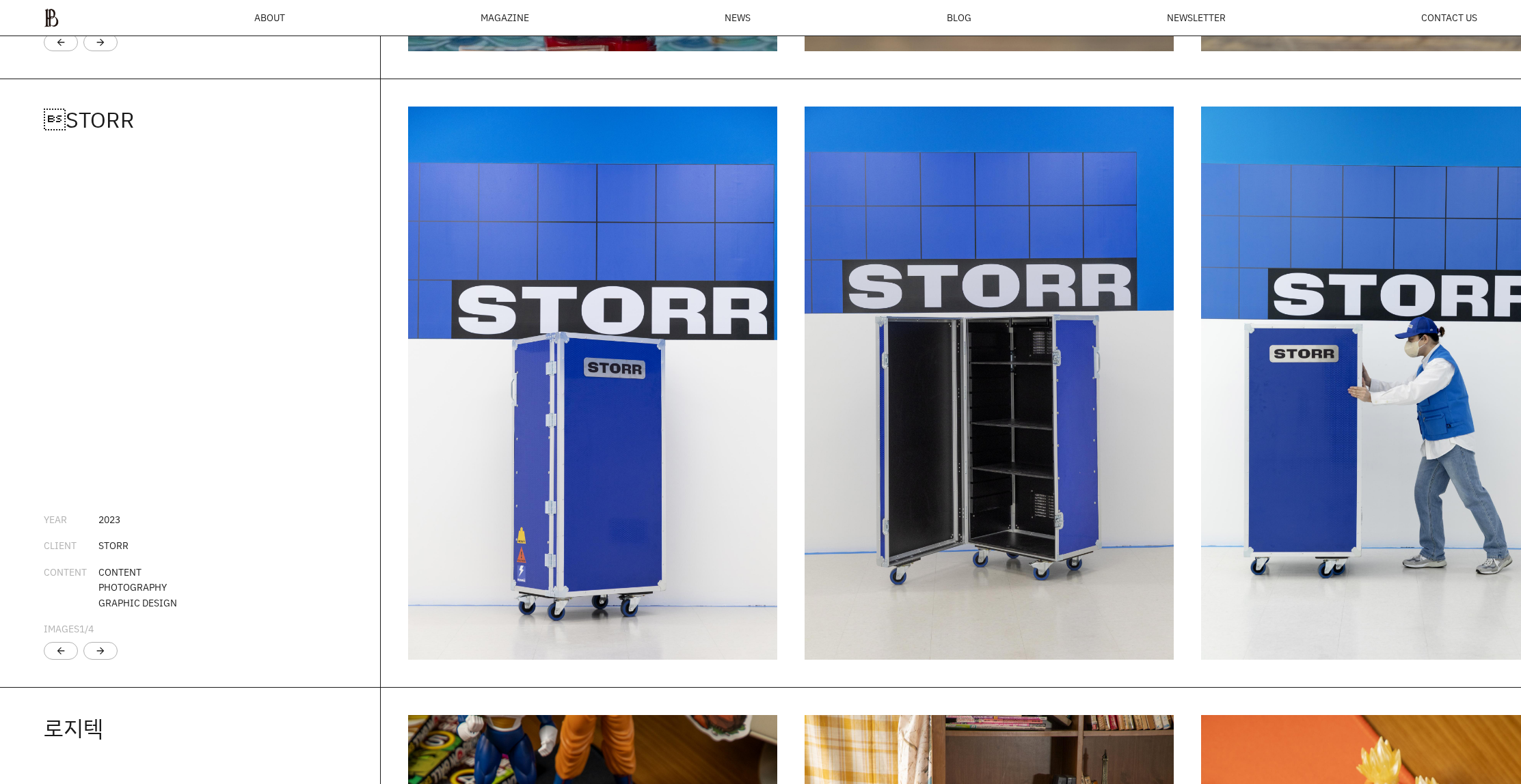
scroll to position [3285, 0]
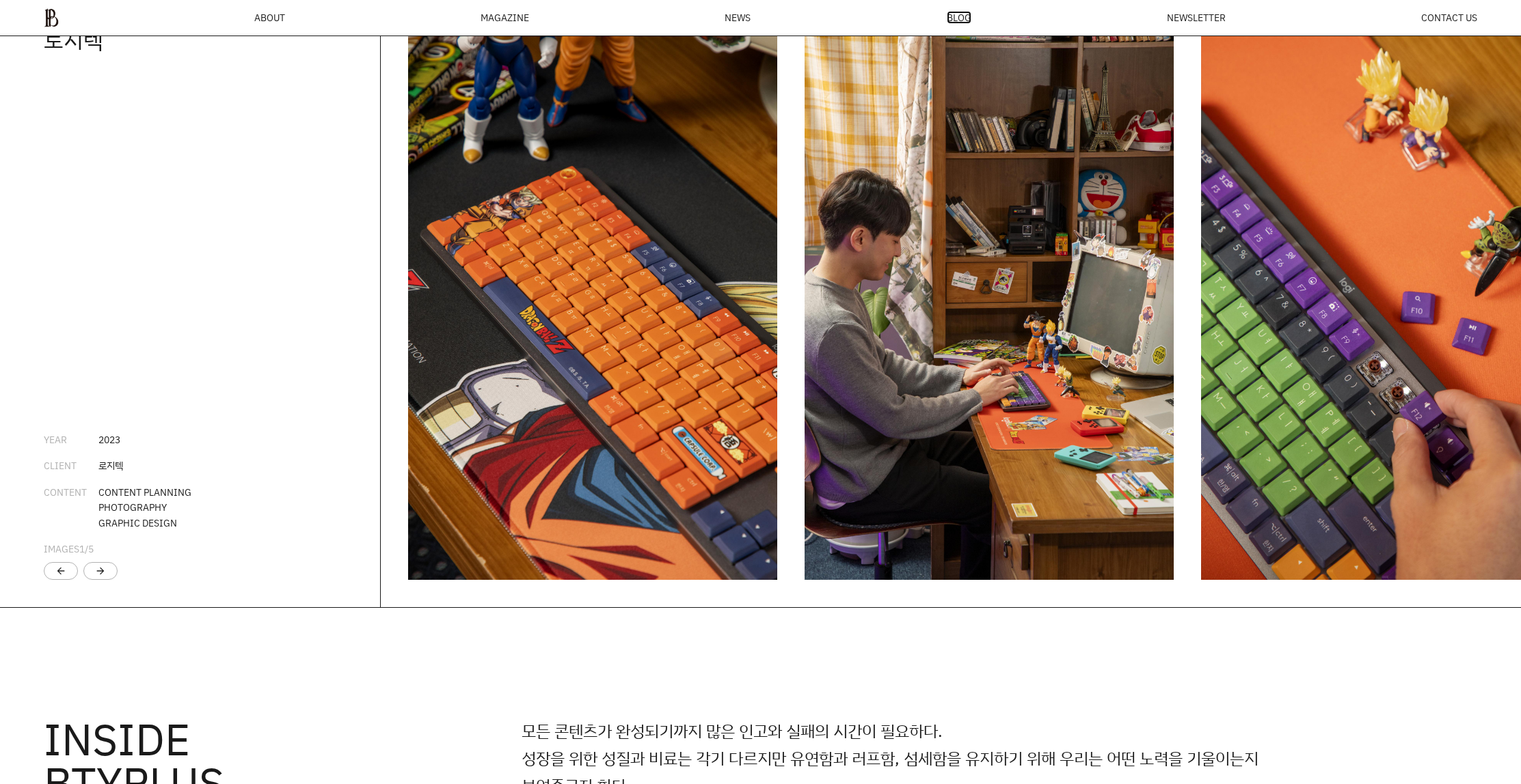
click at [660, 281] on img "1 / 6" at bounding box center [593, 302] width 369 height 553
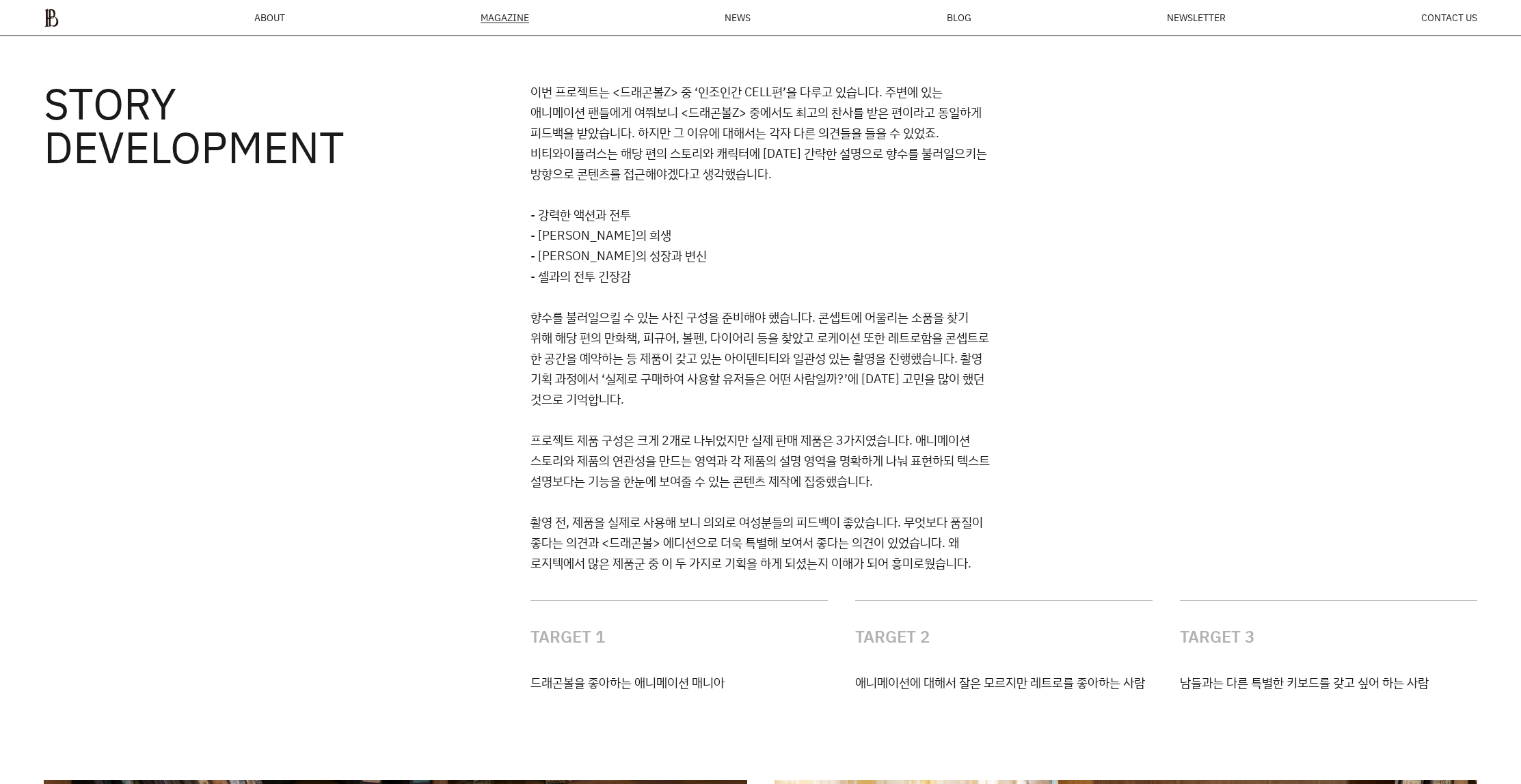
scroll to position [3650, 0]
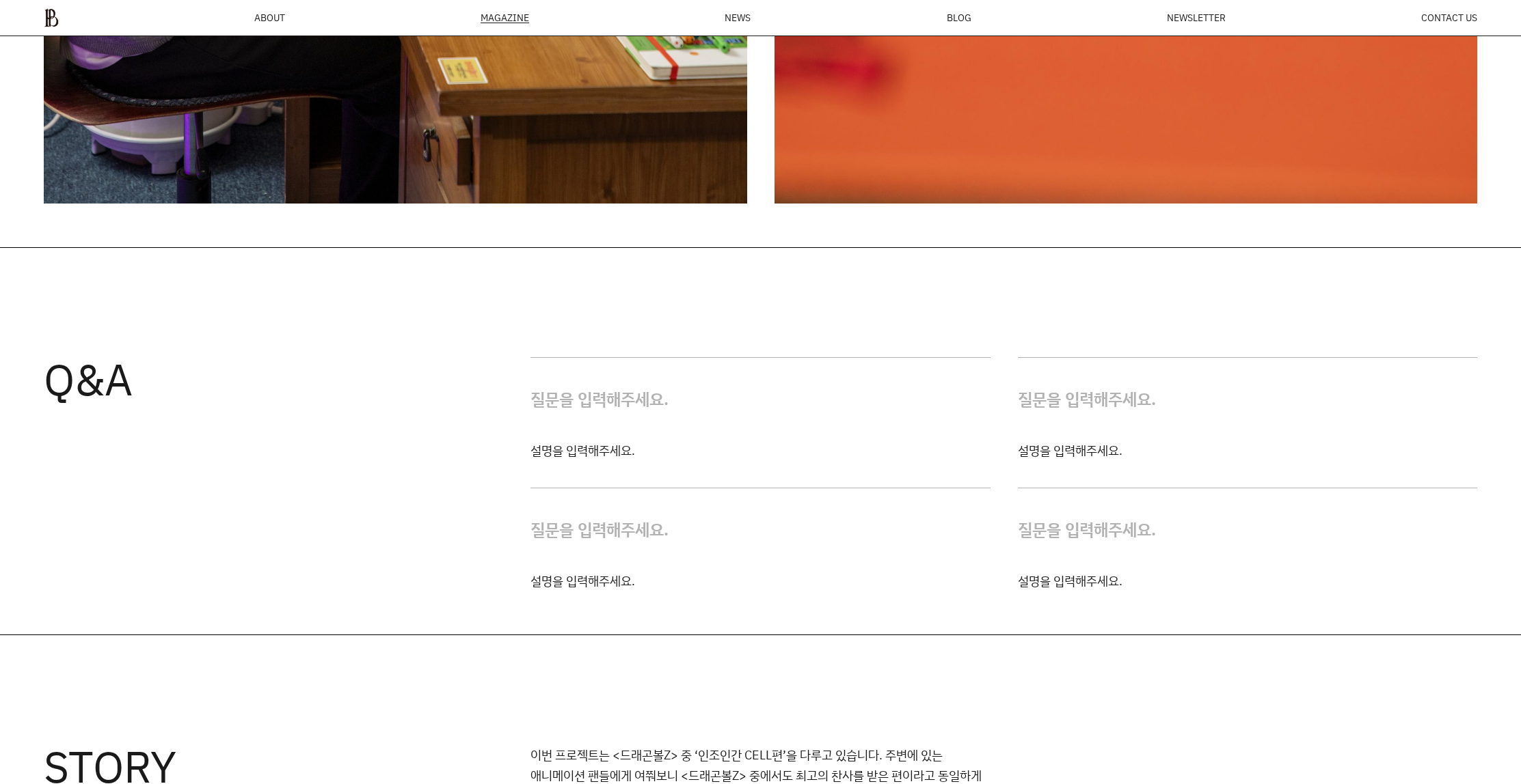
click at [616, 404] on h4 "질문을 입력해주세요." at bounding box center [760, 399] width 459 height 82
click at [612, 415] on h4 "질문을 입력해주세요." at bounding box center [760, 399] width 459 height 82
click at [615, 439] on p "설명을 입력해주세요." at bounding box center [760, 449] width 459 height 21
click at [627, 378] on h4 "질문을 입력해주세요." at bounding box center [760, 399] width 459 height 82
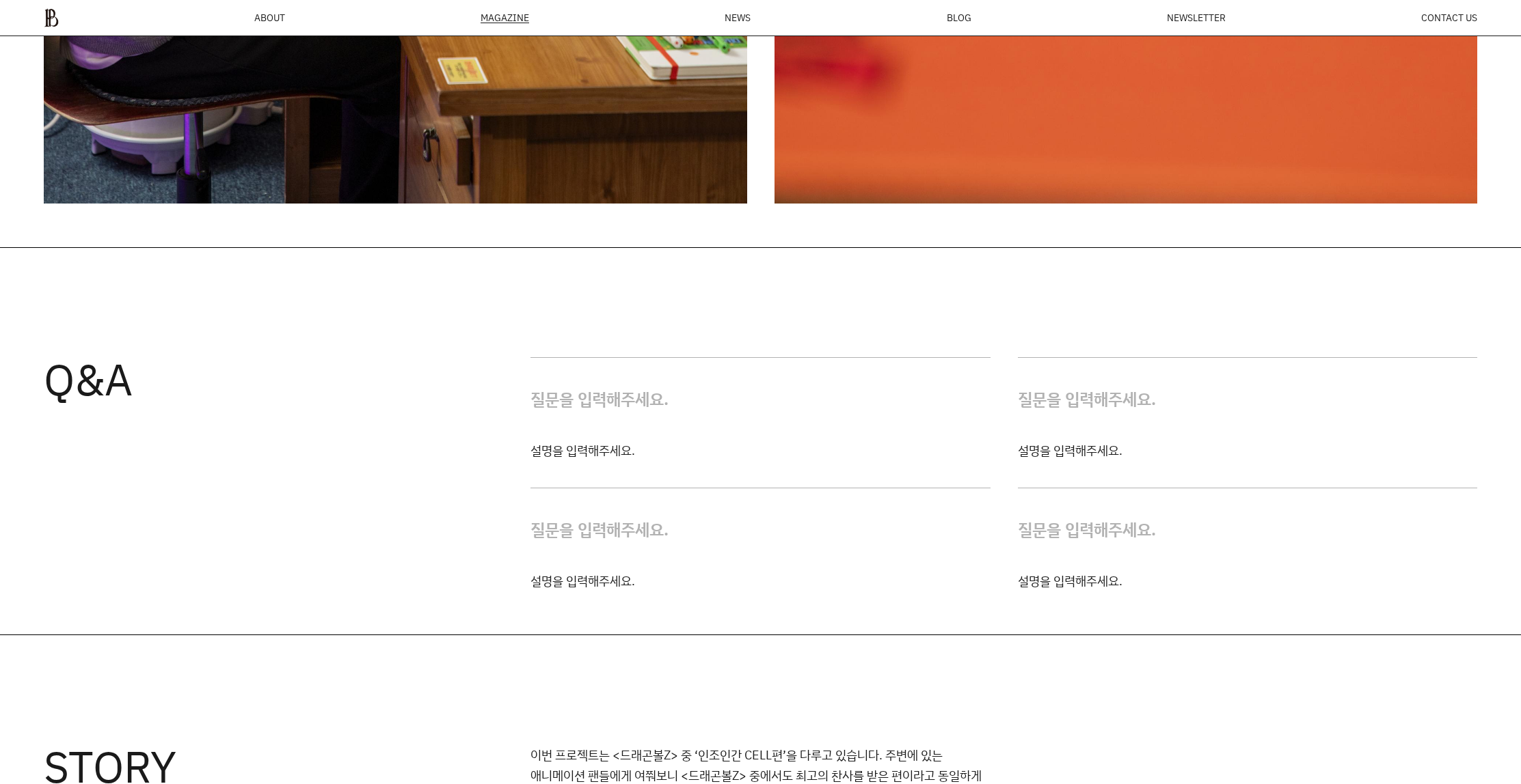
click at [687, 392] on h4 "질문을 입력해주세요." at bounding box center [760, 399] width 459 height 82
click at [643, 386] on h4 "질문을 입력해주세요." at bounding box center [760, 399] width 459 height 82
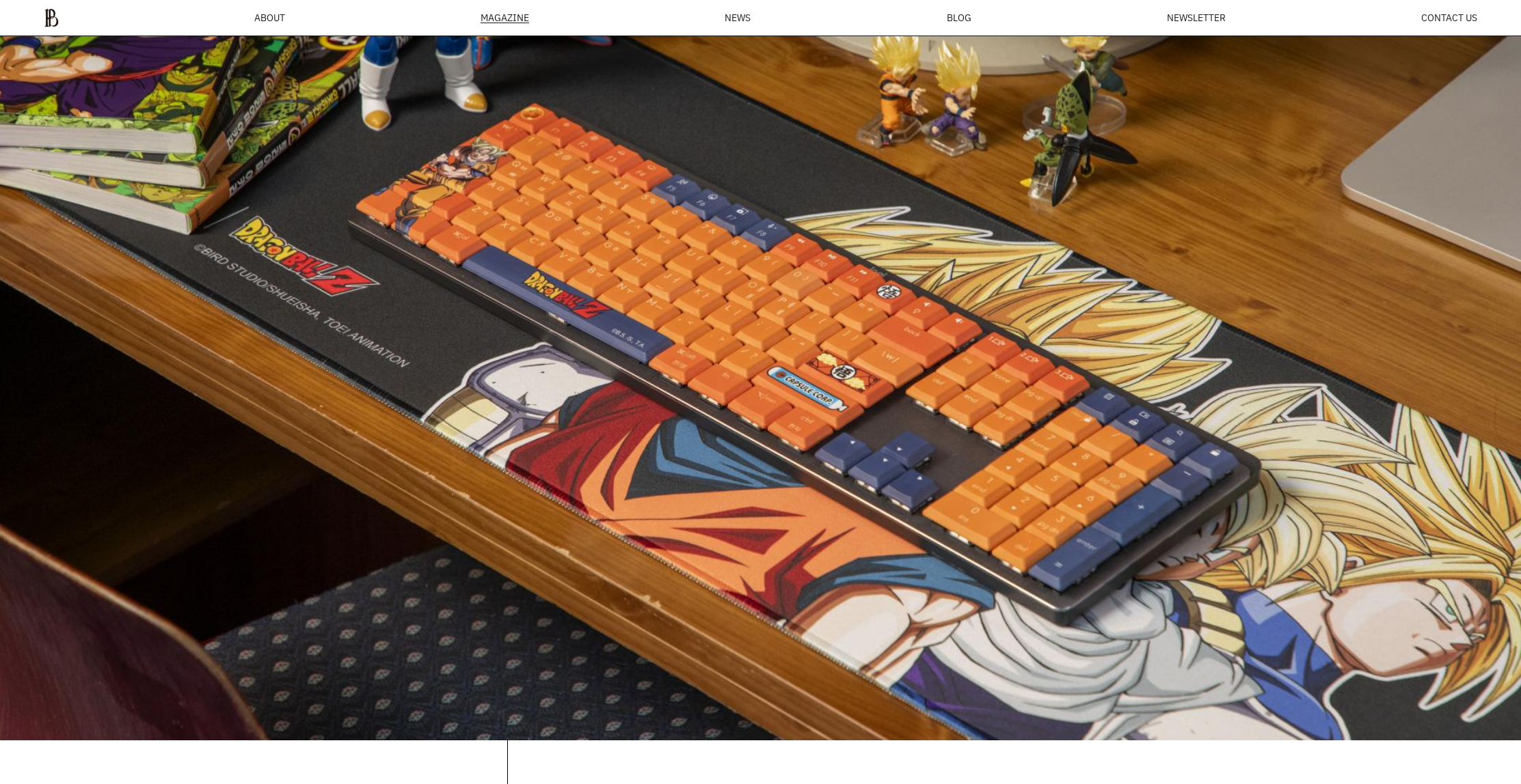
scroll to position [0, 0]
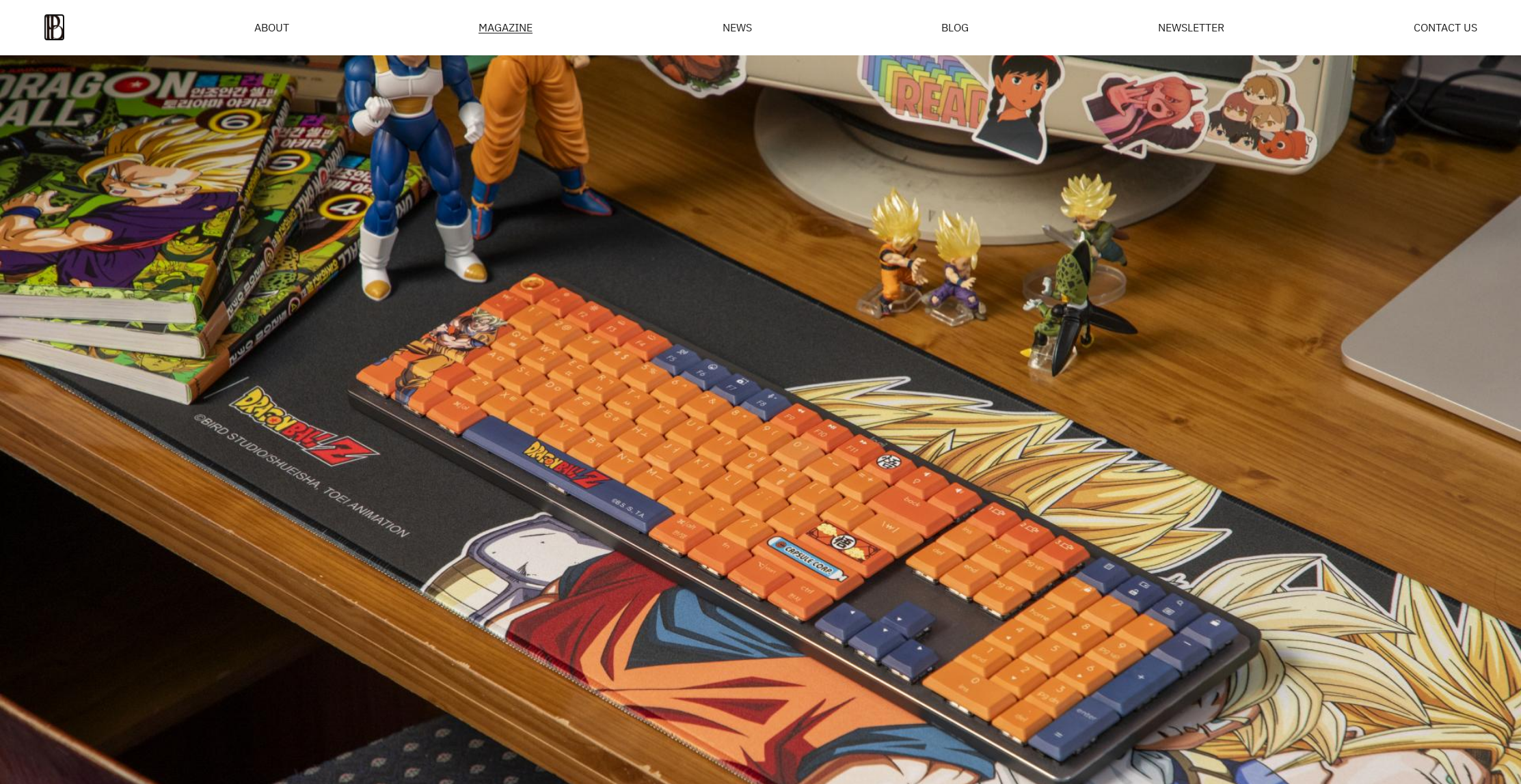
click at [59, 20] on img at bounding box center [55, 27] width 22 height 27
